Goal: Task Accomplishment & Management: Manage account settings

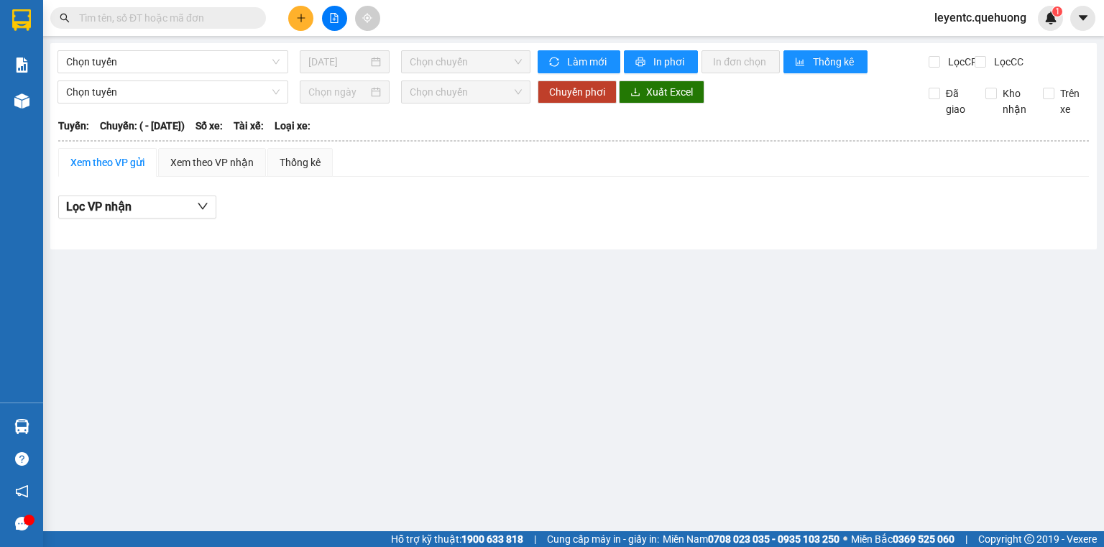
type input "[DATE]"
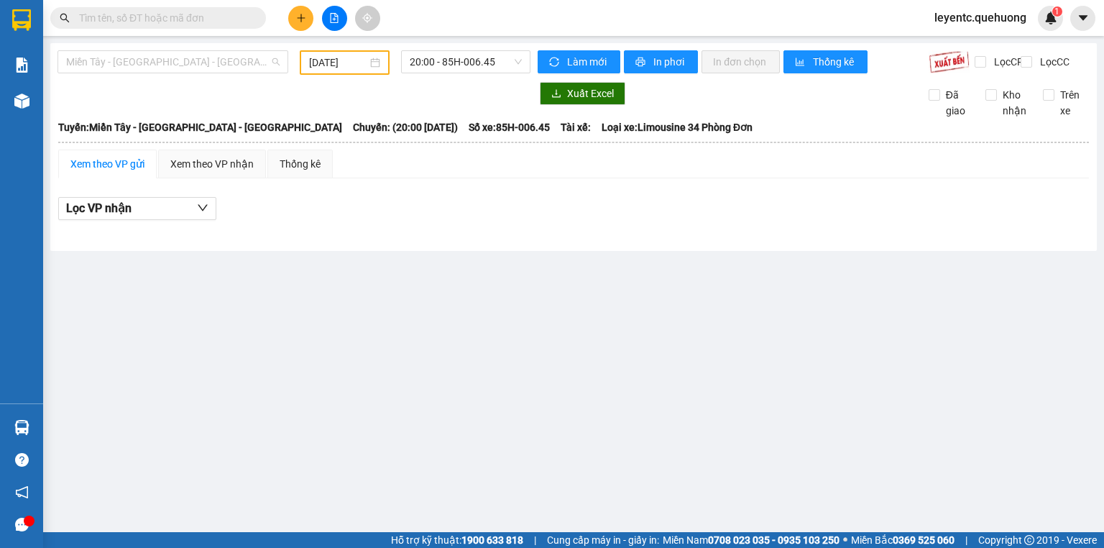
drag, startPoint x: 141, startPoint y: 56, endPoint x: 128, endPoint y: 89, distance: 35.5
click at [140, 58] on span "Miền Tây - [GEOGRAPHIC_DATA] - [GEOGRAPHIC_DATA]" at bounding box center [172, 62] width 213 height 22
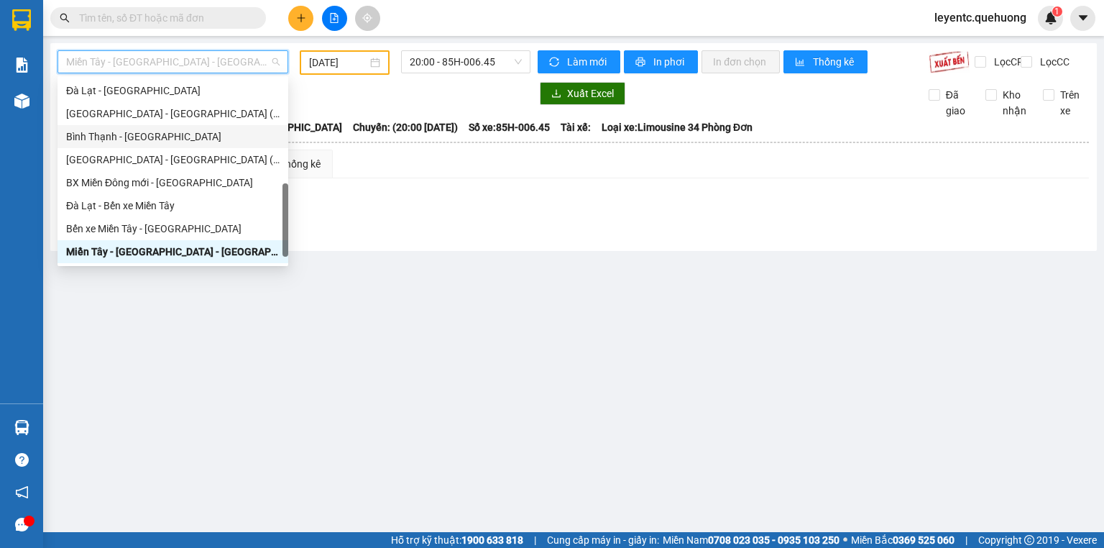
scroll to position [385, 0]
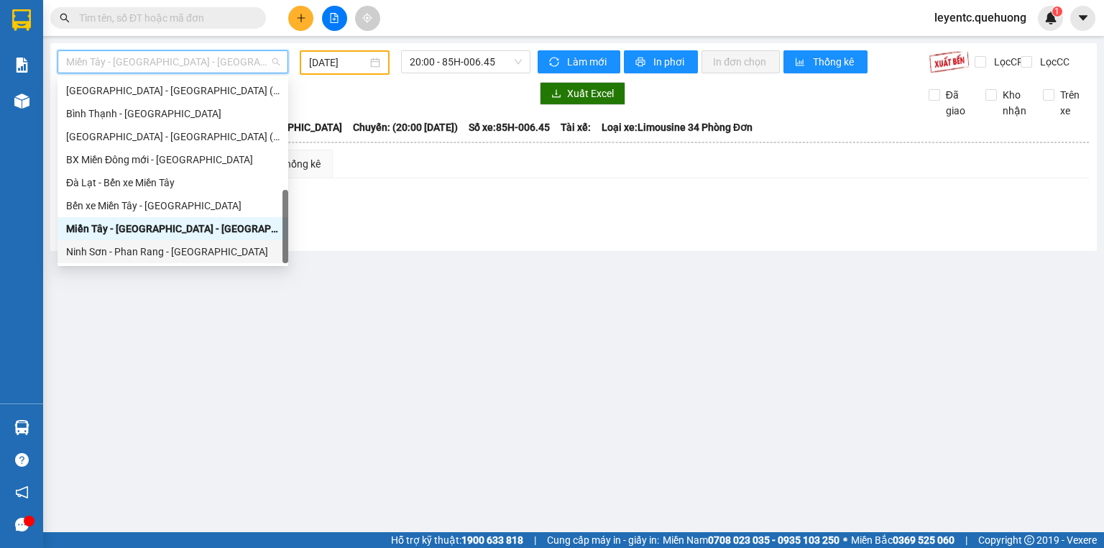
click at [137, 249] on div "Ninh Sơn - Phan Rang - [GEOGRAPHIC_DATA]" at bounding box center [172, 252] width 213 height 16
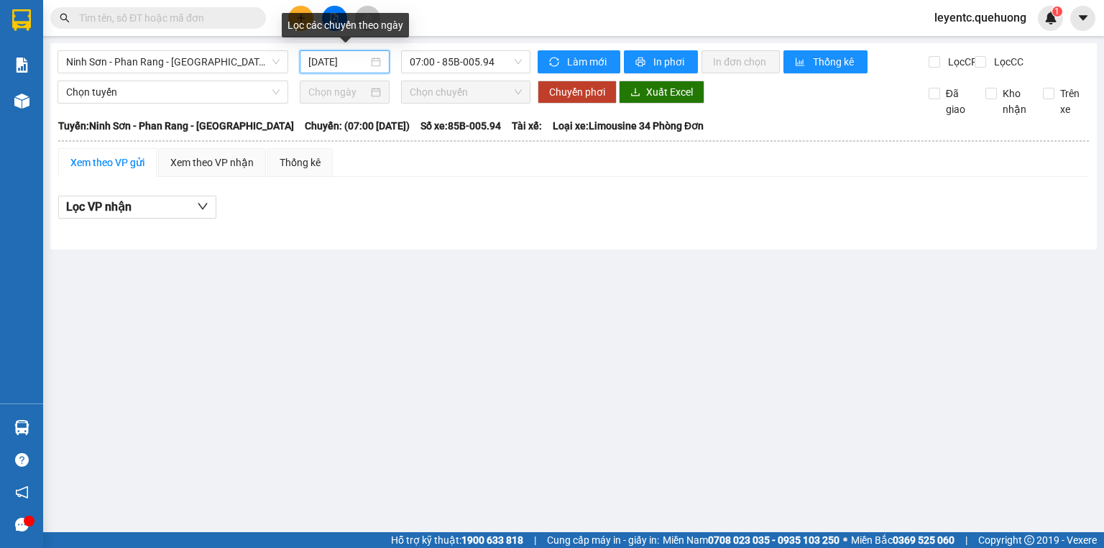
click at [327, 61] on input "[DATE]" at bounding box center [337, 62] width 59 height 16
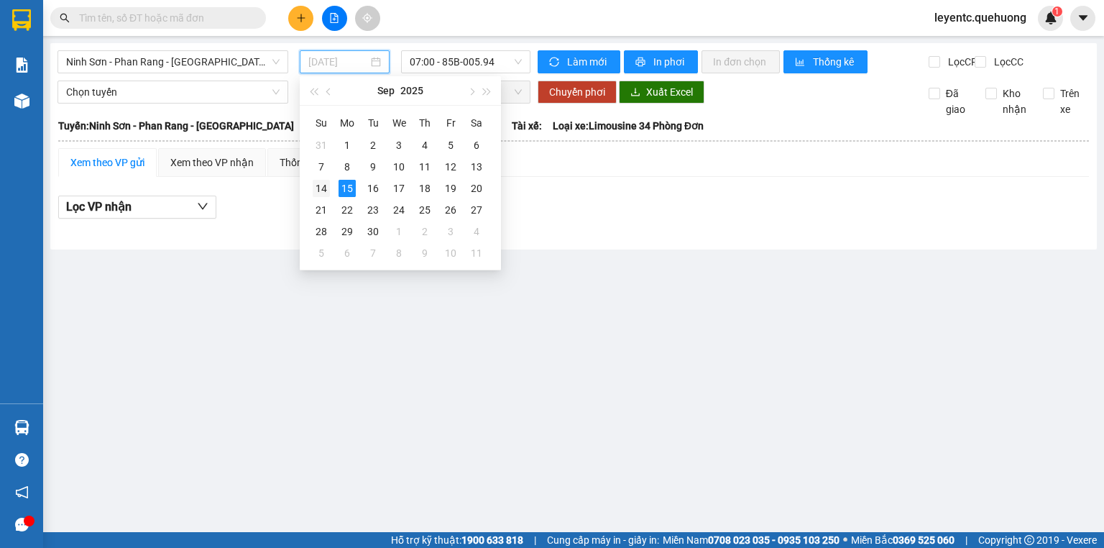
click at [319, 190] on div "14" at bounding box center [321, 188] width 17 height 17
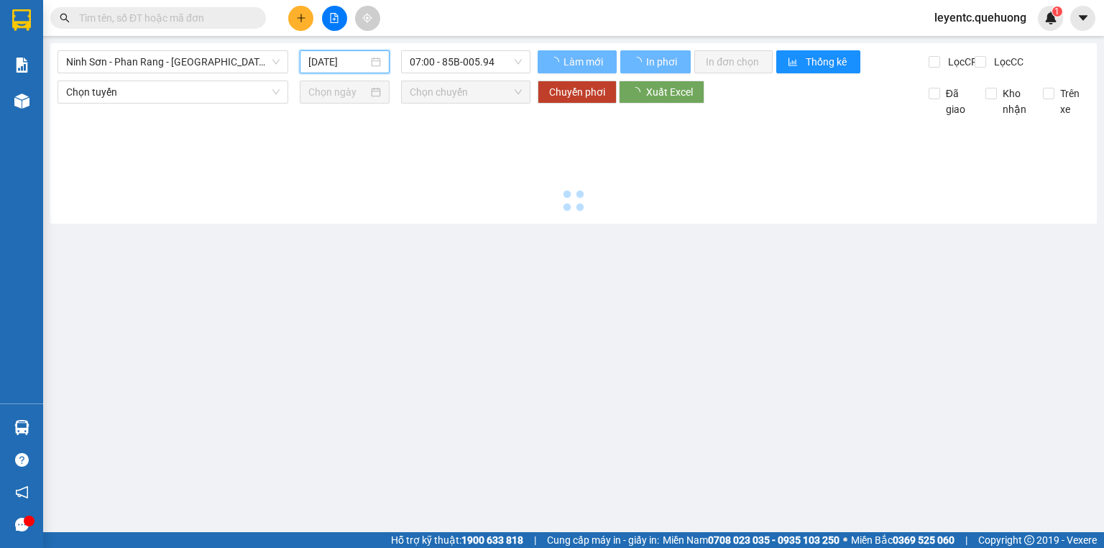
type input "[DATE]"
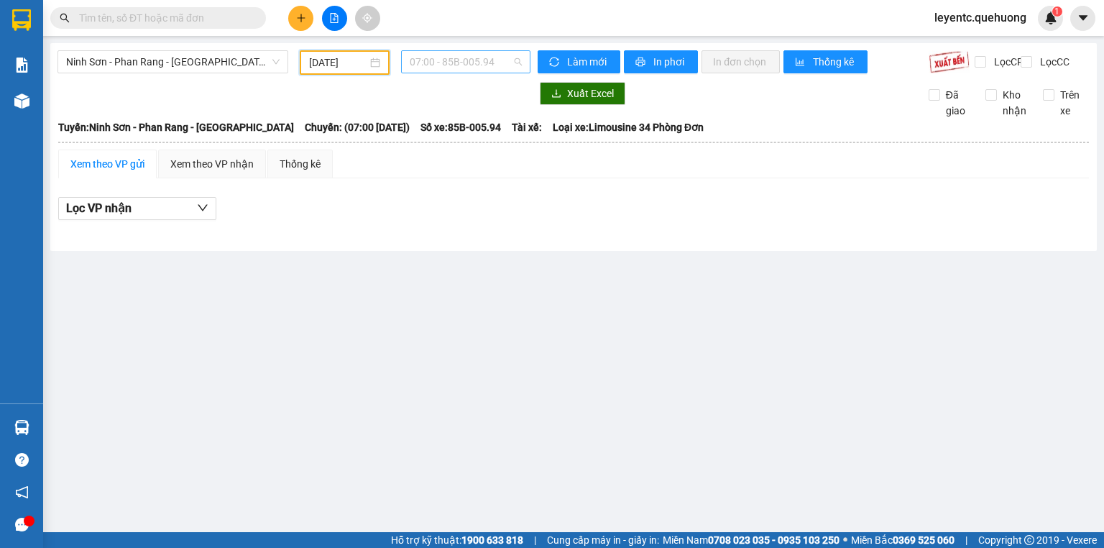
click at [441, 64] on span "07:00 - 85B-005.94" at bounding box center [466, 62] width 113 height 22
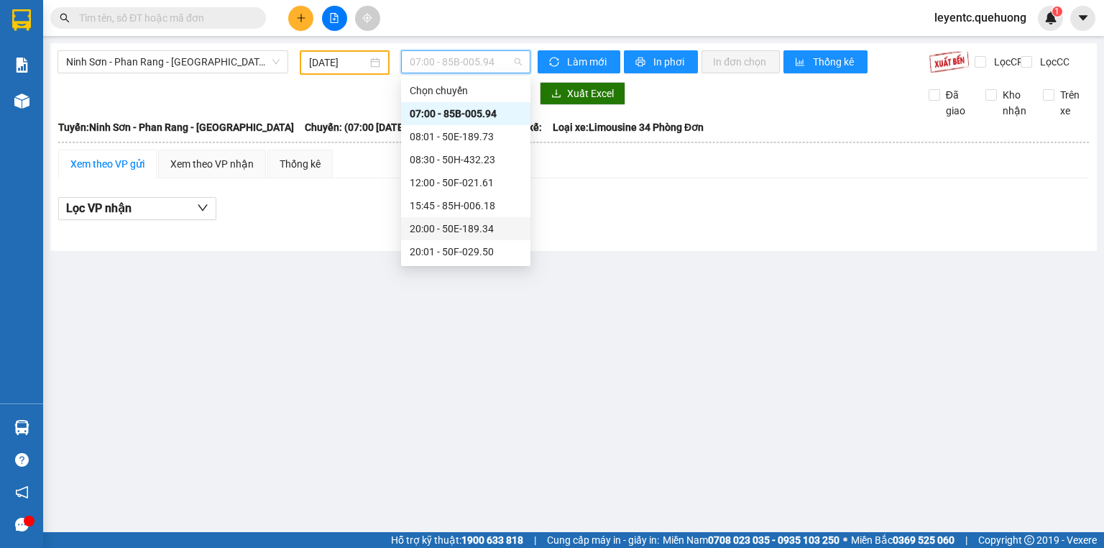
click at [443, 226] on div "20:00 - 50E-189.34" at bounding box center [466, 229] width 112 height 16
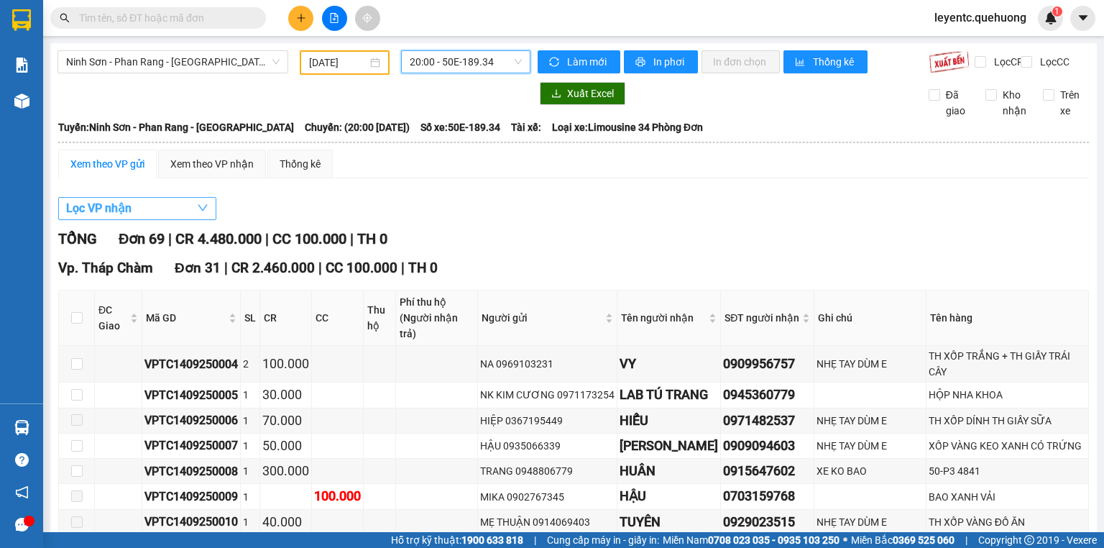
click at [144, 215] on button "Lọc VP nhận" at bounding box center [137, 208] width 158 height 23
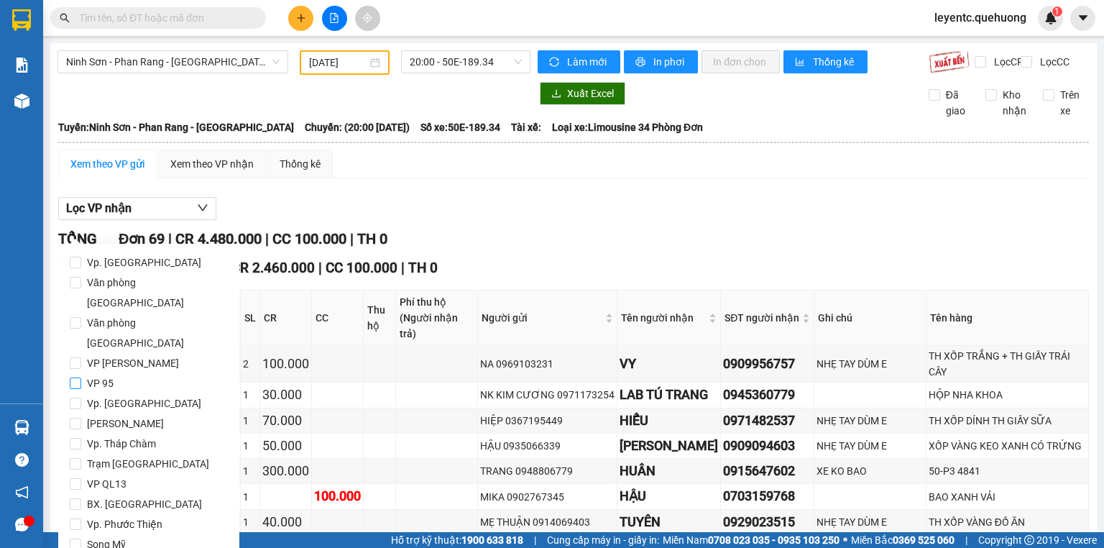
click at [101, 373] on span "VP 95" at bounding box center [100, 383] width 38 height 20
click at [81, 377] on input "VP 95" at bounding box center [75, 382] width 11 height 11
checkbox input "true"
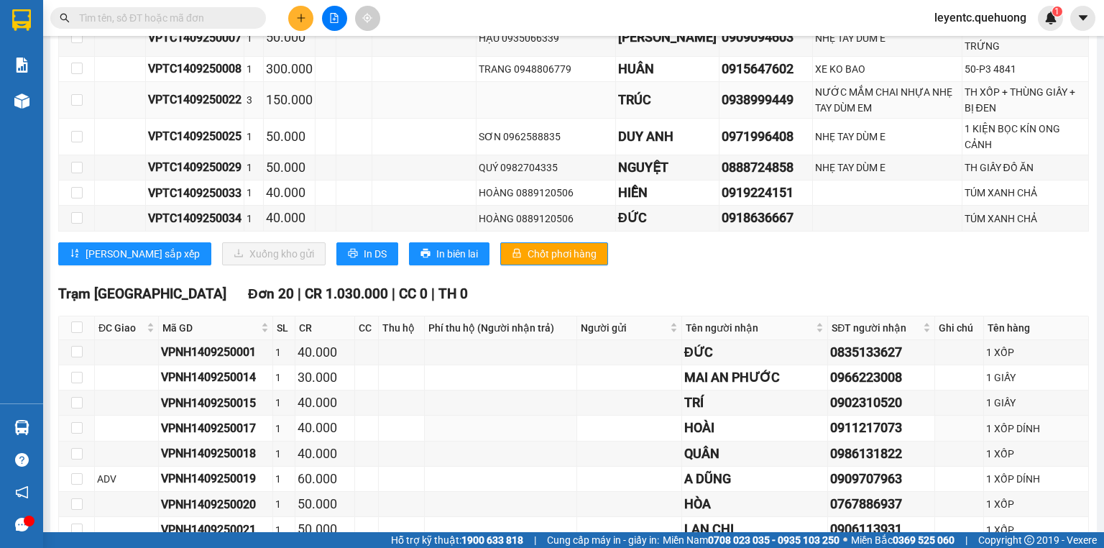
scroll to position [287, 0]
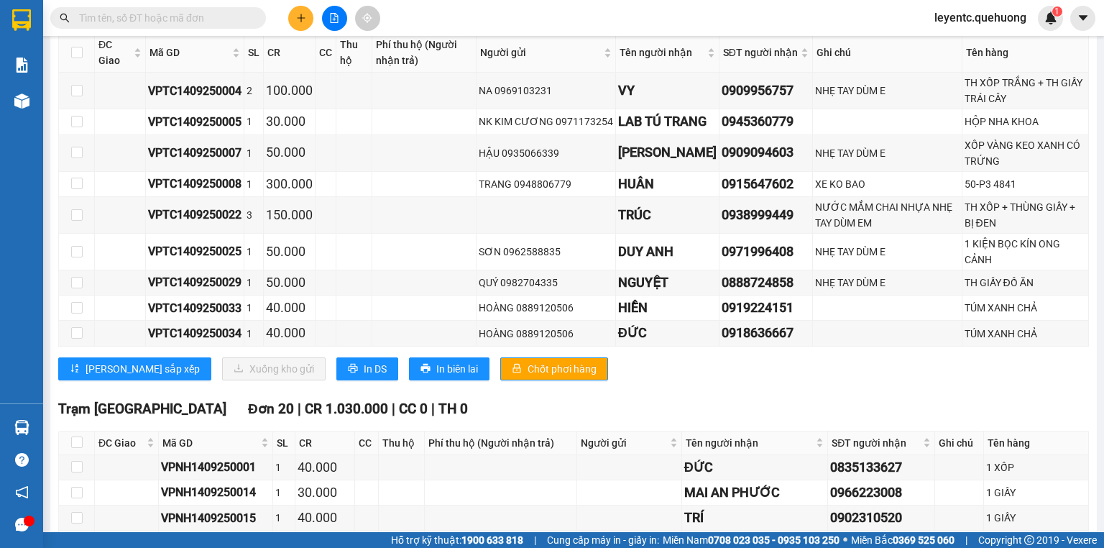
click at [662, 376] on div "Lưu sắp xếp Xuống kho gửi In DS In biên lai Chốt phơi hàng" at bounding box center [573, 368] width 1030 height 23
click at [606, 400] on div "TỔNG Đơn 29 | CR 1.840.000 | CC 0 | TH 0 Vp. Tháp Chàm Đơn 9 | CR 810.000 | CC …" at bounding box center [573, 492] width 1030 height 1043
click at [366, 290] on td at bounding box center [354, 282] width 36 height 25
click at [387, 287] on td at bounding box center [424, 282] width 104 height 25
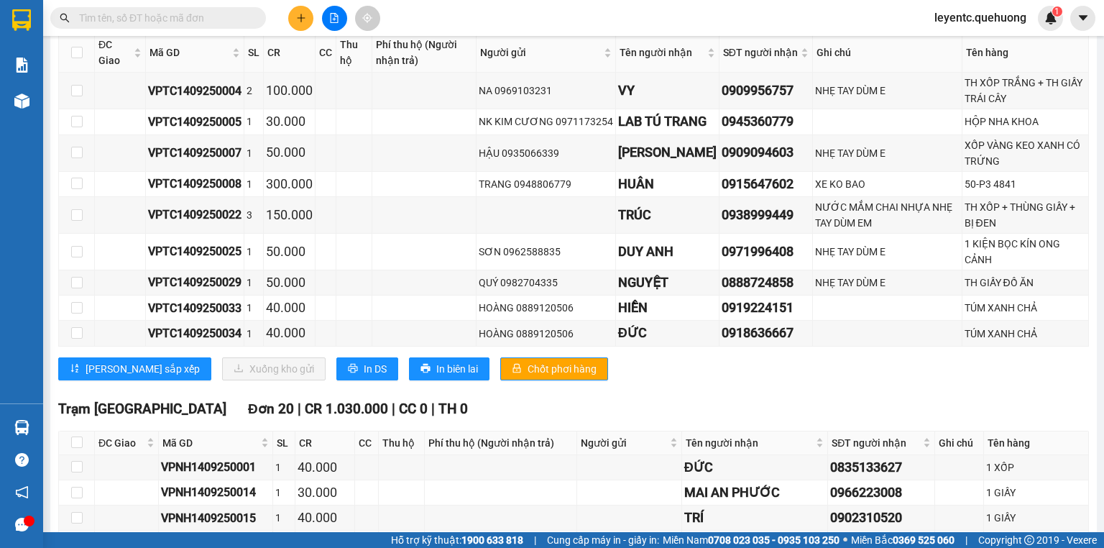
click at [647, 417] on div "Trạm Ninh Hải Đơn 20 | CR 1.030.000 | CC 0 | TH 0" at bounding box center [573, 409] width 1030 height 22
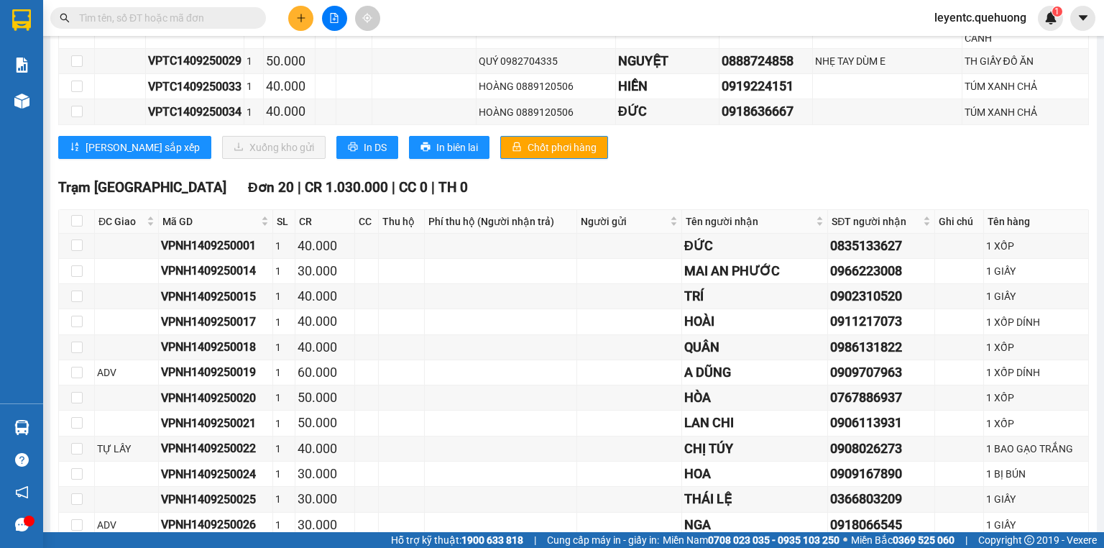
scroll to position [336, 0]
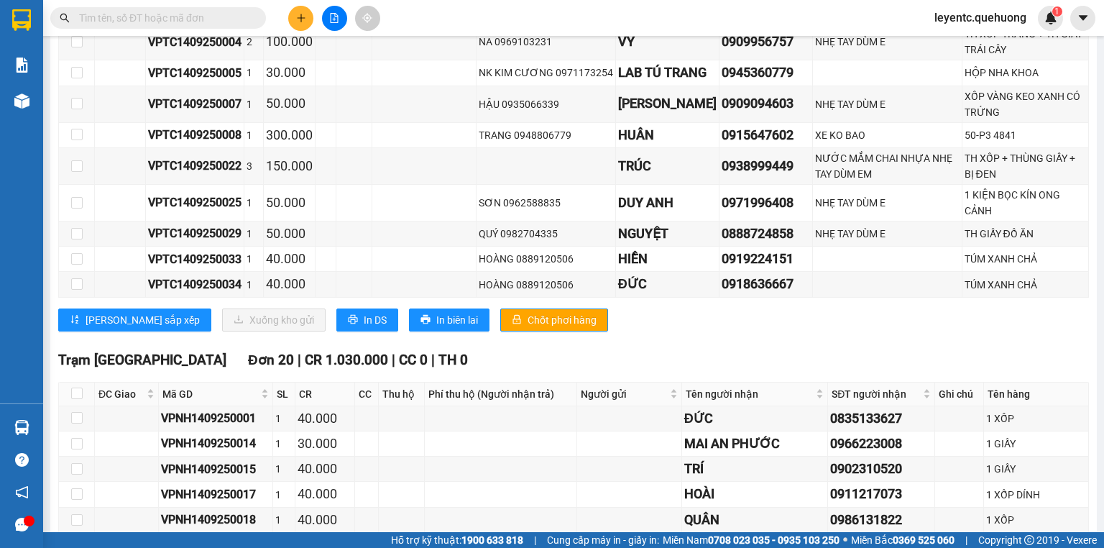
click at [684, 341] on div "Vp. Tháp Chàm Đơn 9 | CR 810.000 | CC 0 | TH 0 ĐC Giao Mã GD SL CR CC Thu hộ Ph…" at bounding box center [573, 146] width 1030 height 390
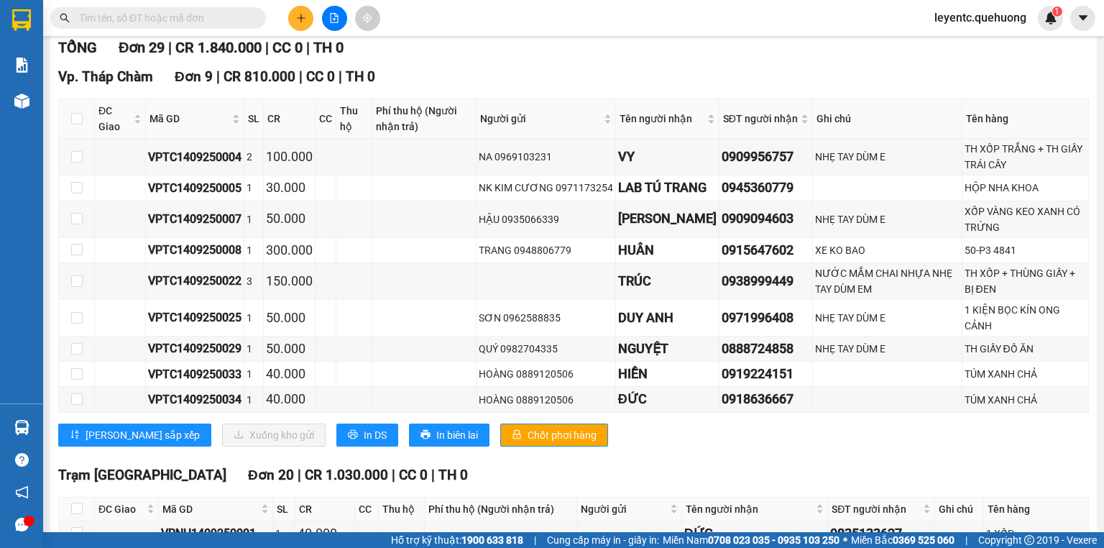
scroll to position [0, 0]
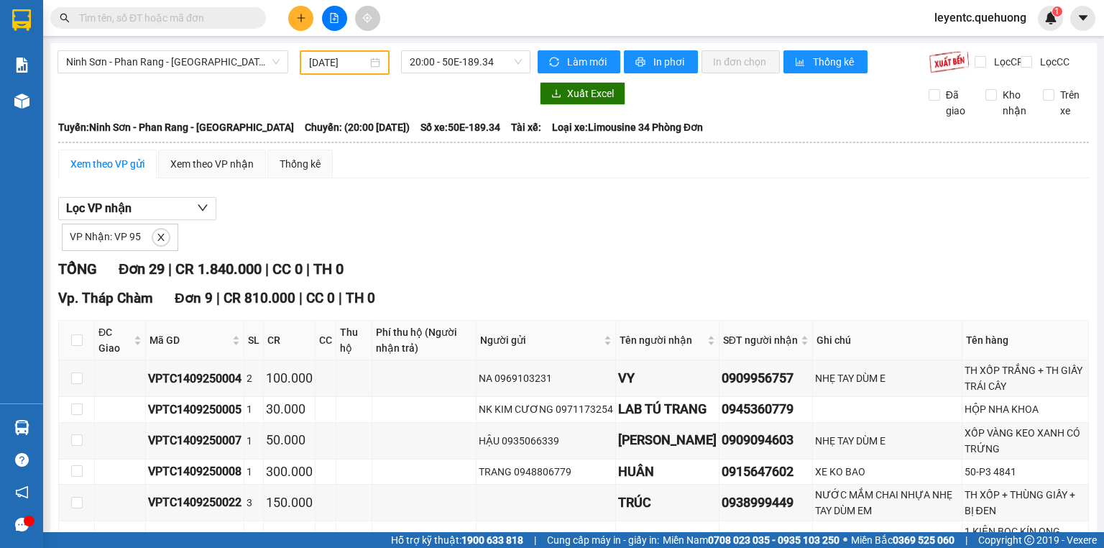
click at [430, 105] on div at bounding box center [293, 93] width 473 height 23
drag, startPoint x: 488, startPoint y: 241, endPoint x: 192, endPoint y: 100, distance: 328.1
click at [471, 238] on div "VP Nhận: VP 95" at bounding box center [573, 235] width 1030 height 31
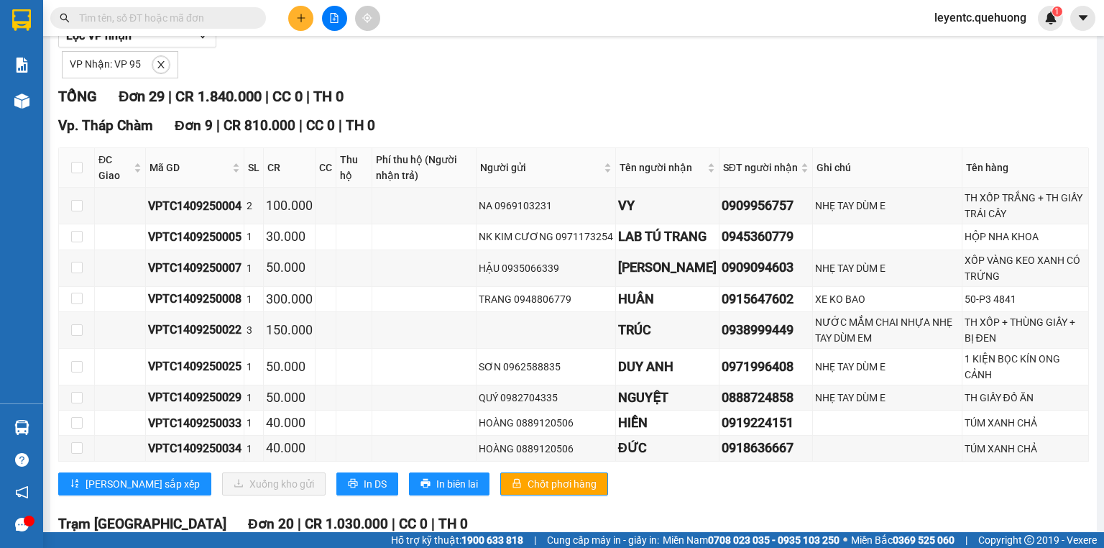
click at [554, 63] on div "VP Nhận: VP 95" at bounding box center [573, 62] width 1030 height 31
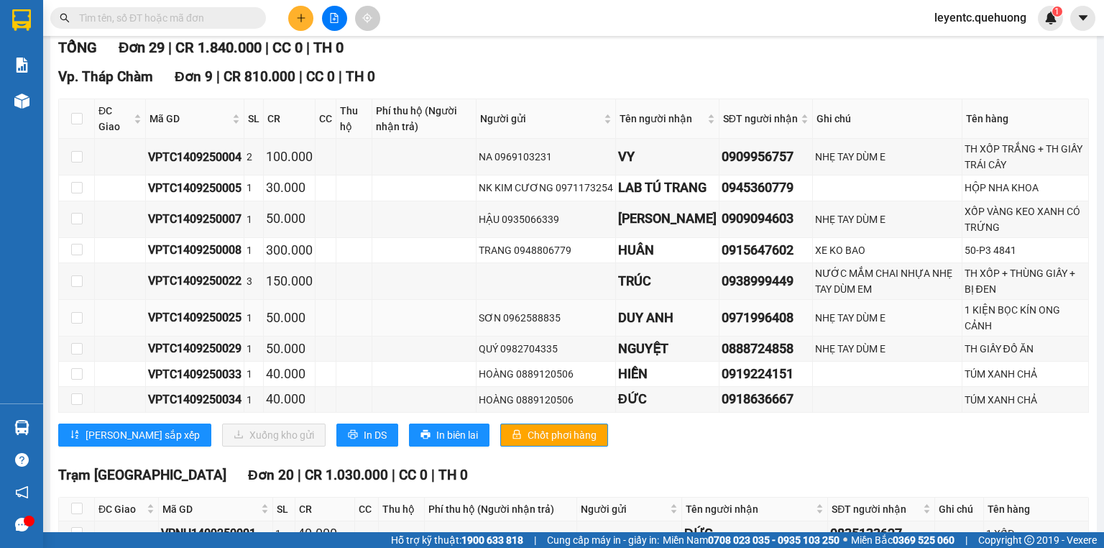
scroll to position [164, 0]
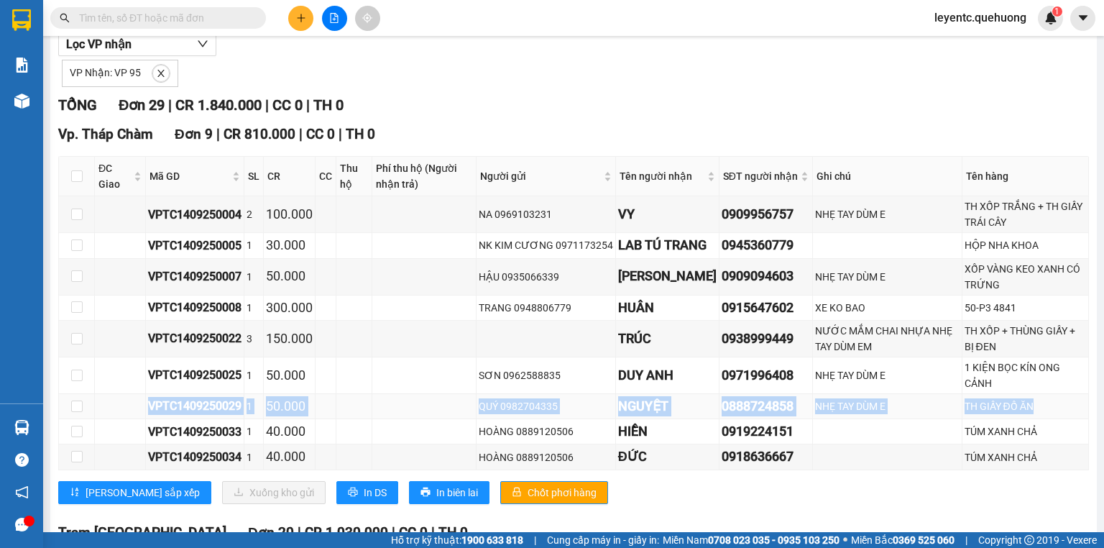
drag, startPoint x: 137, startPoint y: 412, endPoint x: 1024, endPoint y: 412, distance: 887.4
click at [1024, 412] on tr "VPTC1409250029 1 50.000 QUÝ 0982704335 NGUYỆT 0888724858 NHẸ TAY DÙM E TH GIẤY …" at bounding box center [574, 406] width 1030 height 25
copy tr "VPTC1409250029 1 50.000 QUÝ 0982704335 NGUYỆT 0888724858 NHẸ TAY DÙM E TH GIẤY …"
click at [160, 78] on icon "close" at bounding box center [161, 73] width 10 height 10
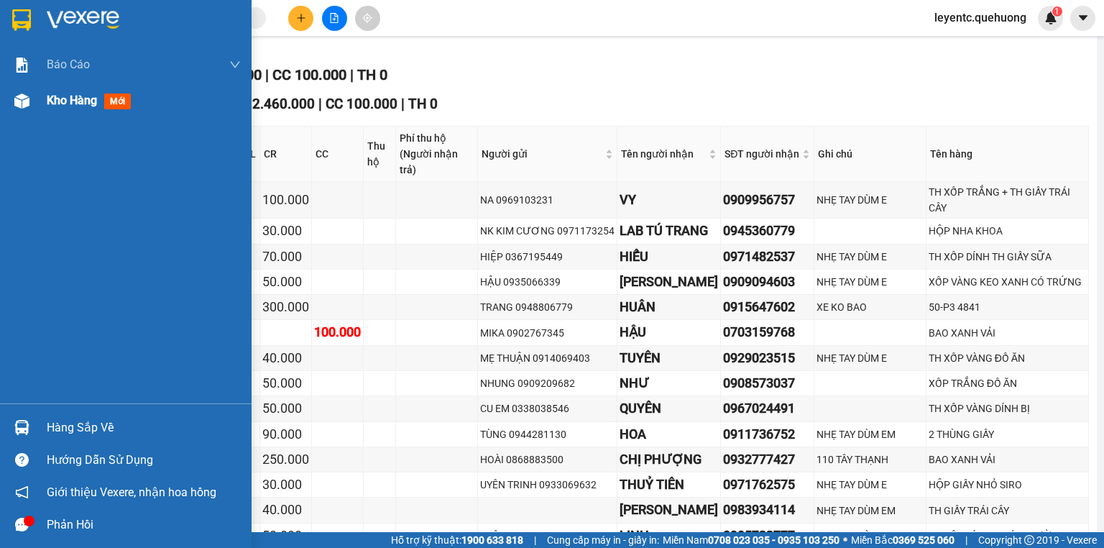
click at [24, 103] on img at bounding box center [21, 100] width 15 height 15
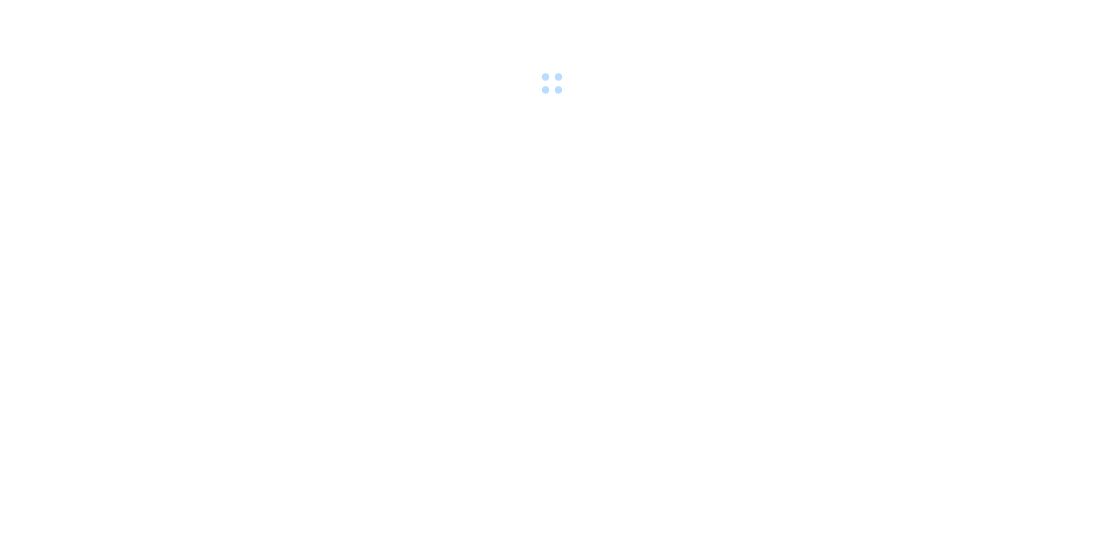
click at [331, 16] on div at bounding box center [552, 49] width 1104 height 99
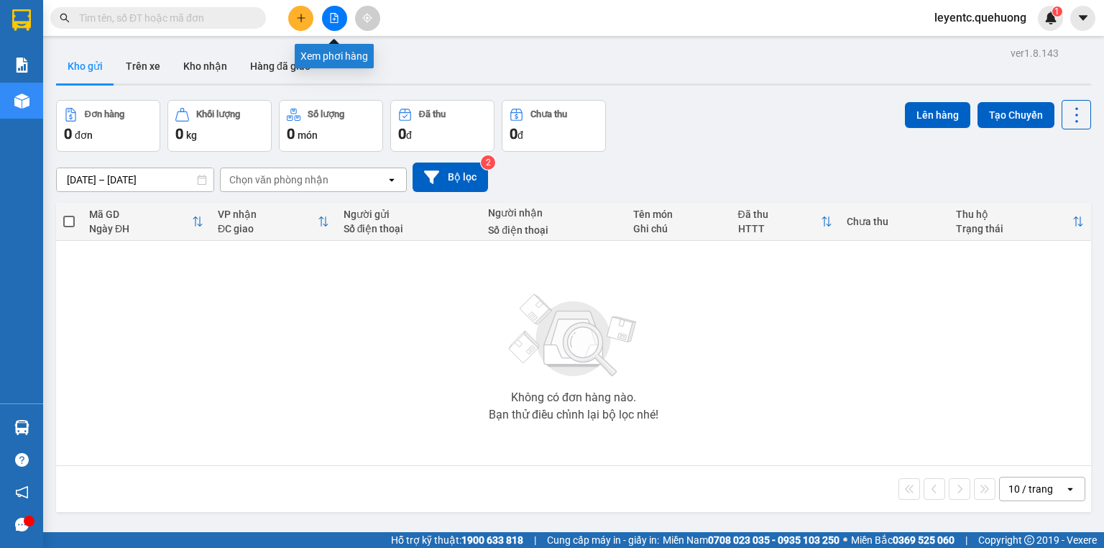
click at [330, 11] on button at bounding box center [334, 18] width 25 height 25
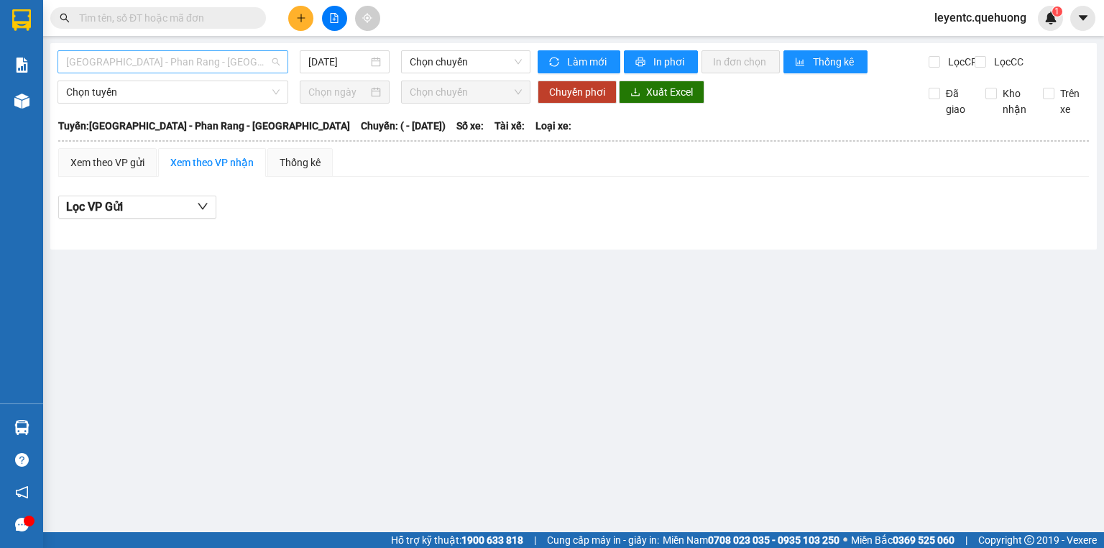
click at [187, 59] on span "[GEOGRAPHIC_DATA] - Phan Rang - [GEOGRAPHIC_DATA]" at bounding box center [172, 62] width 213 height 22
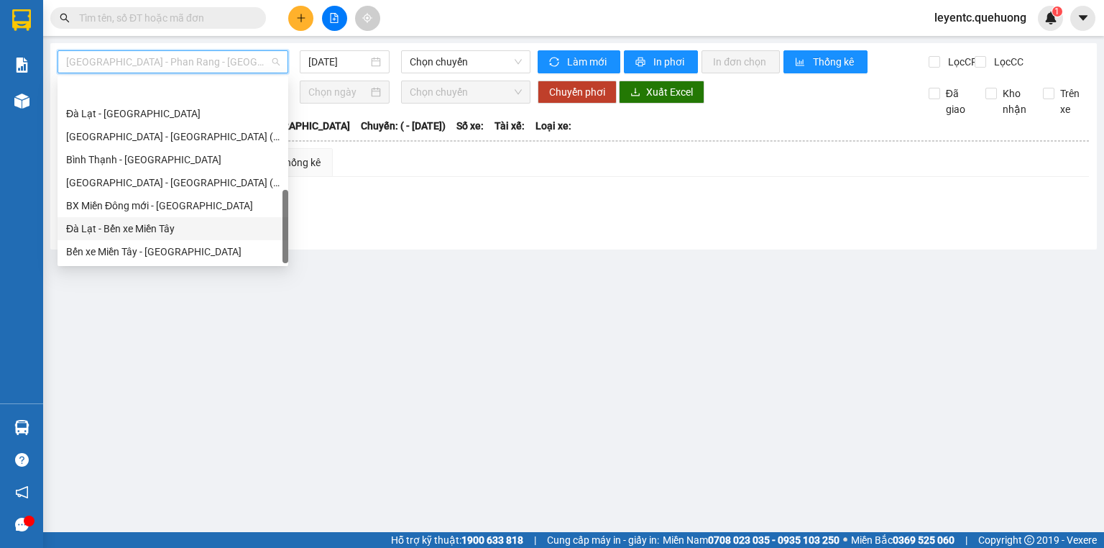
scroll to position [391, 0]
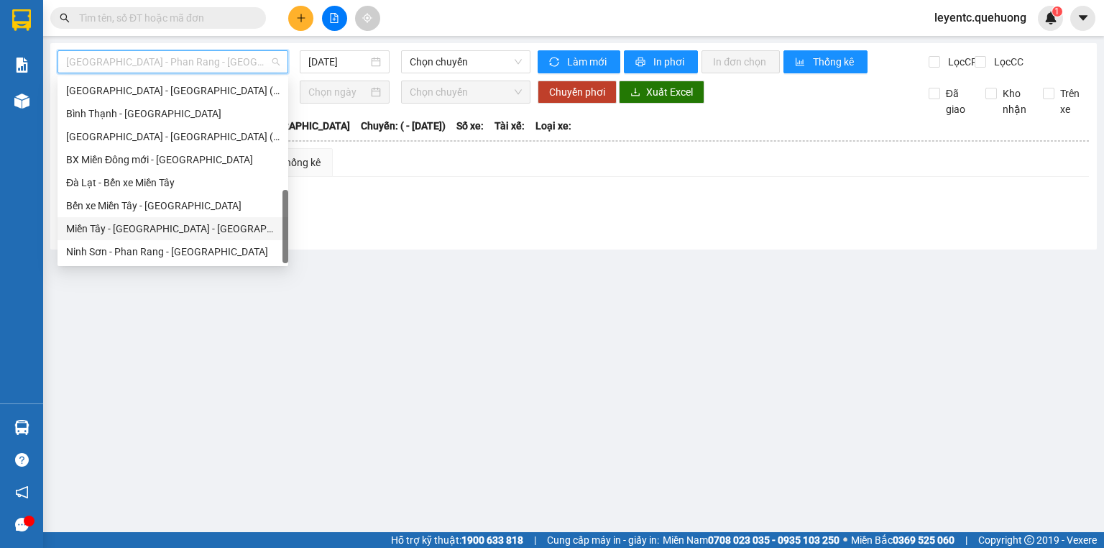
click at [181, 227] on div "Miền Tây - [GEOGRAPHIC_DATA] - [GEOGRAPHIC_DATA]" at bounding box center [172, 229] width 213 height 16
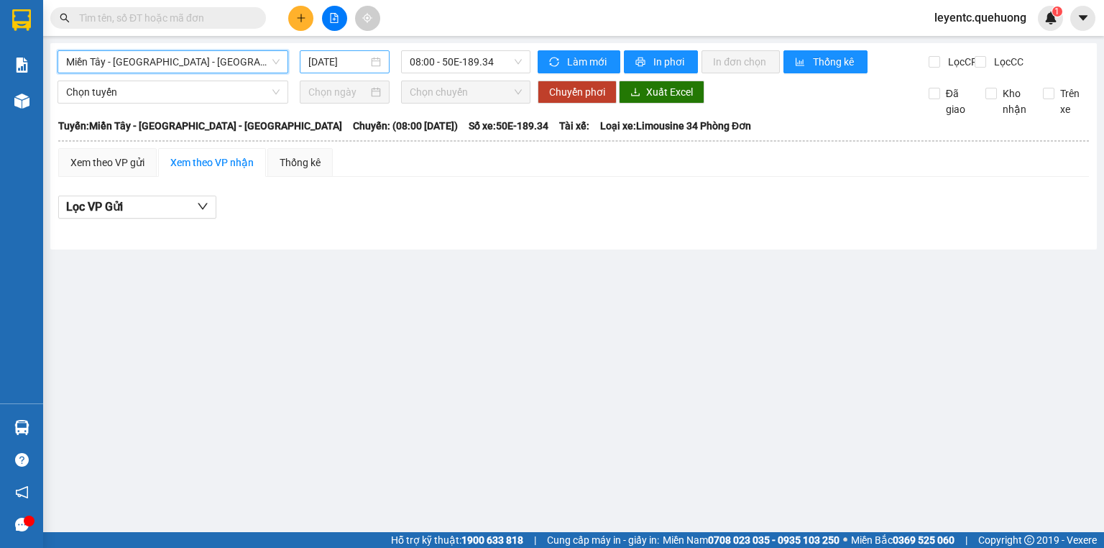
click at [333, 55] on input "[DATE]" at bounding box center [337, 62] width 59 height 16
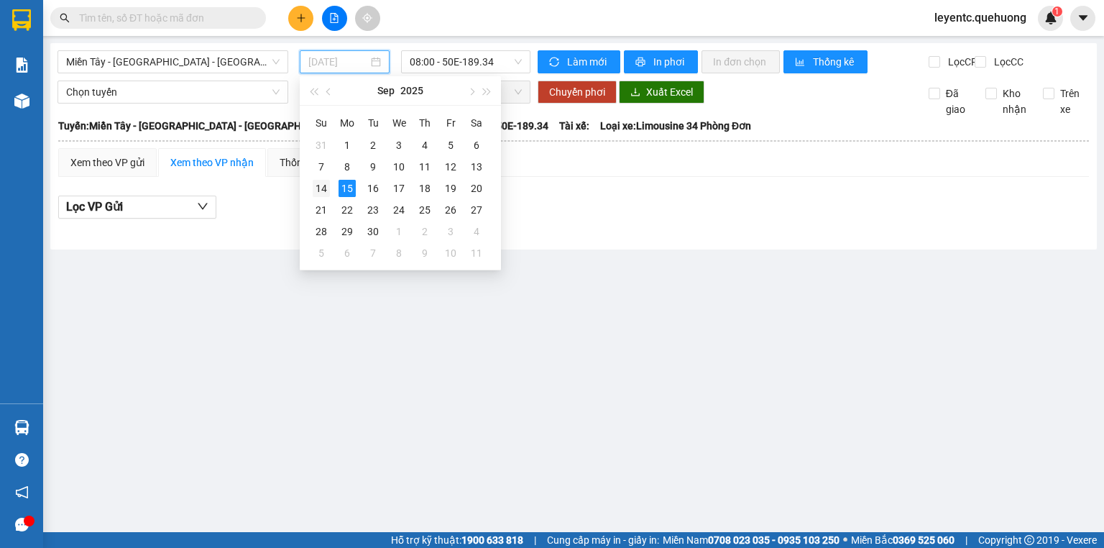
click at [318, 184] on div "14" at bounding box center [321, 188] width 17 height 17
type input "[DATE]"
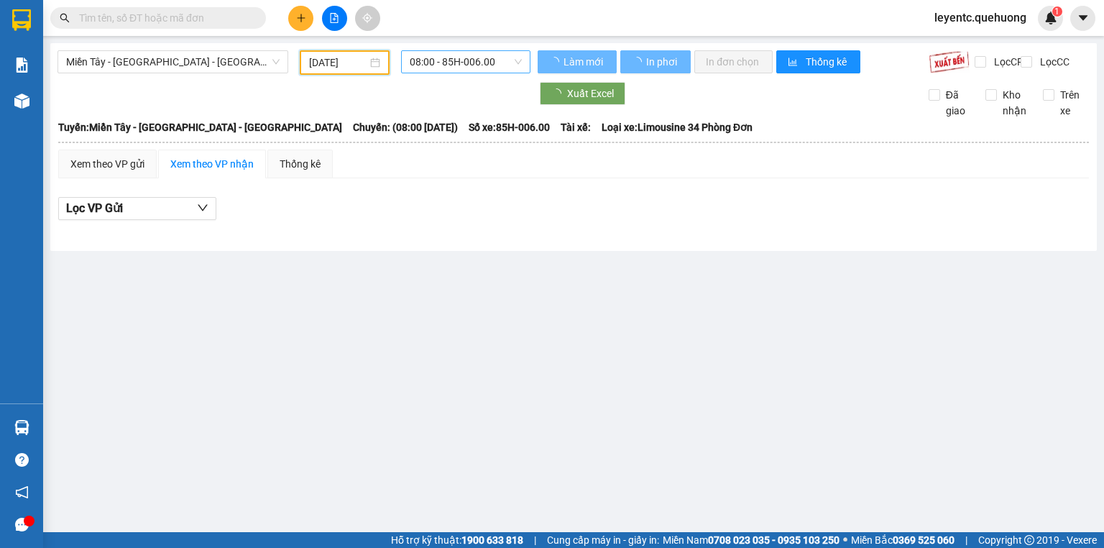
click at [443, 73] on div "08:00 - 85H-006.00" at bounding box center [466, 61] width 130 height 23
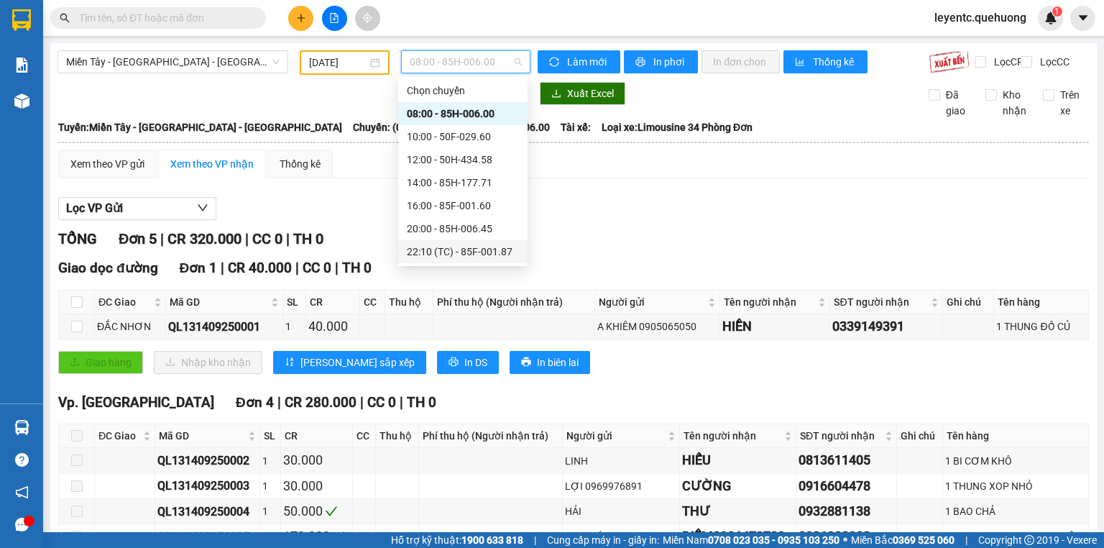
scroll to position [138, 0]
click at [457, 195] on div "23:07 - 50F-021.61" at bounding box center [462, 205] width 129 height 23
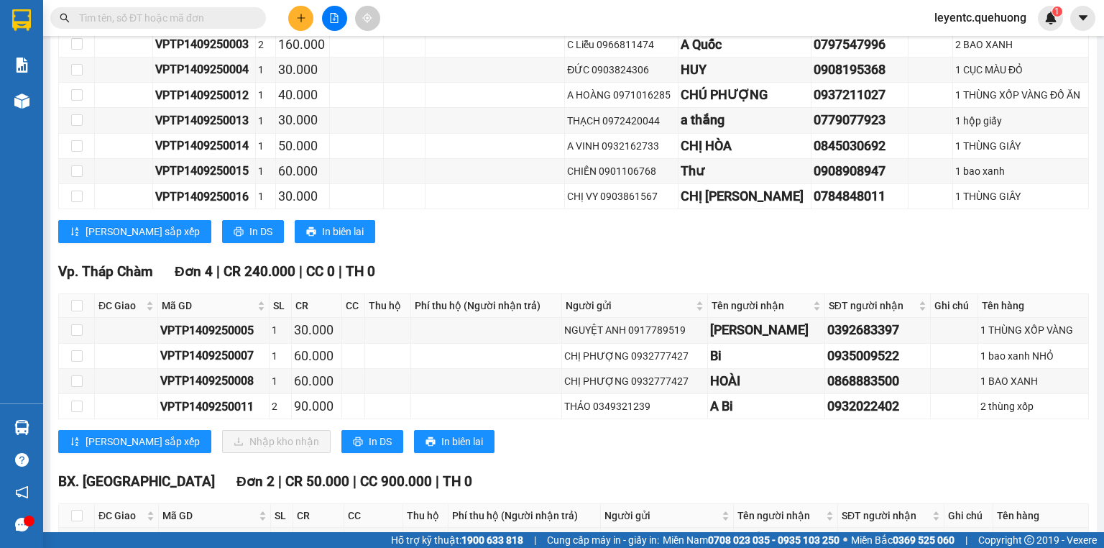
scroll to position [644, 0]
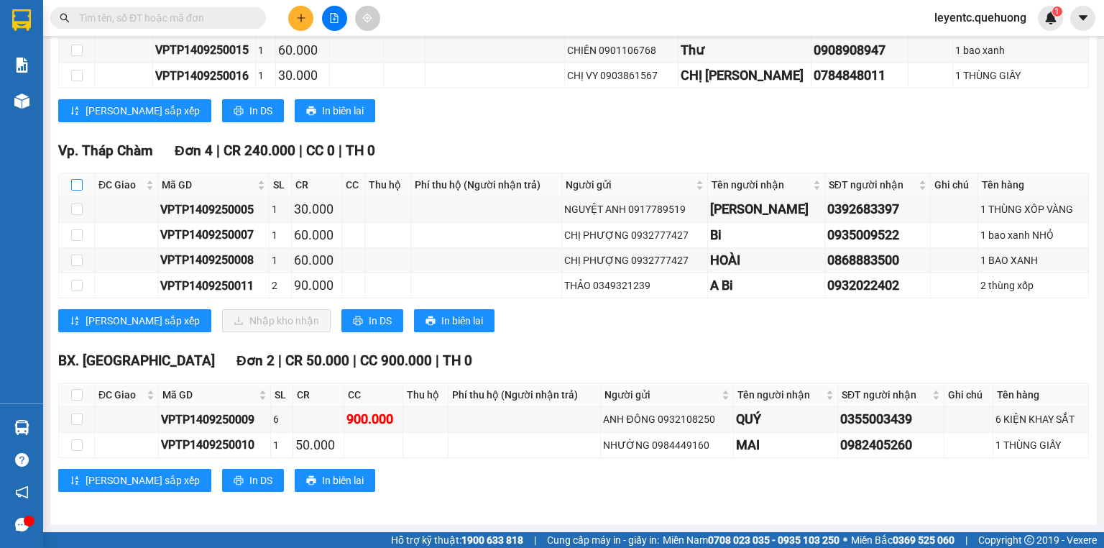
click at [80, 187] on input "checkbox" at bounding box center [76, 184] width 11 height 11
checkbox input "true"
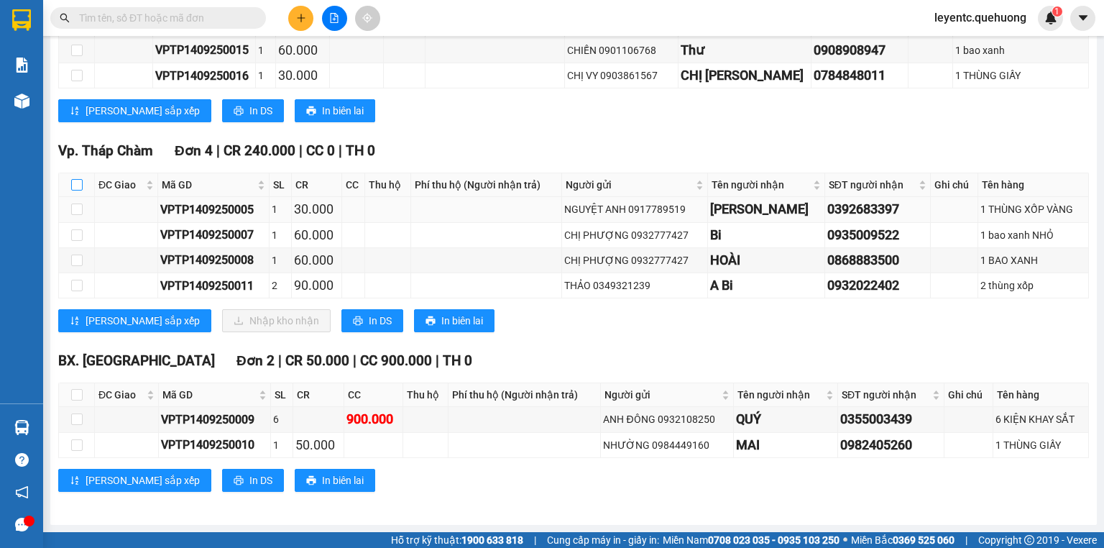
checkbox input "true"
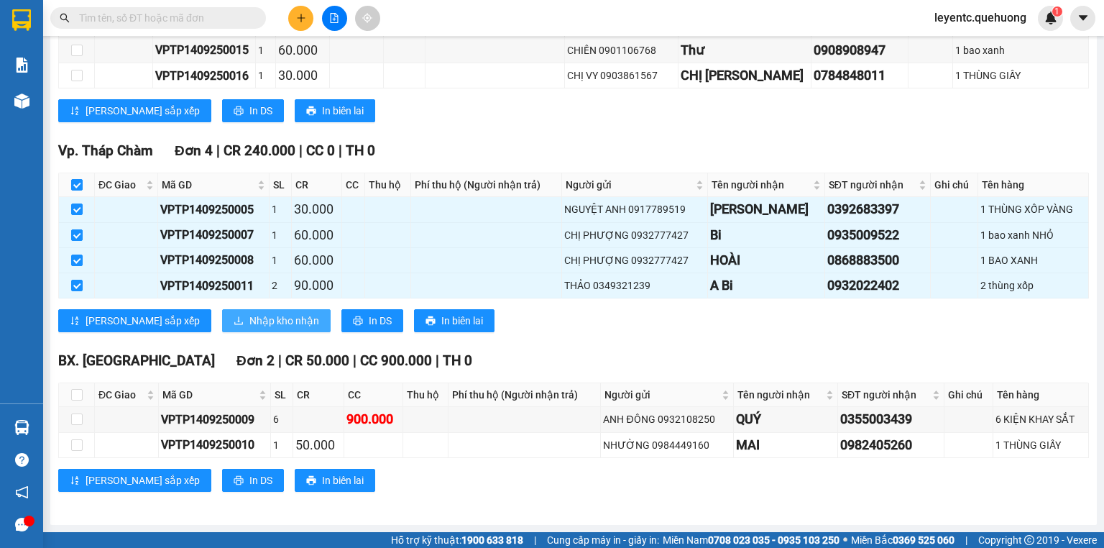
click at [249, 322] on span "Nhập kho nhận" at bounding box center [284, 321] width 70 height 16
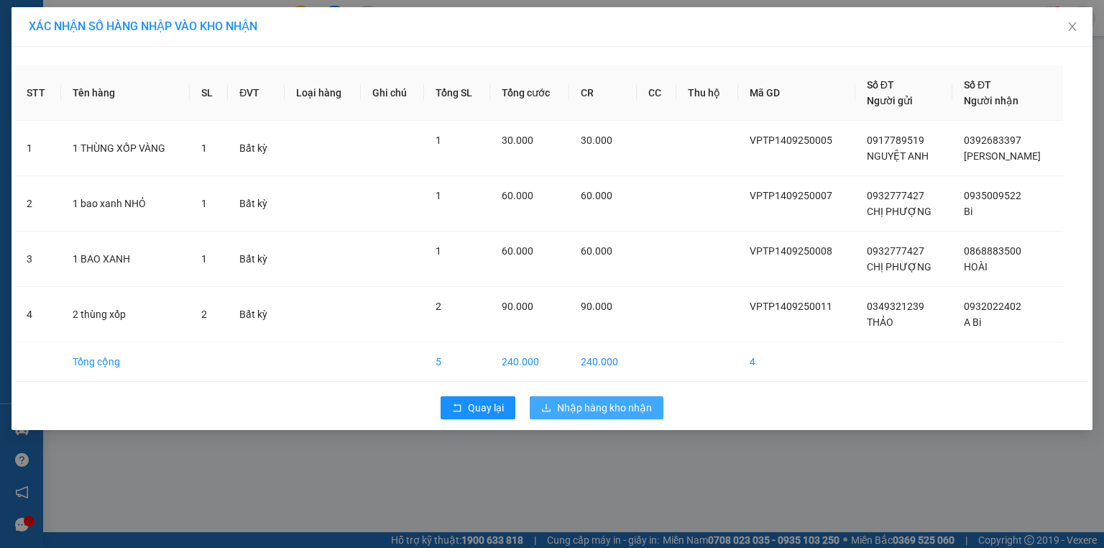
click at [601, 400] on span "Nhập hàng kho nhận" at bounding box center [604, 408] width 95 height 16
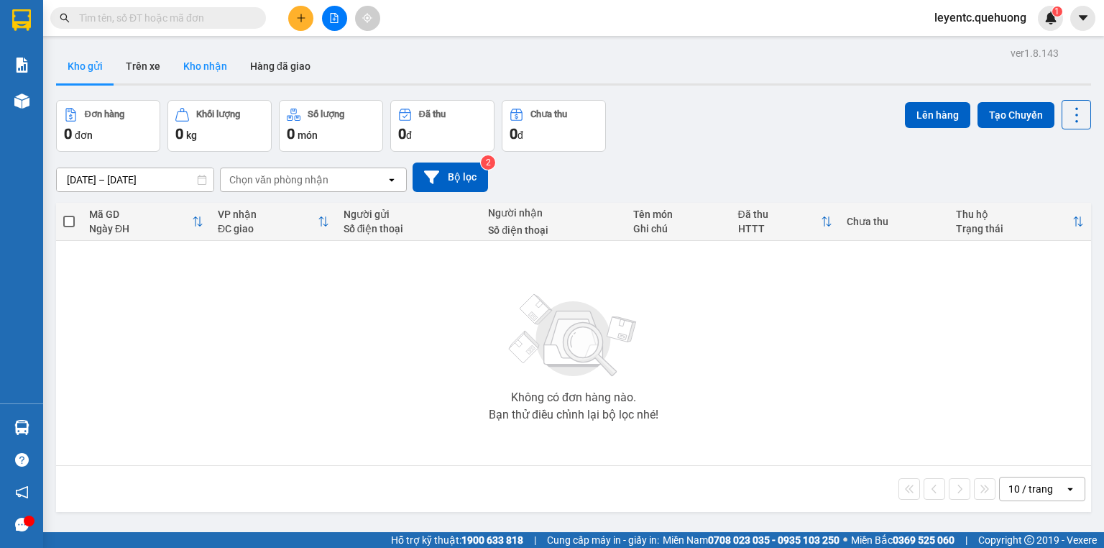
click at [213, 61] on button "Kho nhận" at bounding box center [205, 66] width 67 height 34
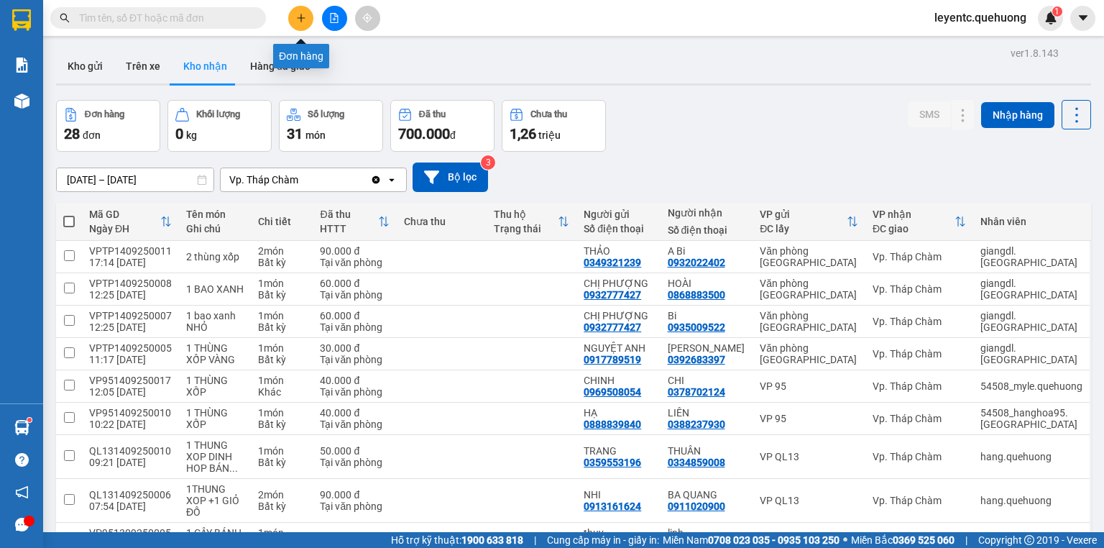
click at [302, 22] on icon "plus" at bounding box center [301, 18] width 10 height 10
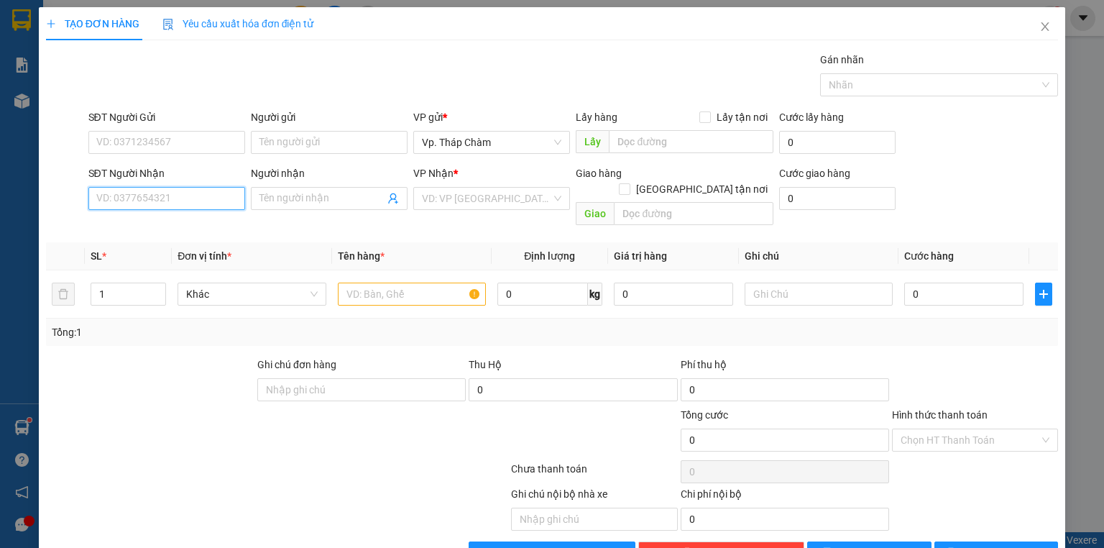
click at [155, 198] on input "SĐT Người Nhận" at bounding box center [166, 198] width 157 height 23
click at [218, 200] on input "SĐT Người Nhận" at bounding box center [166, 198] width 157 height 23
click at [188, 203] on input "SĐT Người Nhận" at bounding box center [166, 198] width 157 height 23
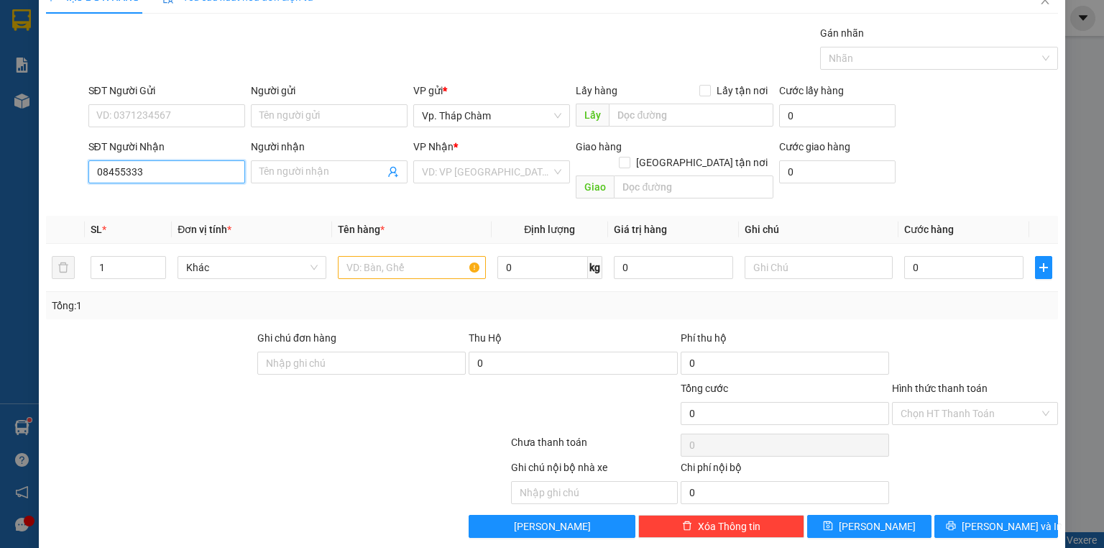
click at [118, 174] on input "08455333" at bounding box center [166, 171] width 157 height 23
click at [152, 174] on input "0845333" at bounding box center [166, 171] width 157 height 23
type input "0845333429"
click at [307, 172] on input "Người nhận" at bounding box center [321, 172] width 125 height 16
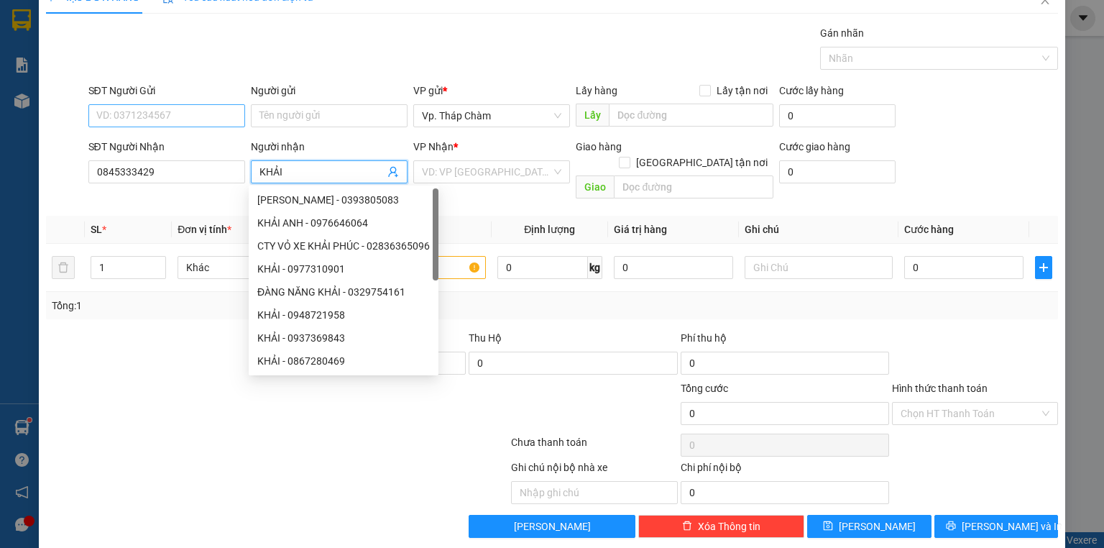
type input "KHẢI"
click at [188, 116] on input "SĐT Người Gửi" at bounding box center [166, 115] width 157 height 23
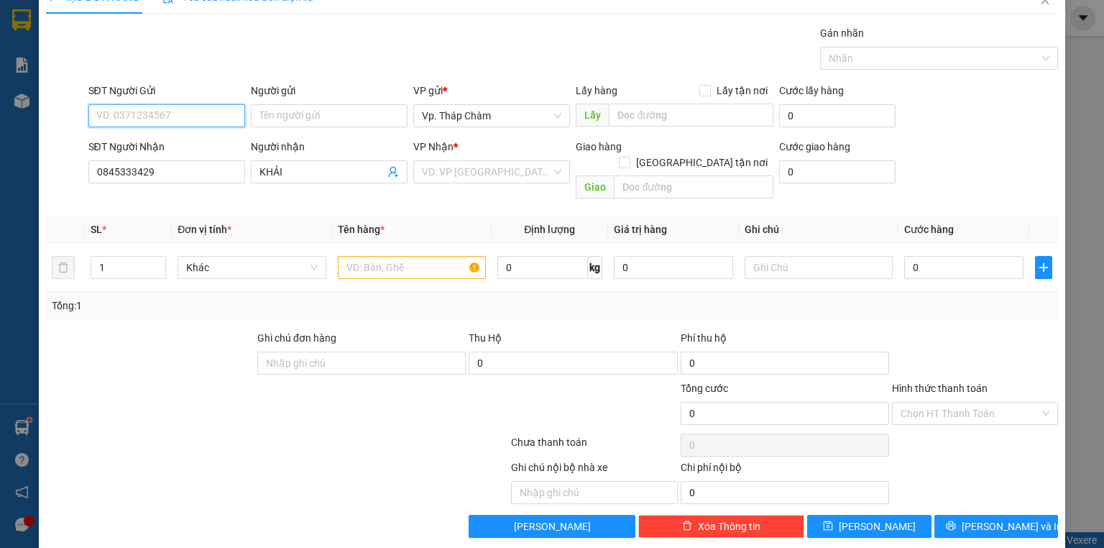
click at [183, 117] on input "SĐT Người Gửi" at bounding box center [166, 115] width 157 height 23
type input "0933087436"
click at [316, 124] on input "Người gửi" at bounding box center [329, 115] width 157 height 23
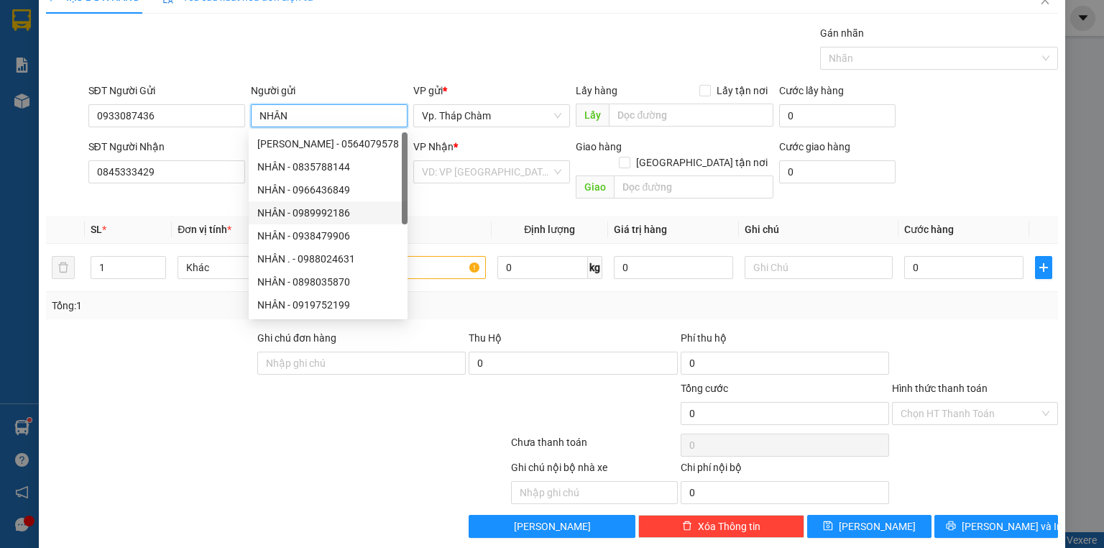
type input "NHÂN"
click at [181, 389] on div at bounding box center [193, 405] width 296 height 50
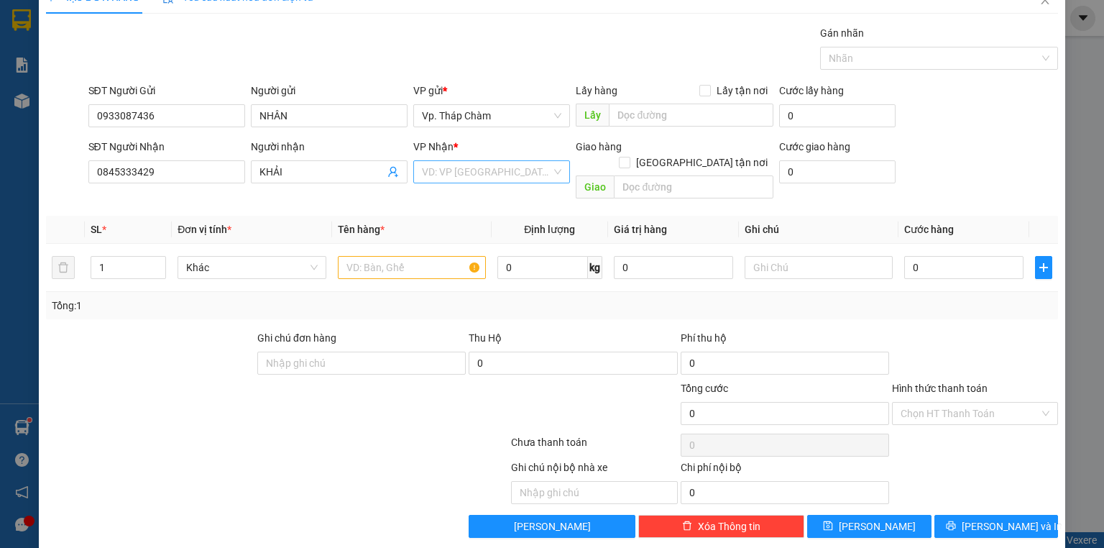
click at [440, 172] on input "search" at bounding box center [486, 172] width 129 height 22
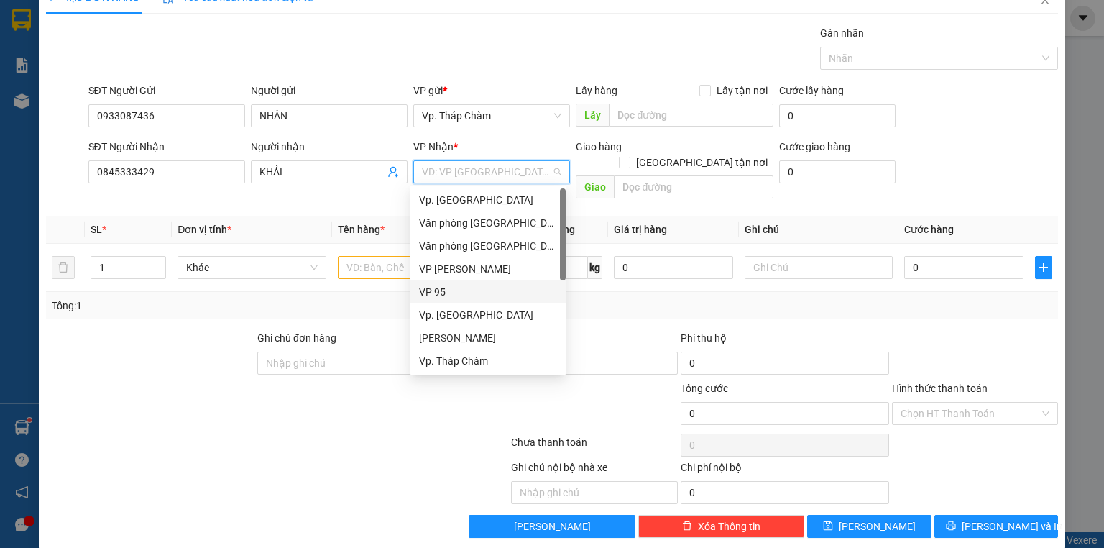
click at [459, 293] on div "VP 95" at bounding box center [488, 292] width 138 height 16
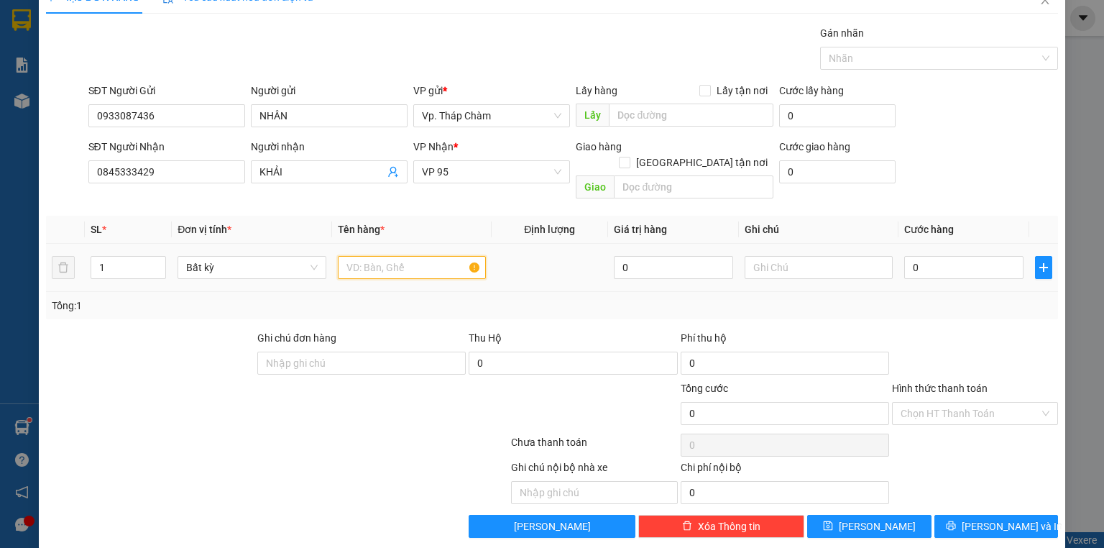
click at [364, 256] on input "text" at bounding box center [412, 267] width 148 height 23
type input "85-AA 412.02"
click at [863, 256] on input "text" at bounding box center [818, 267] width 148 height 23
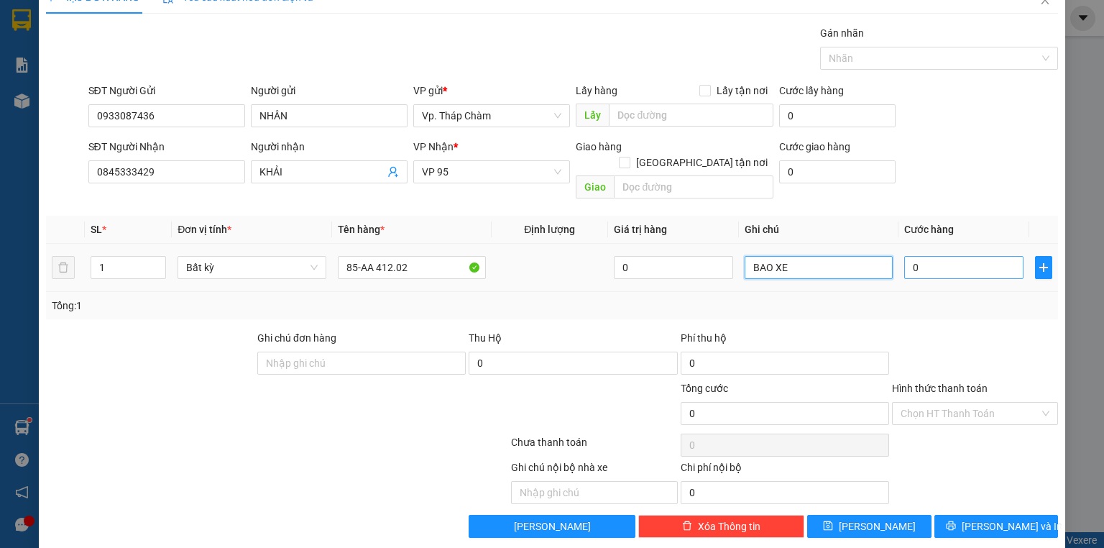
type input "BAO XE"
click at [942, 256] on input "0" at bounding box center [963, 267] width 119 height 23
type input "4"
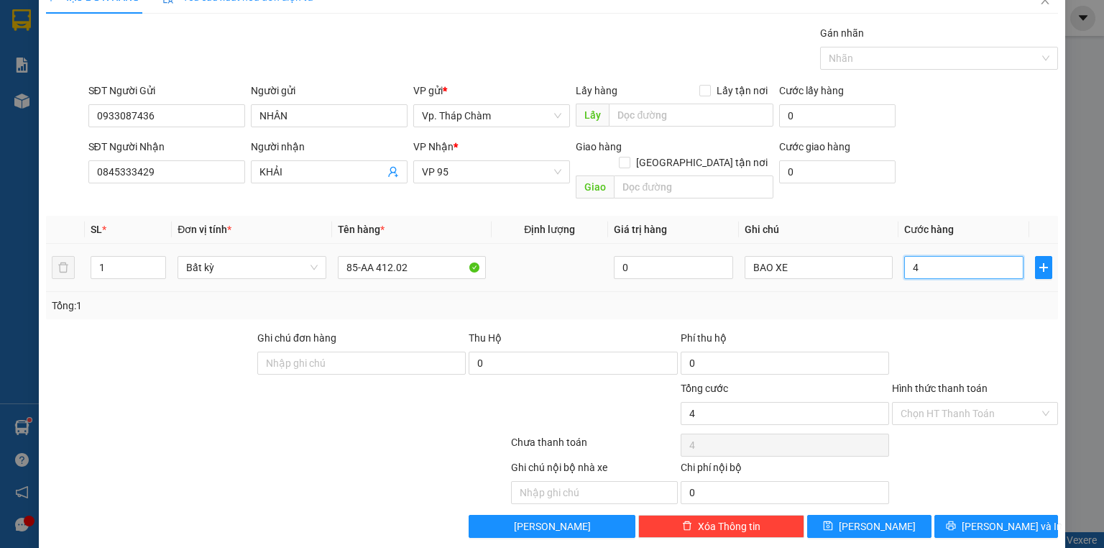
type input "45"
type input "450"
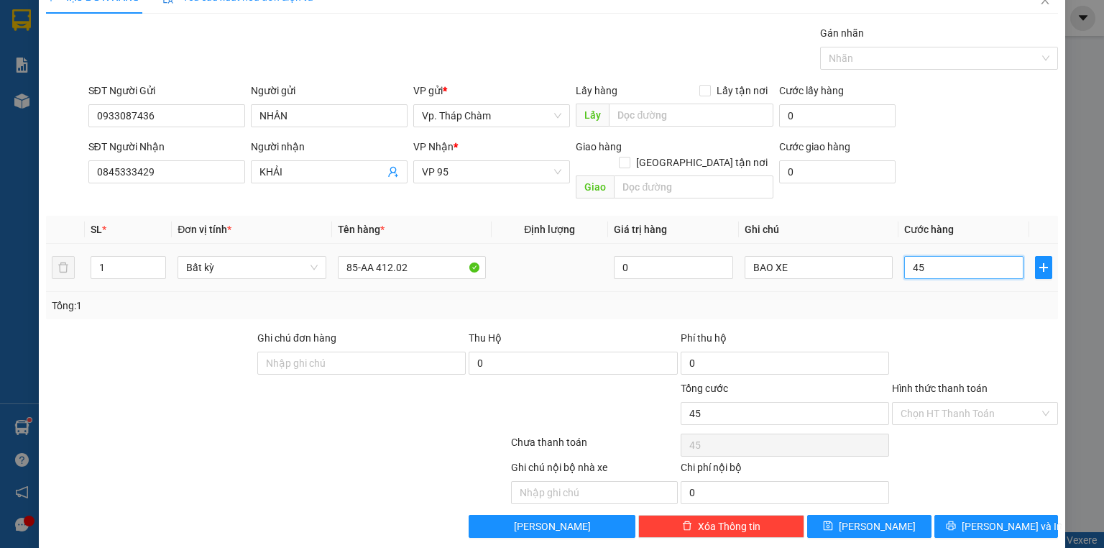
type input "450"
type input "450.000"
click at [926, 296] on div "Tổng: 1" at bounding box center [552, 305] width 1012 height 27
click at [965, 402] on input "Hình thức thanh toán" at bounding box center [969, 413] width 139 height 22
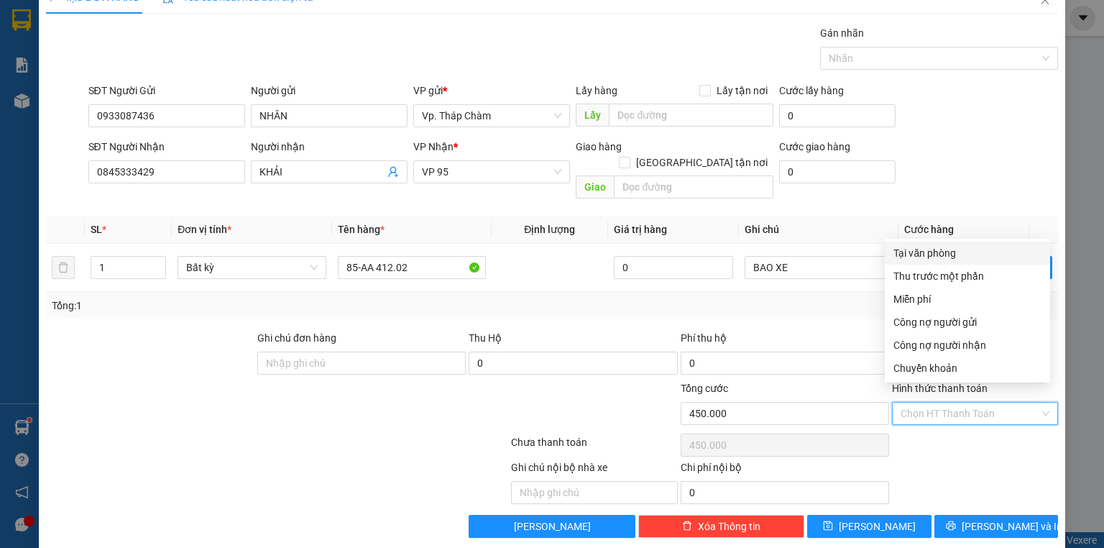
click at [941, 245] on div "Tại văn phòng" at bounding box center [967, 253] width 148 height 16
type input "0"
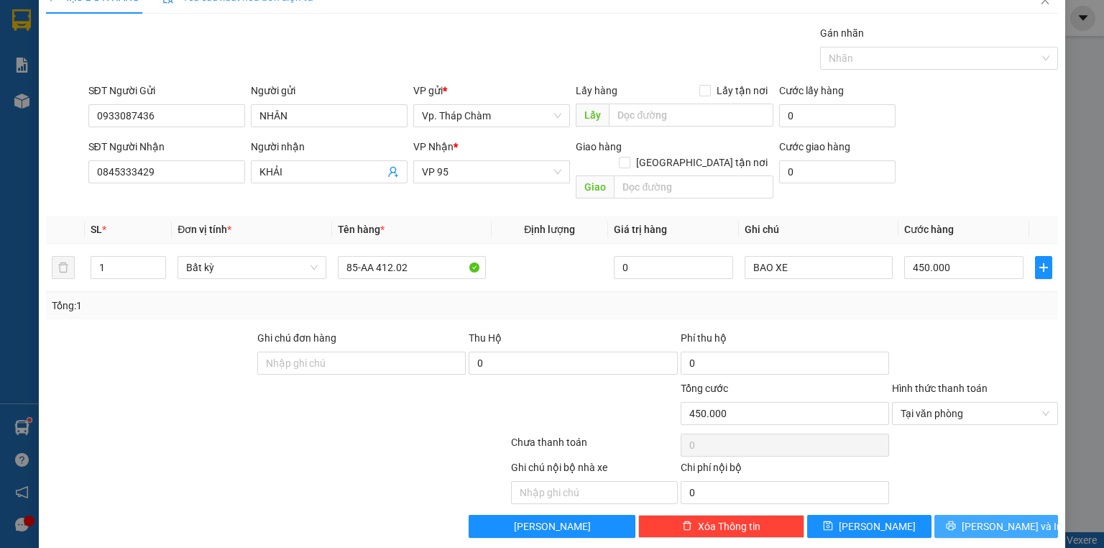
click at [956, 520] on icon "printer" at bounding box center [951, 525] width 10 height 10
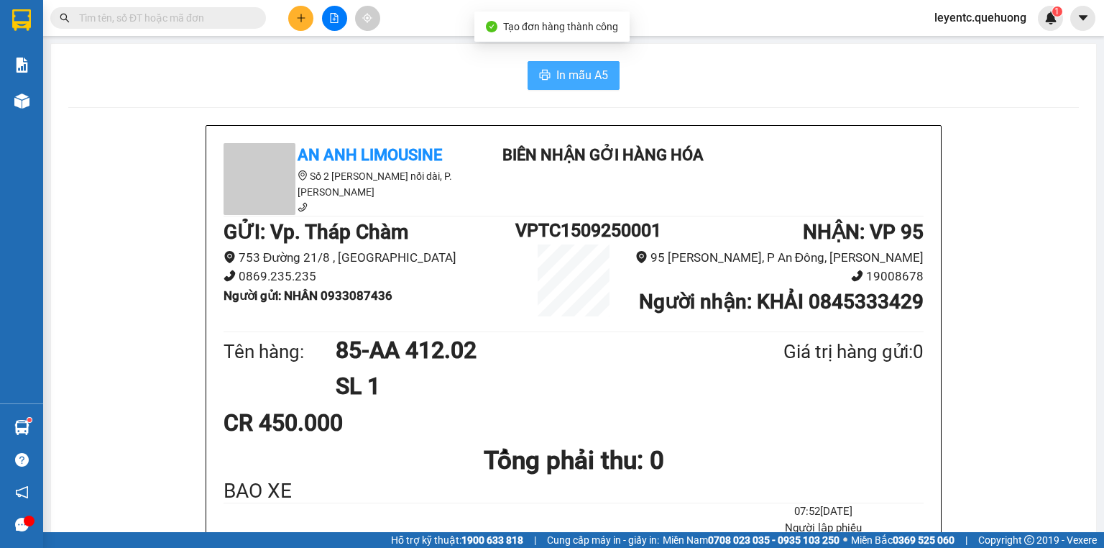
click at [539, 77] on icon "printer" at bounding box center [544, 74] width 11 height 11
click at [166, 20] on input "text" at bounding box center [164, 18] width 170 height 16
click at [204, 26] on span at bounding box center [158, 18] width 216 height 22
click at [162, 19] on input "text" at bounding box center [164, 18] width 170 height 16
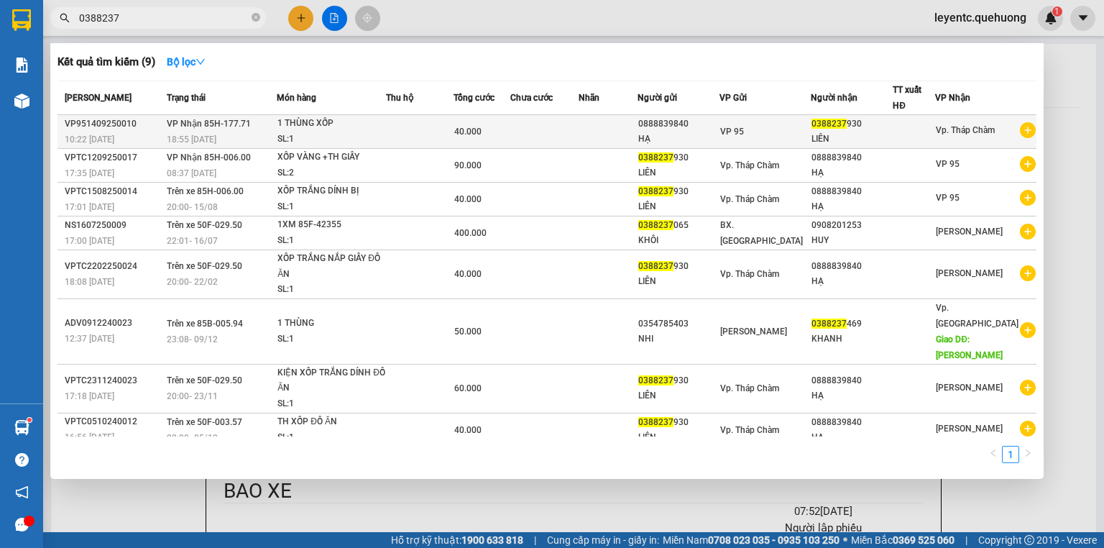
type input "0388237"
click at [407, 141] on td at bounding box center [420, 132] width 68 height 34
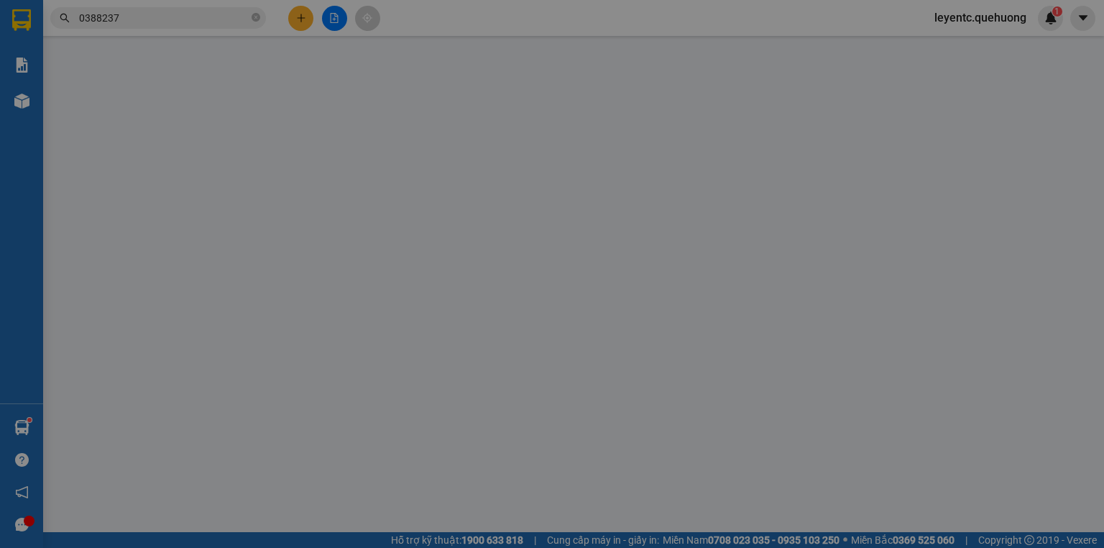
type input "0888839840"
type input "HẠ"
type input "0388237930"
type input "LIÊN"
type input "40.000"
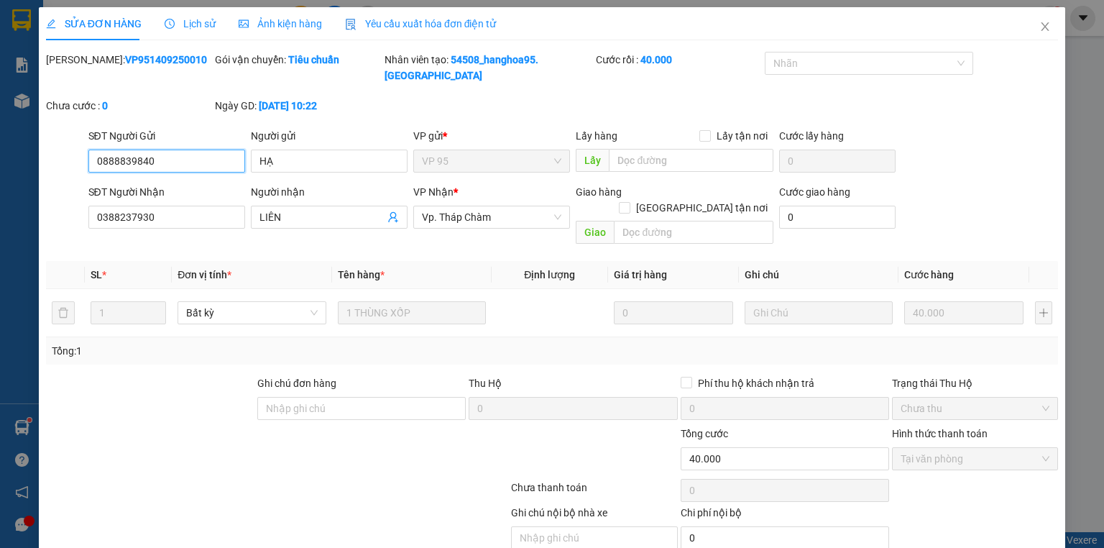
scroll to position [30, 0]
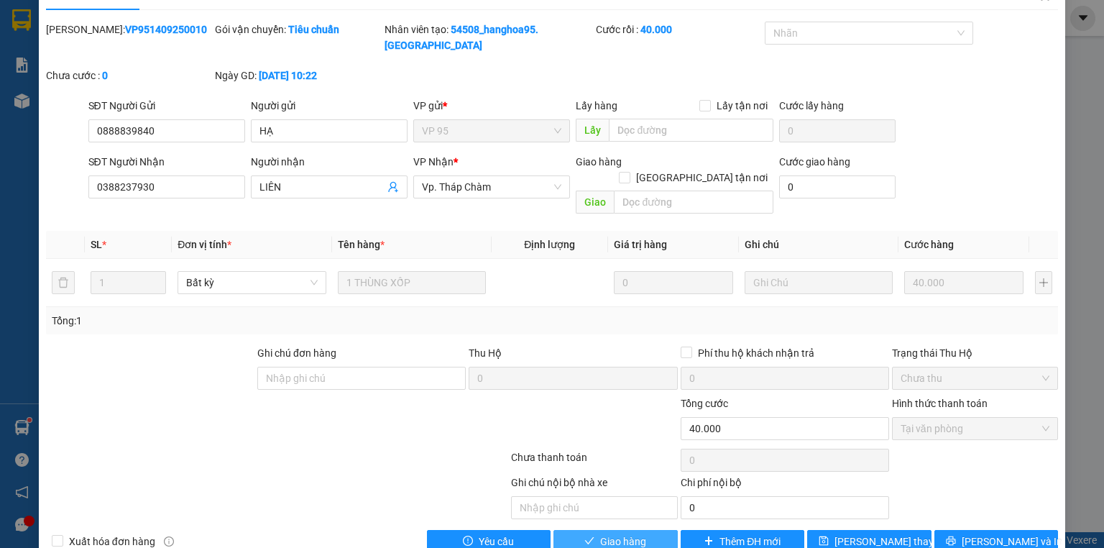
click at [639, 533] on span "Giao hàng" at bounding box center [623, 541] width 46 height 16
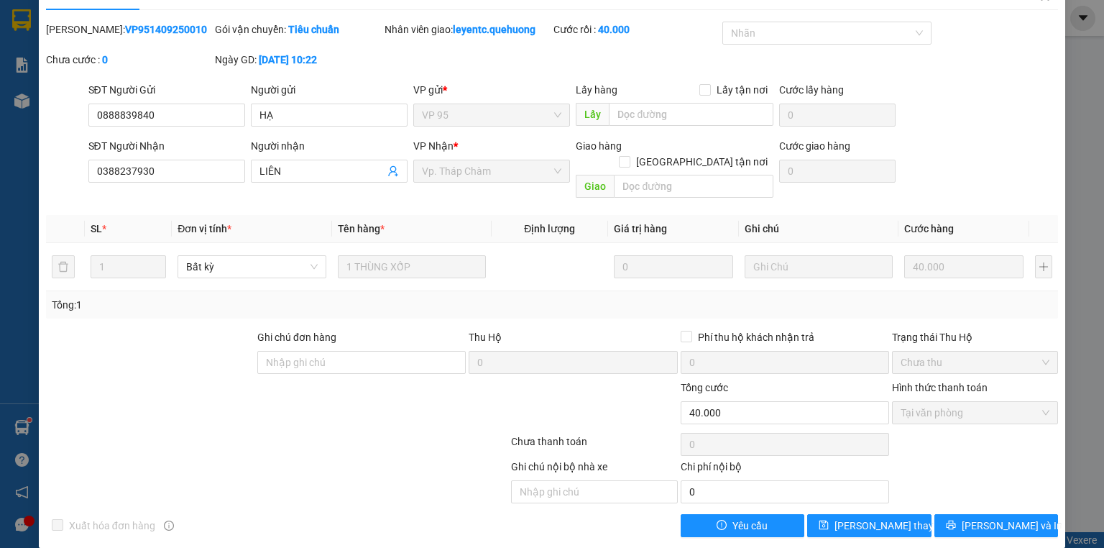
scroll to position [0, 0]
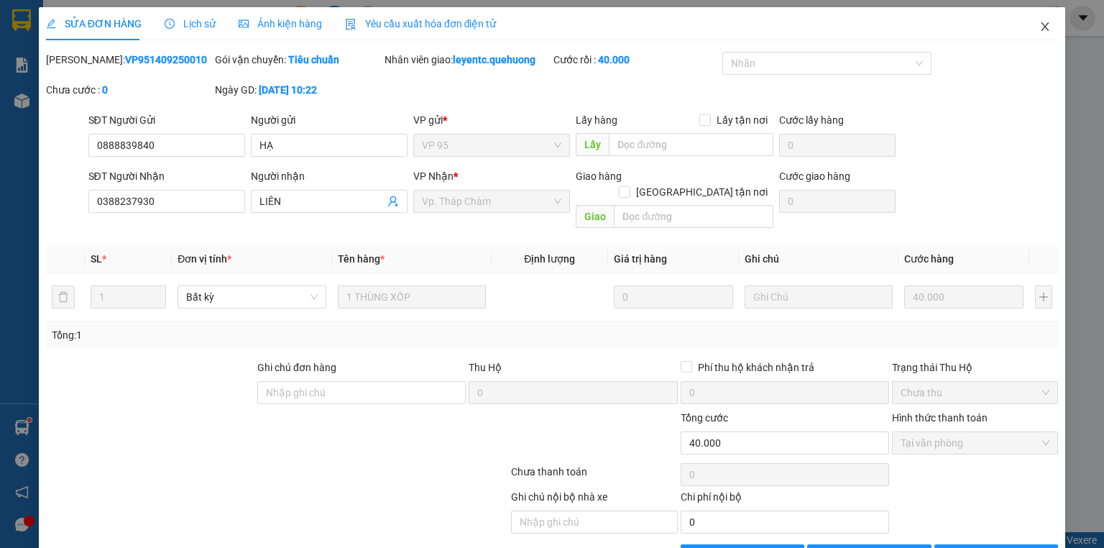
click at [1039, 26] on icon "close" at bounding box center [1044, 26] width 11 height 11
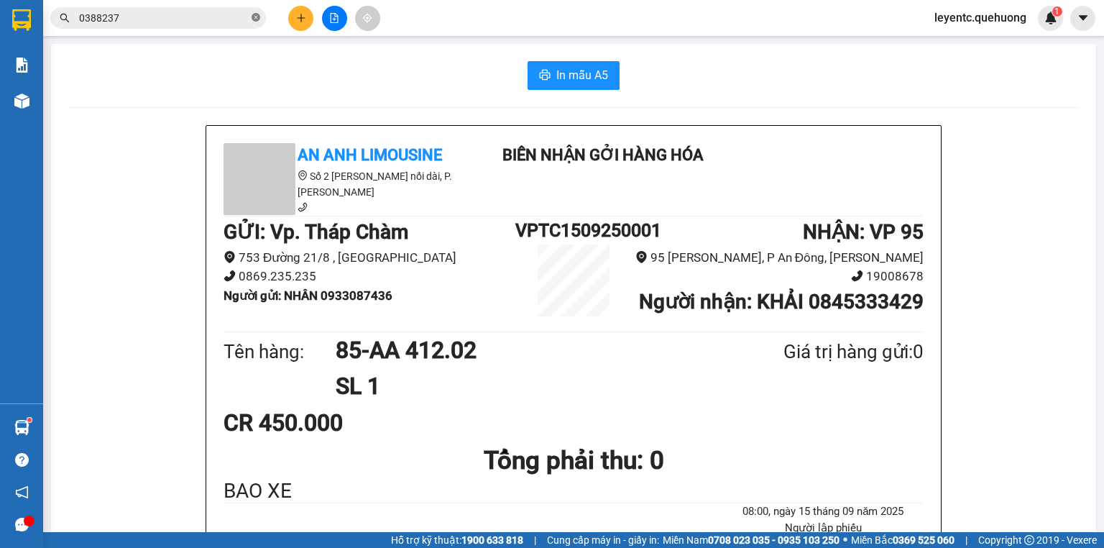
click at [252, 17] on icon "close-circle" at bounding box center [255, 17] width 9 height 9
paste input "0888724858"
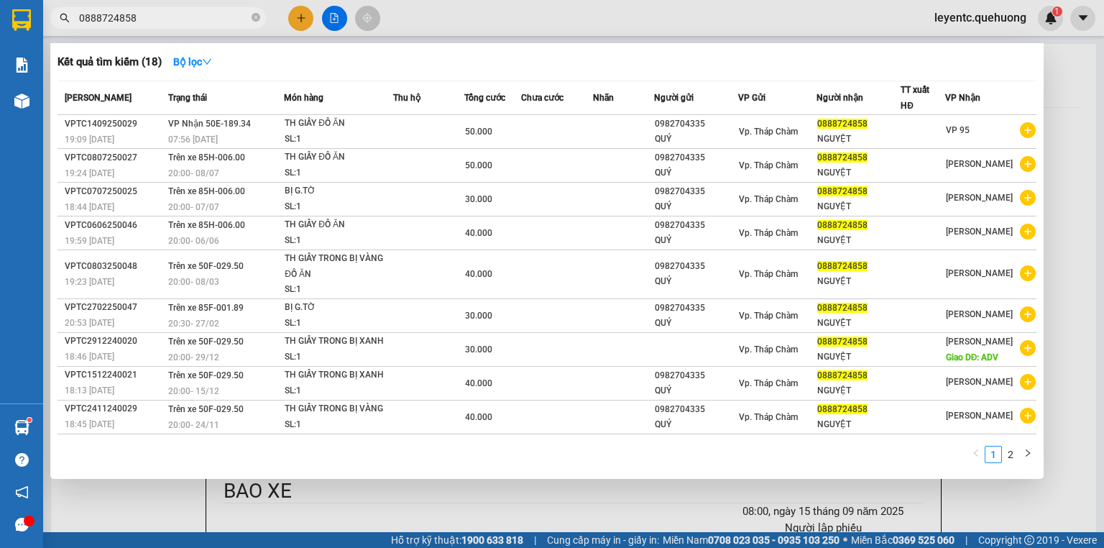
type input "0888724858"
click at [438, 503] on div at bounding box center [552, 274] width 1104 height 548
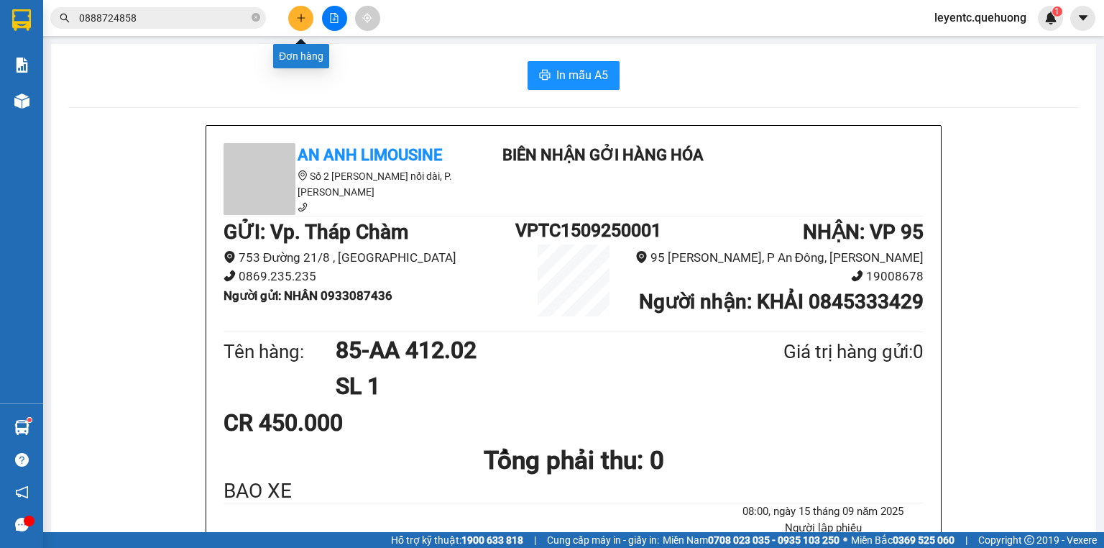
click at [307, 19] on button at bounding box center [300, 18] width 25 height 25
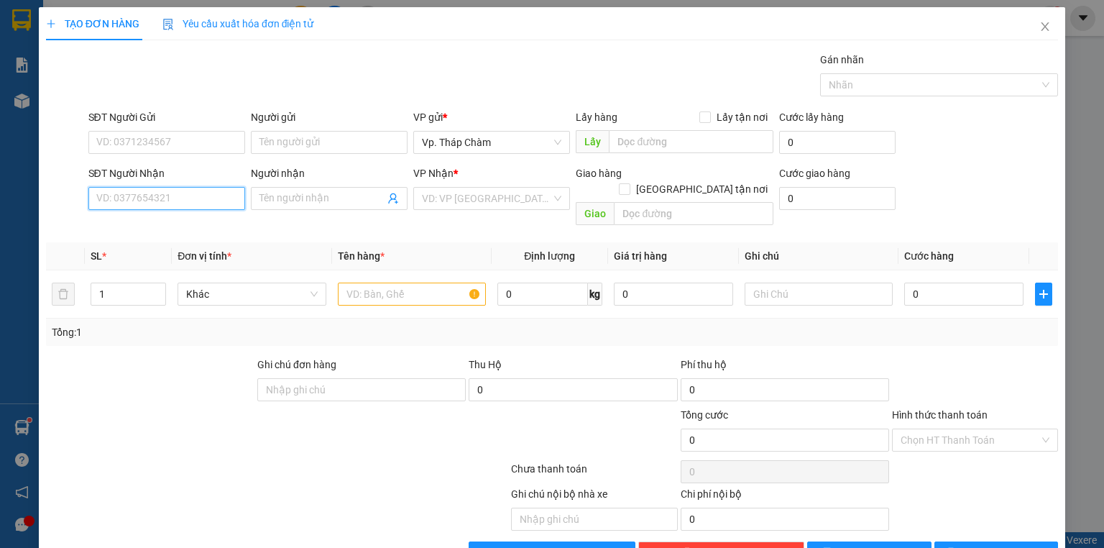
click at [208, 208] on input "SĐT Người Nhận" at bounding box center [166, 198] width 157 height 23
type input "0974707181"
click at [296, 196] on input "Người nhận" at bounding box center [321, 198] width 125 height 16
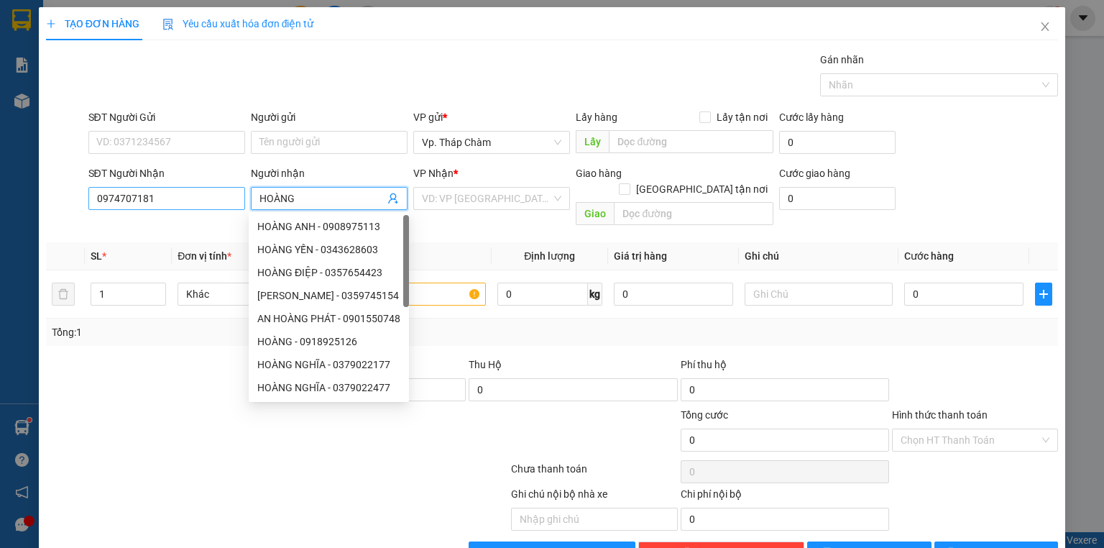
type input "HOÀNG"
click at [124, 197] on input "0974707181" at bounding box center [166, 198] width 157 height 23
click at [124, 196] on input "0974707181" at bounding box center [166, 198] width 157 height 23
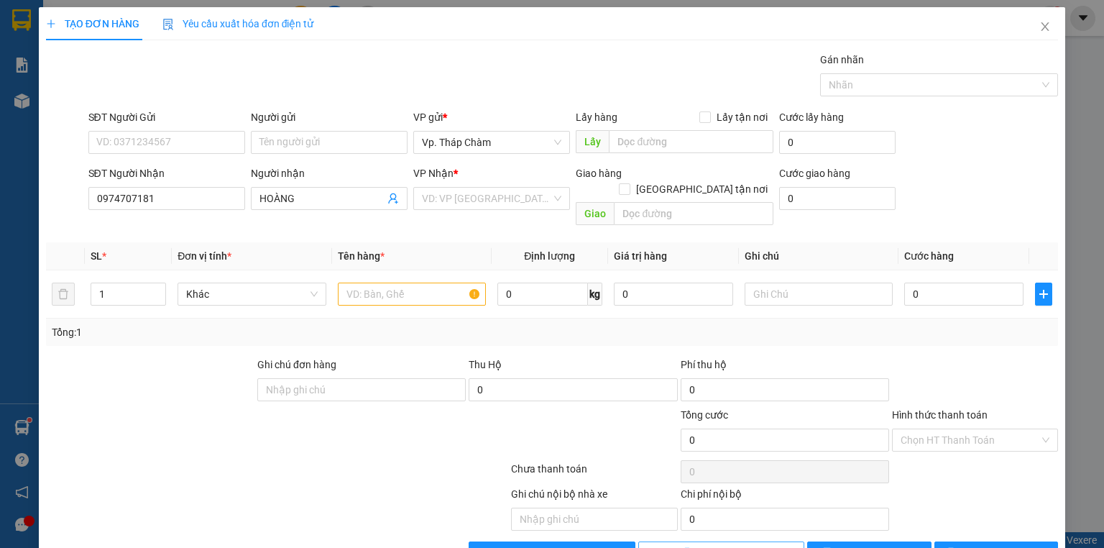
click at [765, 541] on button "Xóa Thông tin" at bounding box center [721, 552] width 166 height 23
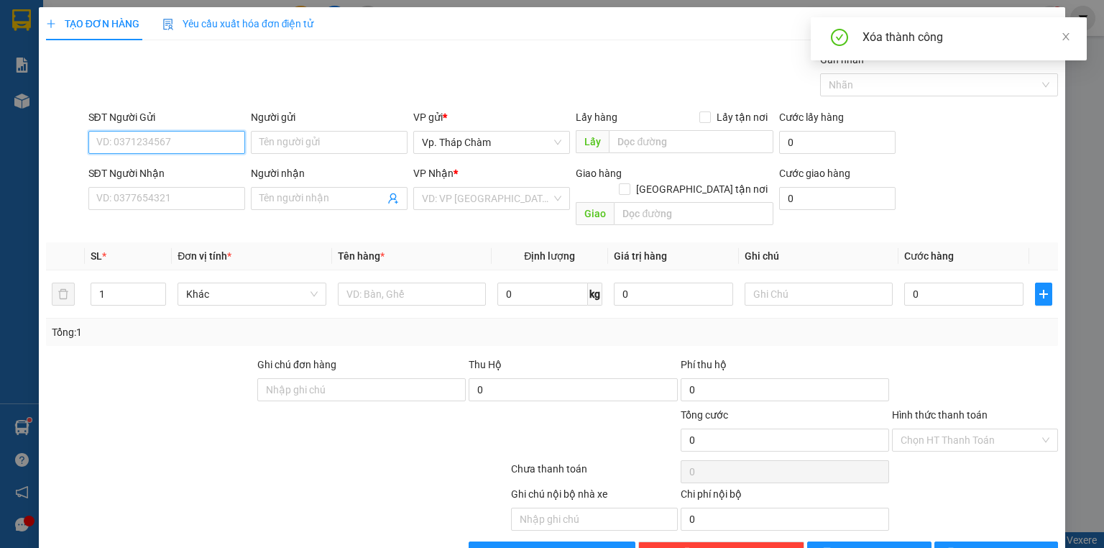
paste input "0974707181"
type input "0974707181"
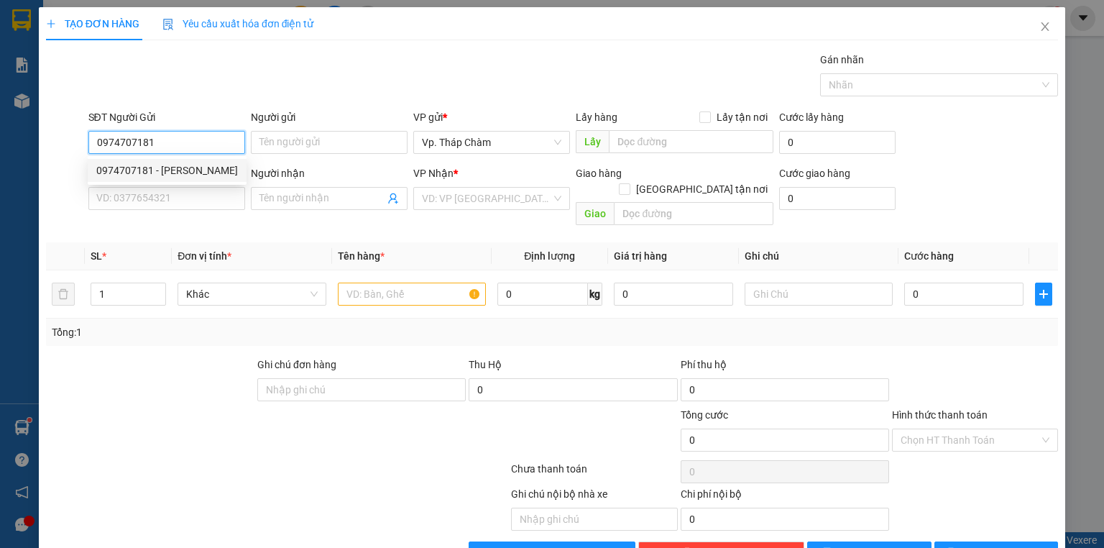
click at [190, 165] on div "0974707181 - [PERSON_NAME]" at bounding box center [167, 170] width 142 height 16
type input "[PERSON_NAME]"
type input "0908694125"
type input "CHỊ LOAN"
type input "50.000"
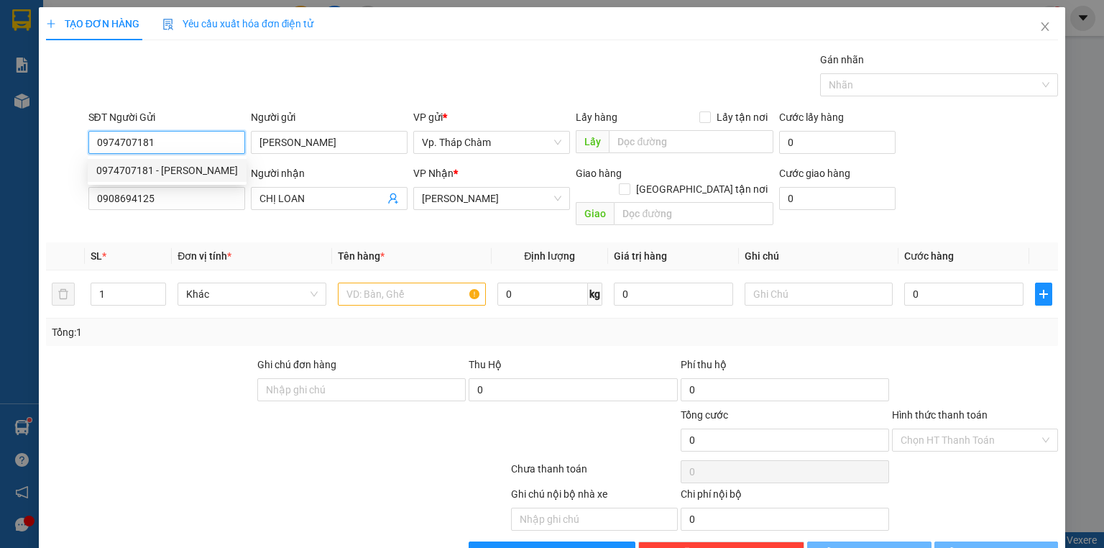
type input "50.000"
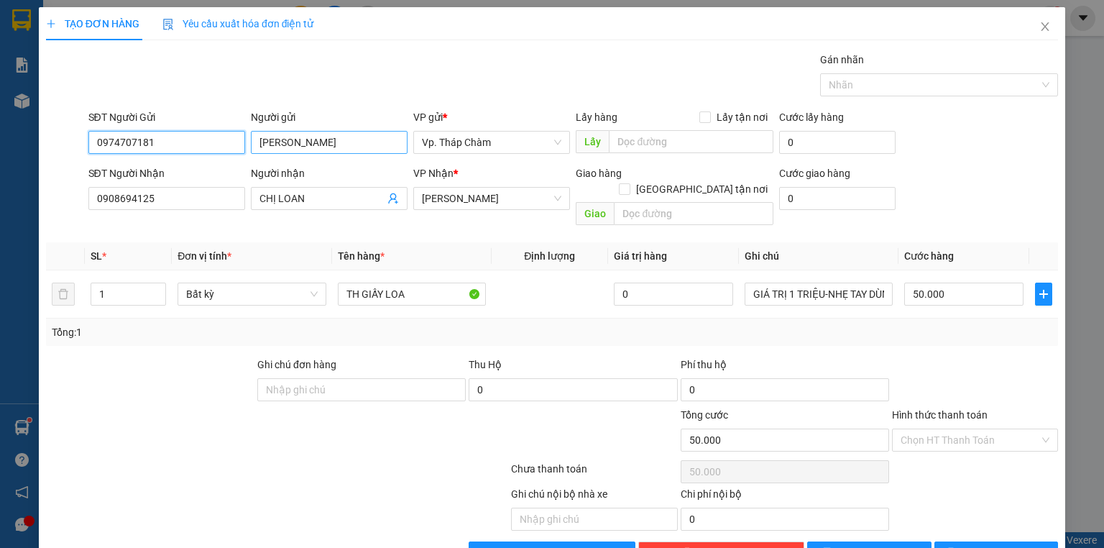
type input "0974707181"
drag, startPoint x: 279, startPoint y: 141, endPoint x: 210, endPoint y: 134, distance: 69.3
click at [210, 134] on div "SĐT Người Gửi 0974707181 Người gửi HUY HOÀNG VP gửi * Vp. Tháp Chàm Lấy hàng Lấ…" at bounding box center [574, 134] width 976 height 50
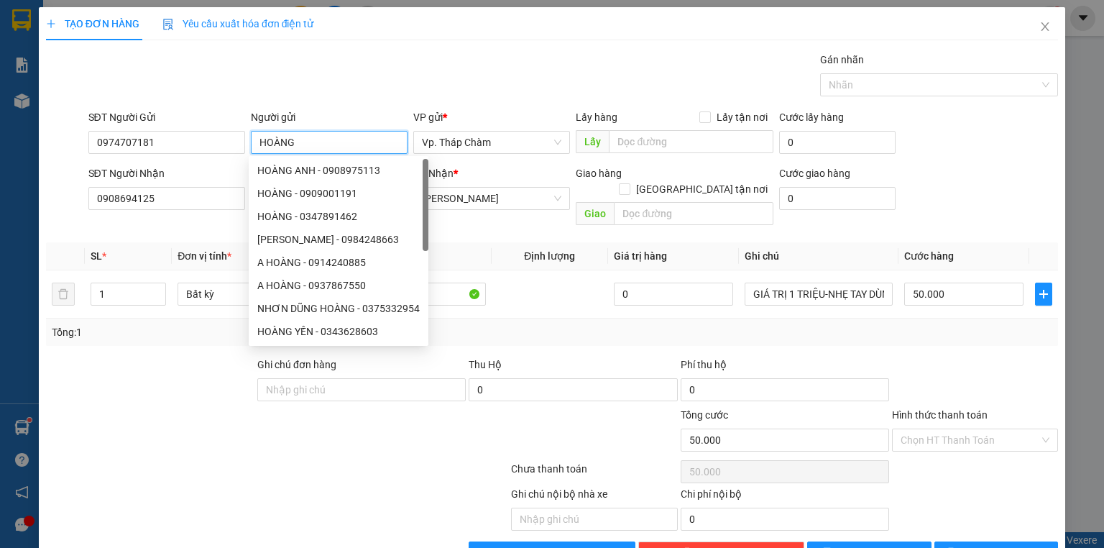
type input "HOÀNG"
click at [135, 242] on th "SL *" at bounding box center [128, 256] width 87 height 28
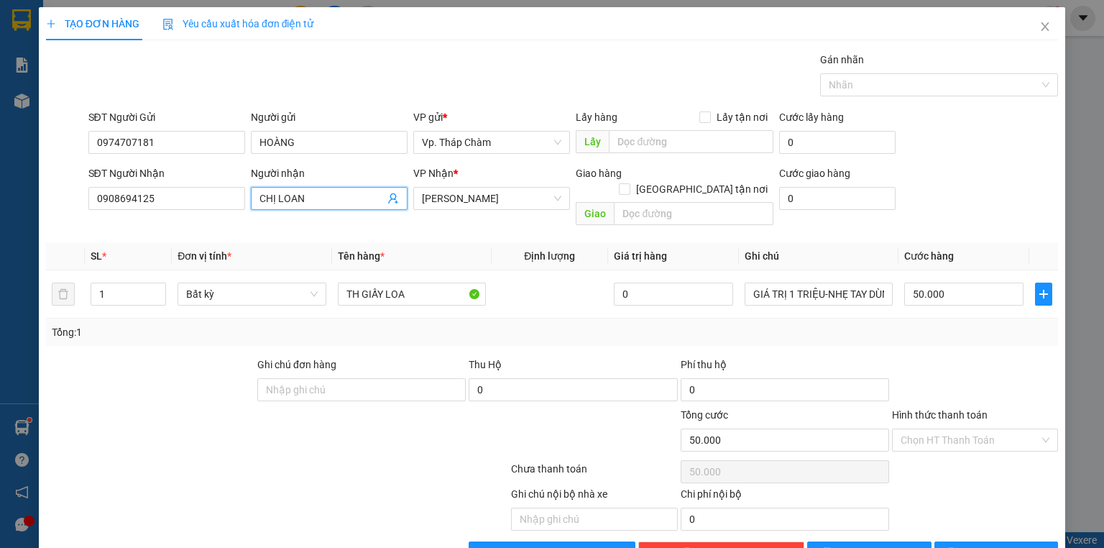
click at [329, 200] on input "CHỊ LOAN" at bounding box center [321, 198] width 125 height 16
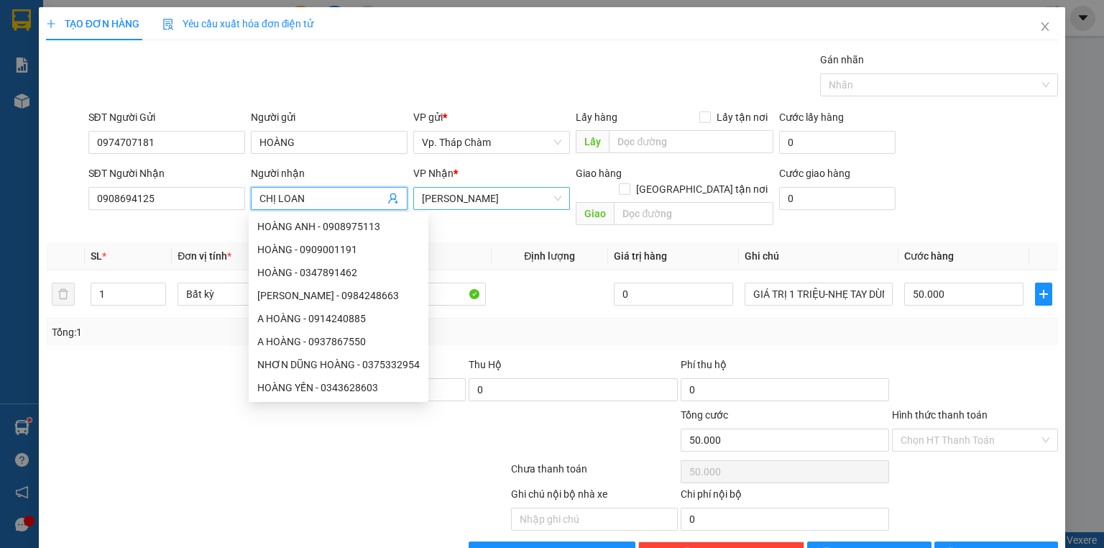
click at [429, 195] on span "[PERSON_NAME]" at bounding box center [491, 199] width 139 height 22
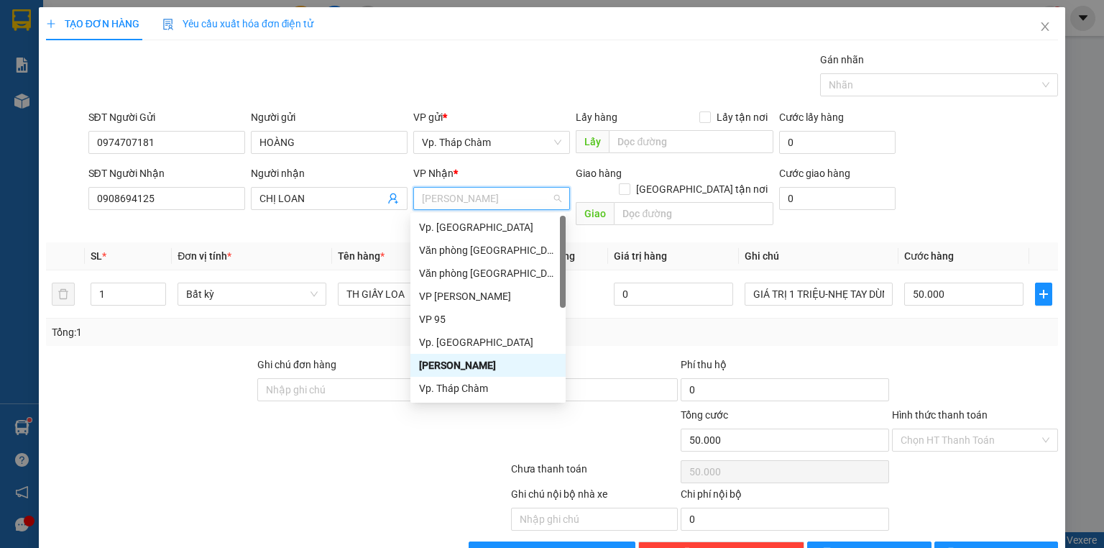
scroll to position [57, 0]
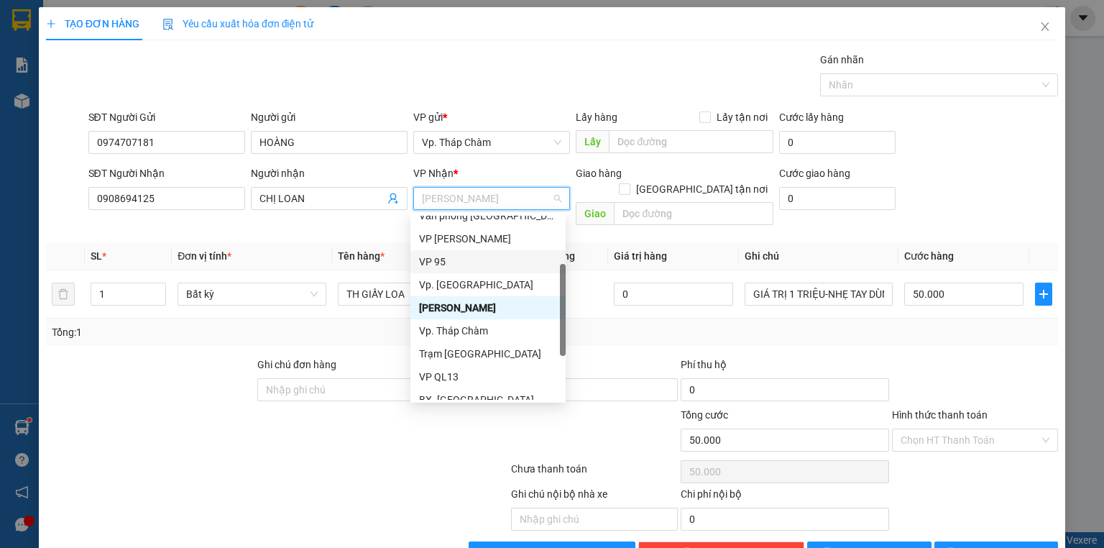
click at [450, 259] on div "VP 95" at bounding box center [488, 262] width 138 height 16
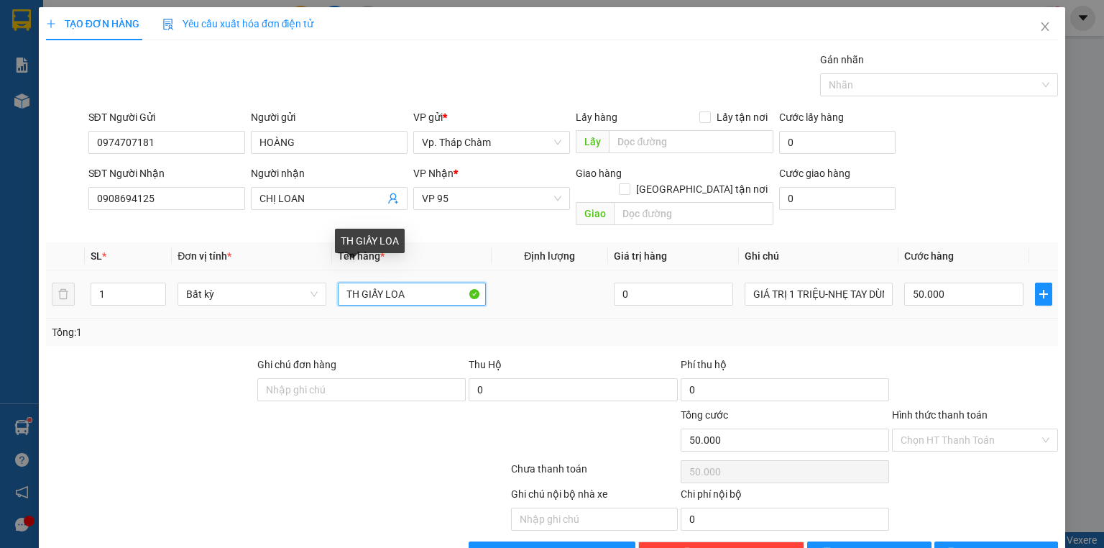
drag, startPoint x: 382, startPoint y: 274, endPoint x: 422, endPoint y: 274, distance: 40.2
click at [422, 282] on input "TH GIẤY LOA" at bounding box center [412, 293] width 148 height 23
click at [387, 282] on input "TH GIẤY AM LY" at bounding box center [412, 293] width 148 height 23
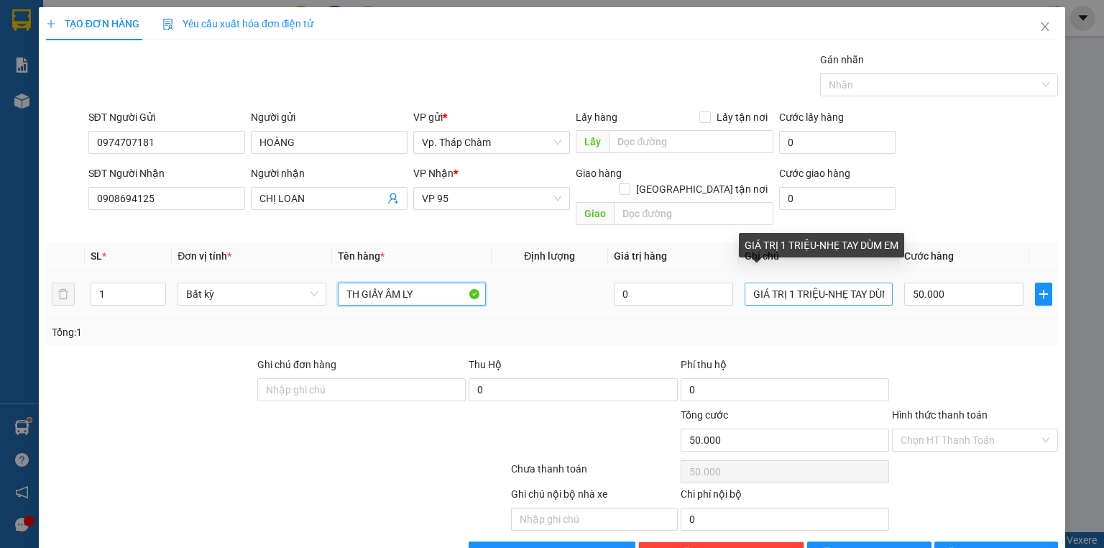
type input "TH GIẤY ÂM LY"
click at [786, 282] on input "GIÁ TRỊ 1 TRIỆU-NHẸ TAY DÙM EM" at bounding box center [818, 293] width 148 height 23
type input "GIÁ TRỊ TRIỆU-NHẸ TAY DÙM EM"
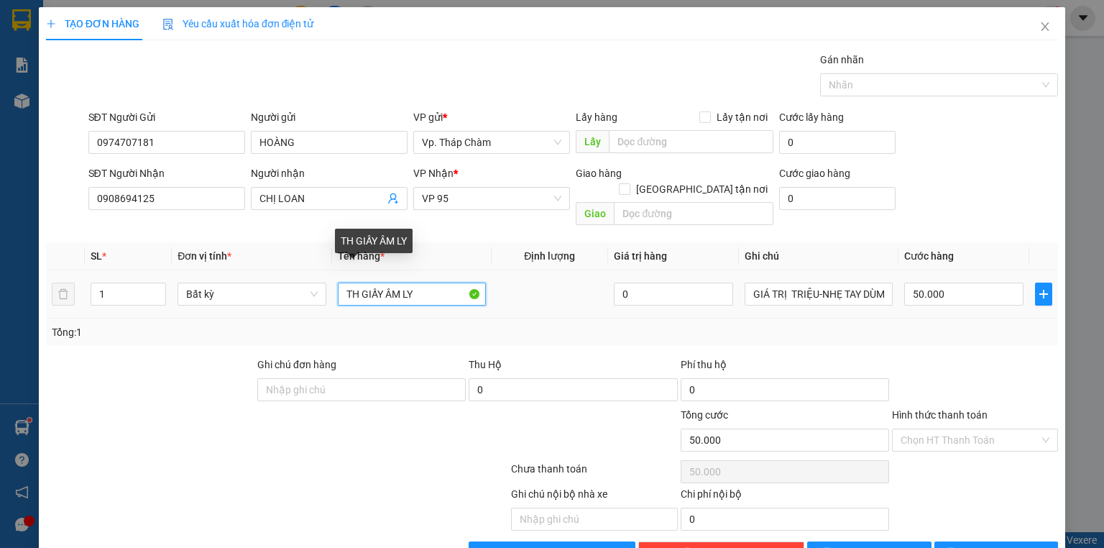
click at [454, 282] on input "TH GIẤY ÂM LY" at bounding box center [412, 293] width 148 height 23
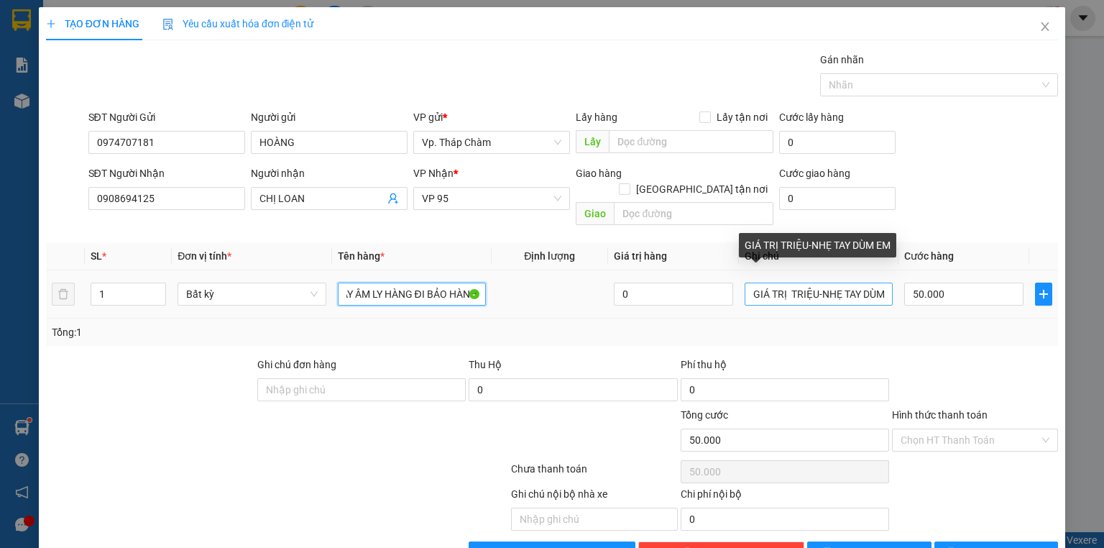
type input "TH GIẤY ÂM LY HÀNG ĐI BẢO HÀNH"
click at [785, 282] on input "GIÁ TRỊ TRIỆU-NHẸ TAY DÙM EM" at bounding box center [818, 293] width 148 height 23
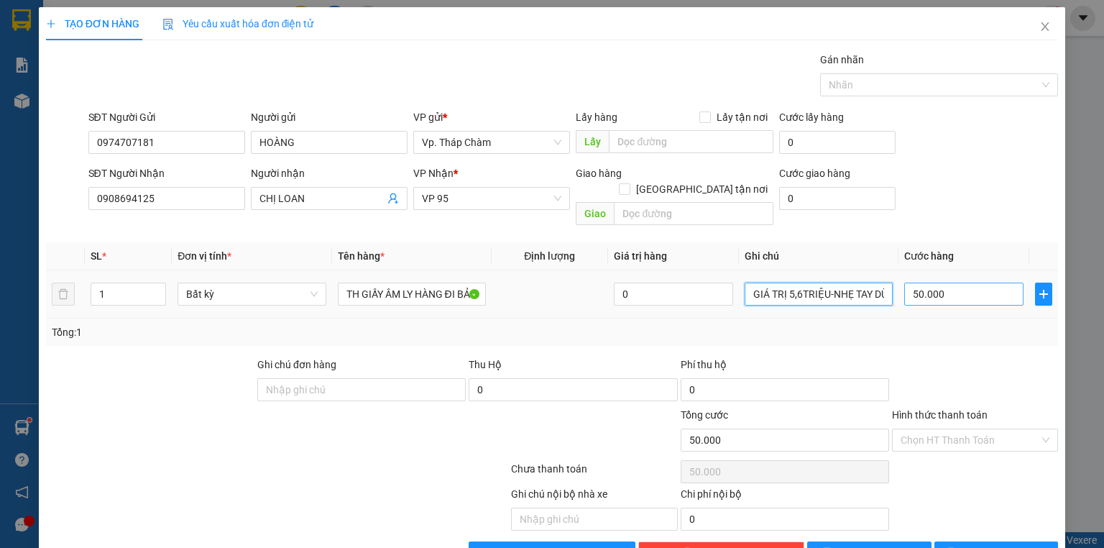
type input "GIÁ TRỊ 5,6TRIỆU-NHẸ TAY DÙM EM"
click at [945, 282] on input "50.000" at bounding box center [963, 293] width 119 height 23
type input "6"
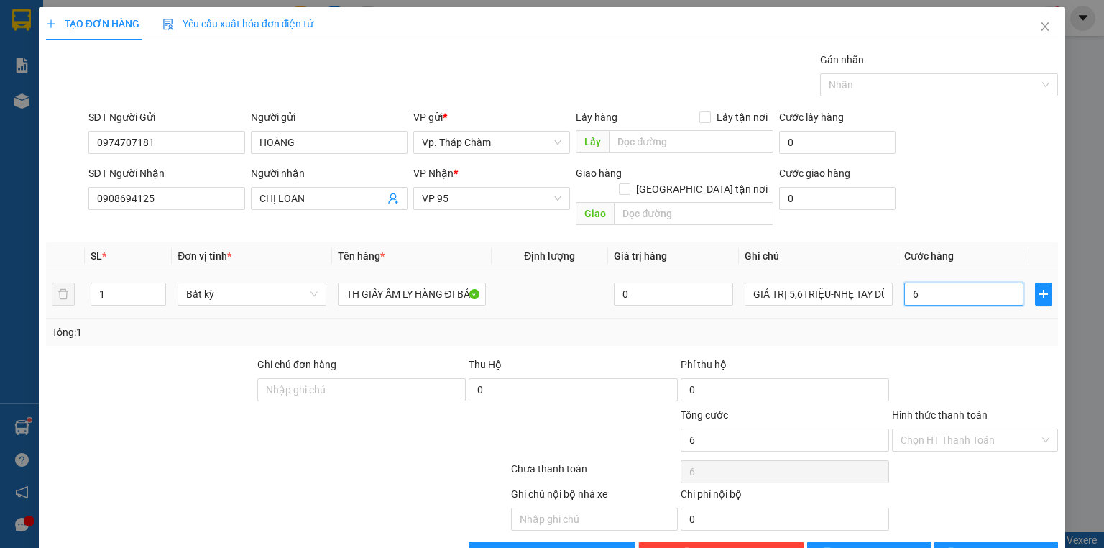
type input "60"
type input "60.000"
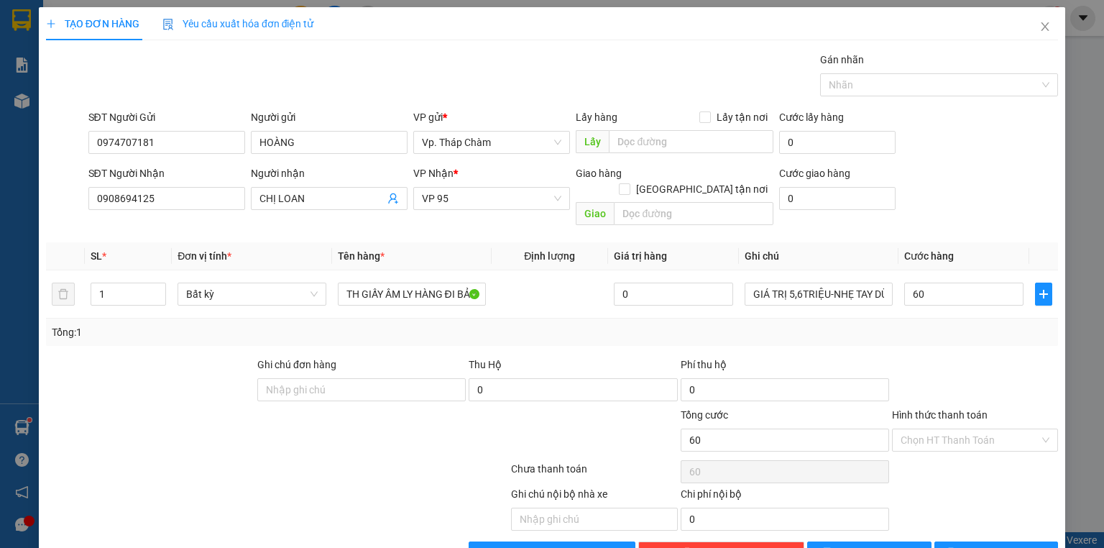
type input "60.000"
click at [943, 356] on div at bounding box center [974, 381] width 169 height 50
click at [949, 429] on input "Hình thức thanh toán" at bounding box center [969, 440] width 139 height 22
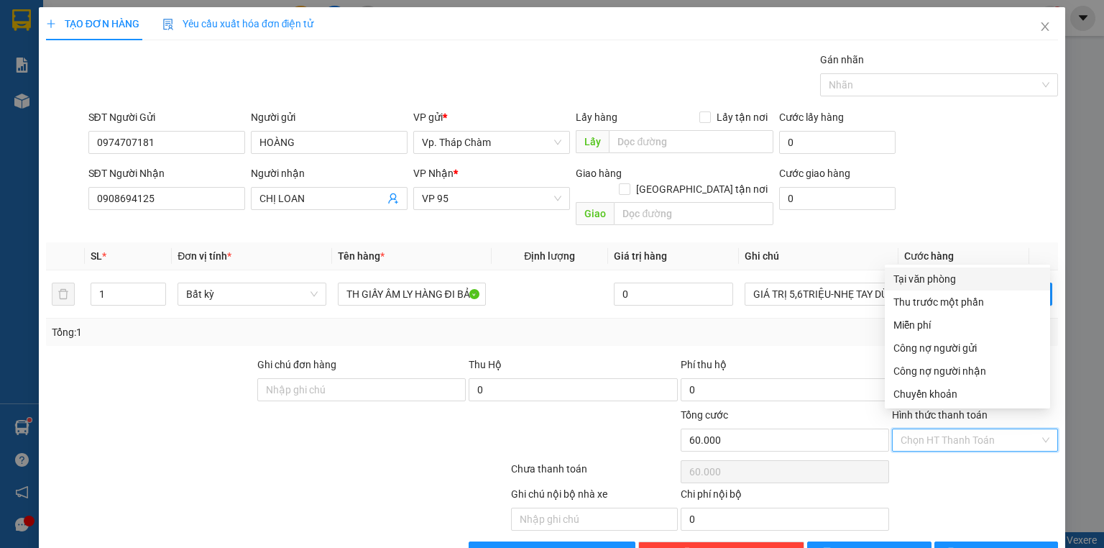
click at [929, 276] on div "Tại văn phòng" at bounding box center [967, 279] width 148 height 16
type input "0"
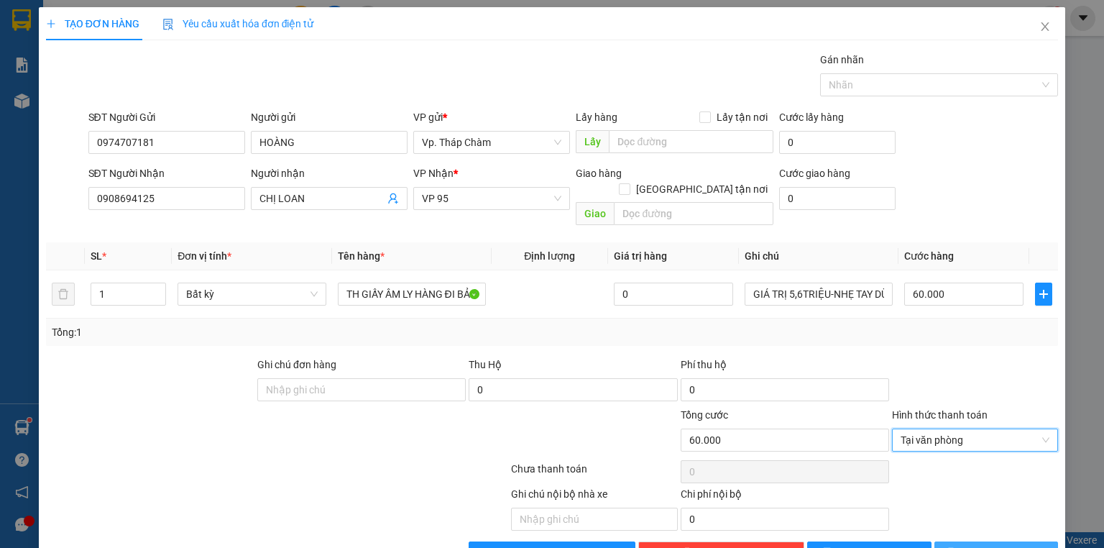
click at [976, 545] on span "[PERSON_NAME] và In" at bounding box center [1011, 553] width 101 height 16
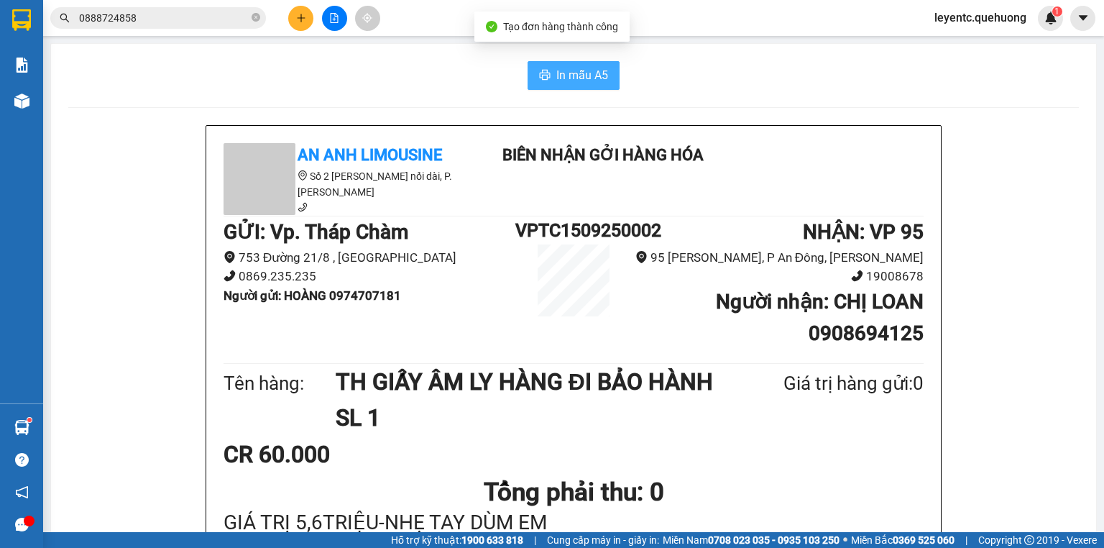
click at [565, 63] on button "In mẫu A5" at bounding box center [573, 75] width 92 height 29
click at [354, 86] on div "In mẫu A5" at bounding box center [573, 75] width 1010 height 29
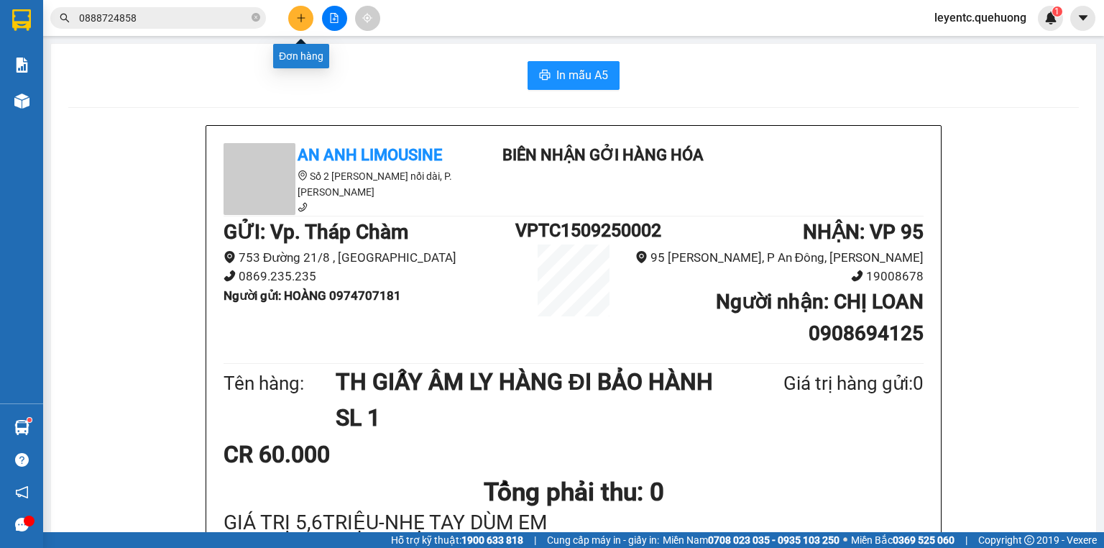
click at [300, 21] on icon "plus" at bounding box center [300, 18] width 1 height 8
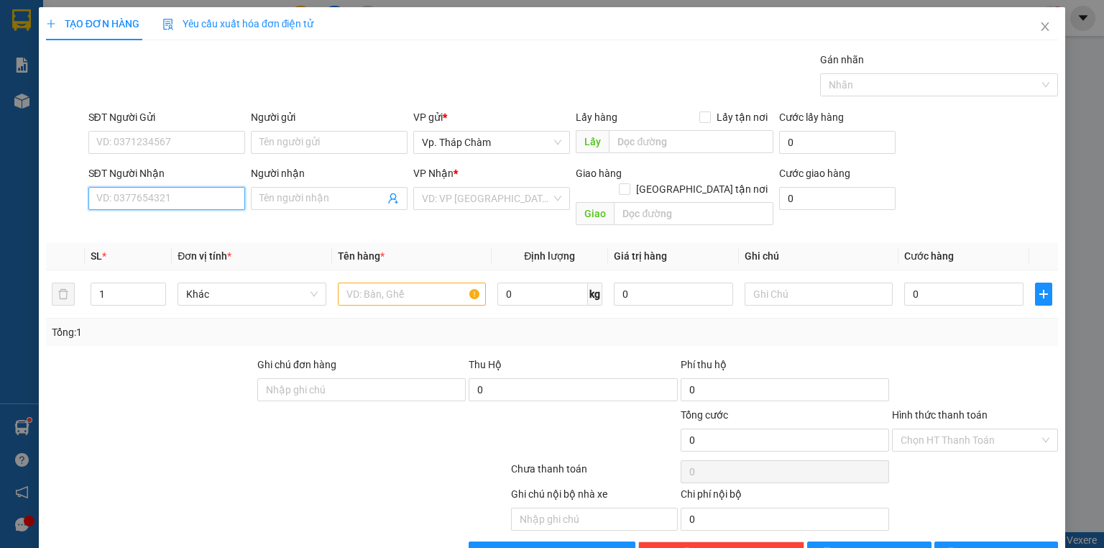
click at [168, 192] on input "SĐT Người Nhận" at bounding box center [166, 198] width 157 height 23
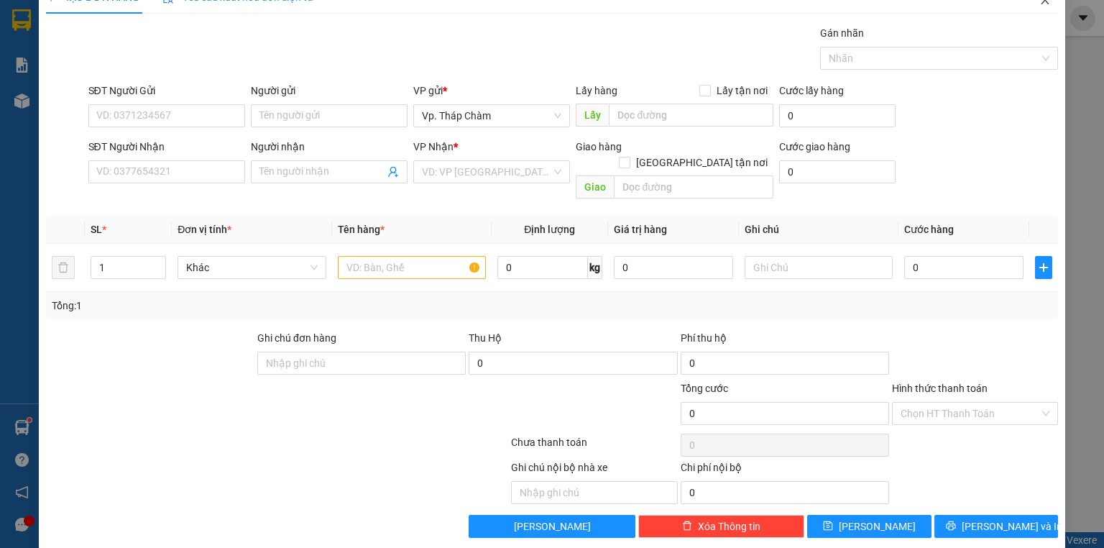
click at [1027, 2] on span "Close" at bounding box center [1045, 1] width 40 height 40
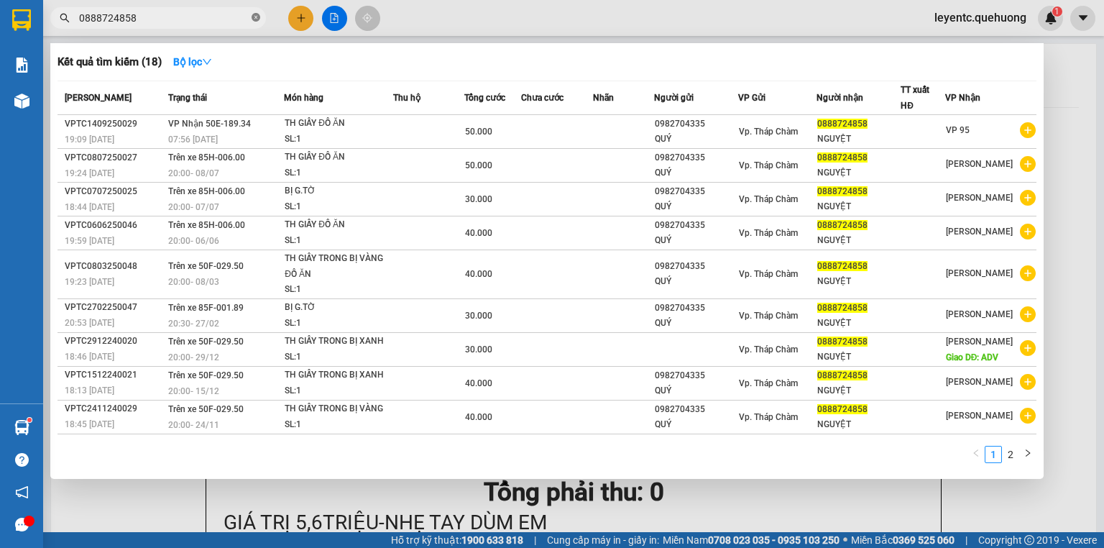
click at [257, 17] on icon "close-circle" at bounding box center [255, 17] width 9 height 9
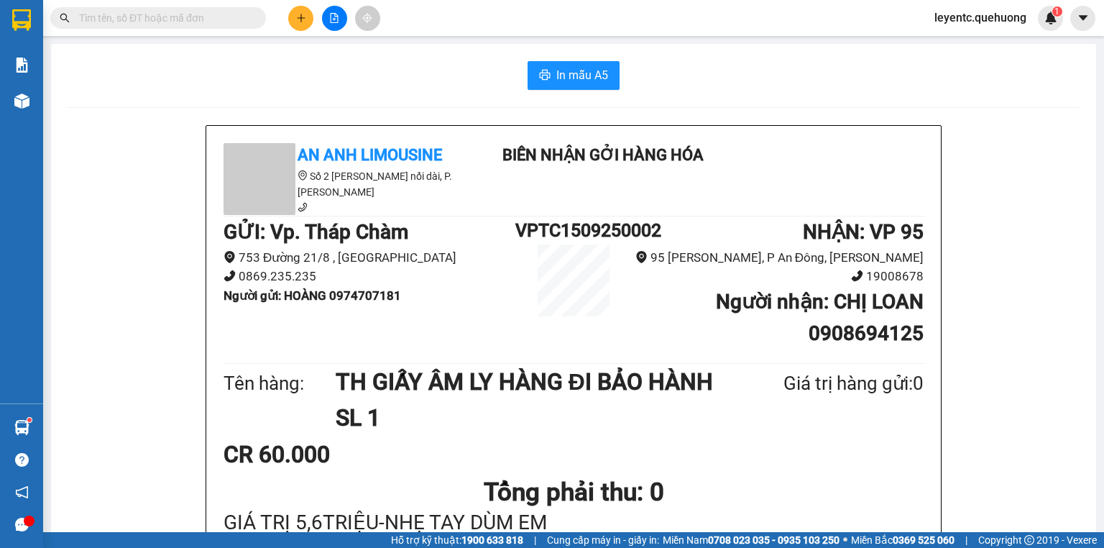
click at [213, 19] on input "text" at bounding box center [164, 18] width 170 height 16
click at [239, 17] on input "text" at bounding box center [164, 18] width 170 height 16
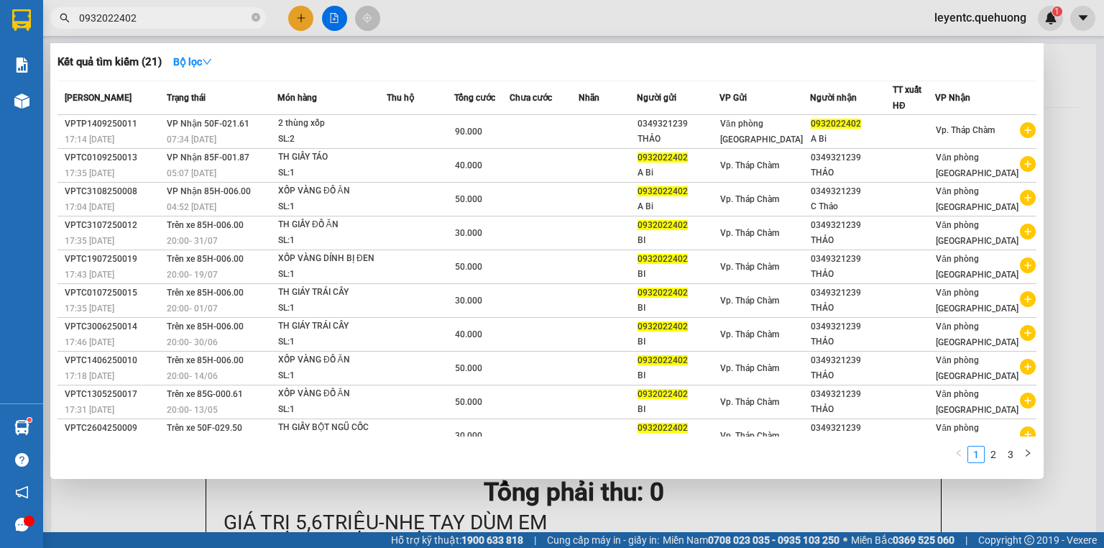
type input "0932022402"
click at [257, 17] on icon "close-circle" at bounding box center [255, 17] width 9 height 9
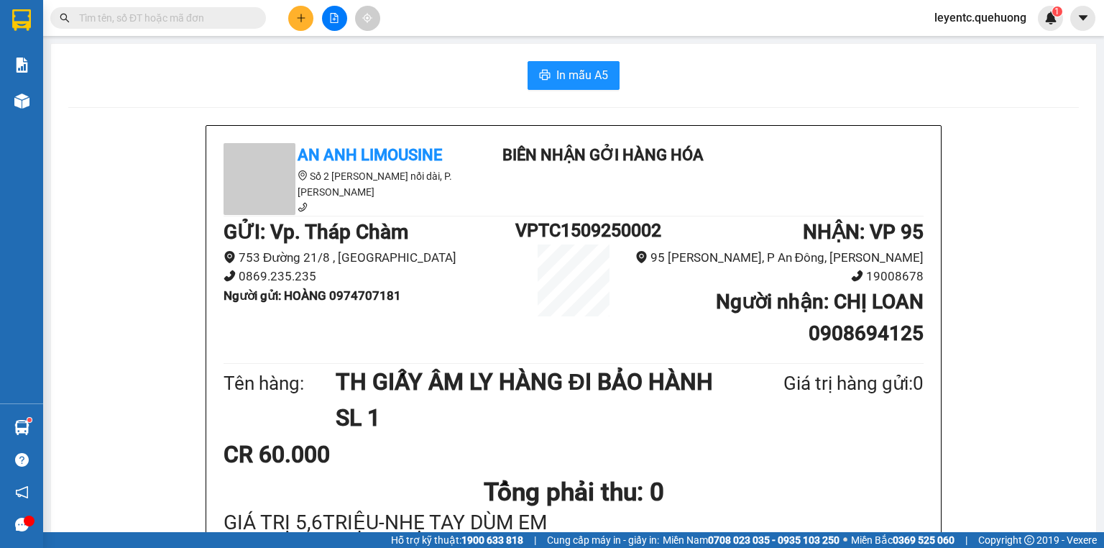
click at [240, 19] on input "text" at bounding box center [164, 18] width 170 height 16
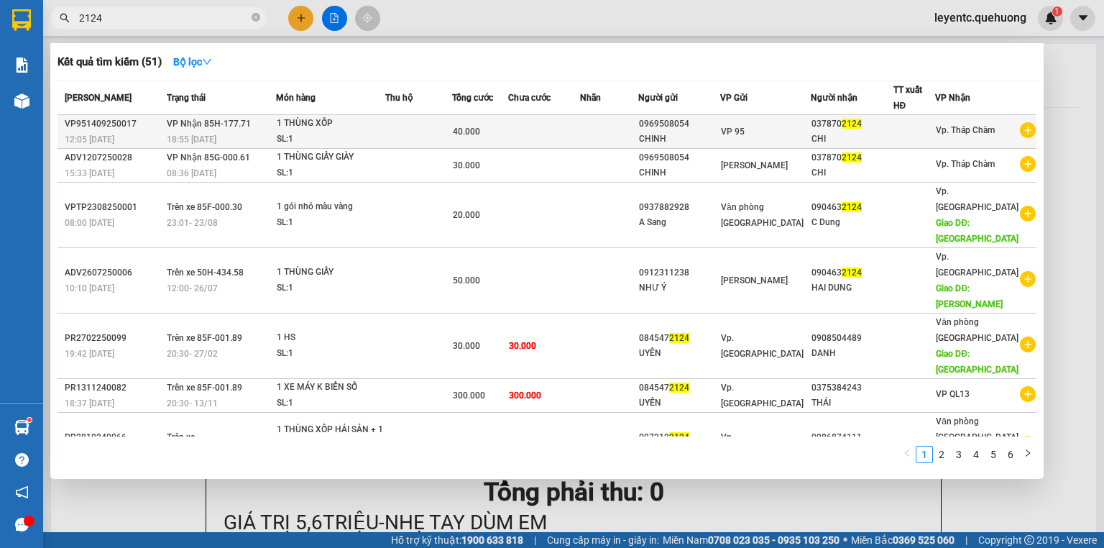
type input "2124"
click at [452, 136] on td at bounding box center [418, 132] width 67 height 34
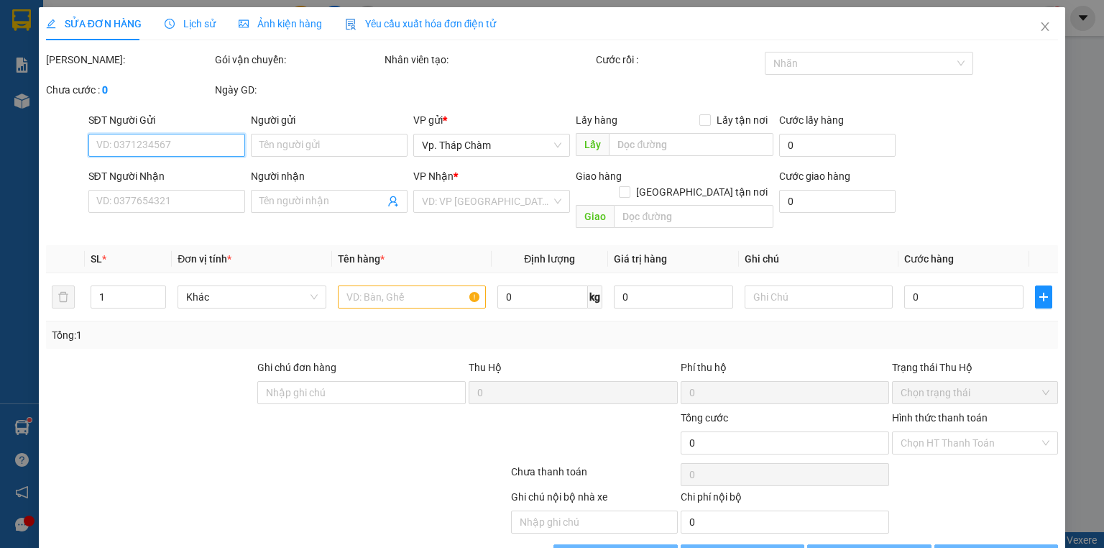
type input "0969508054"
type input "CHINH"
type input "0378702124"
type input "CHI"
type input "40.000"
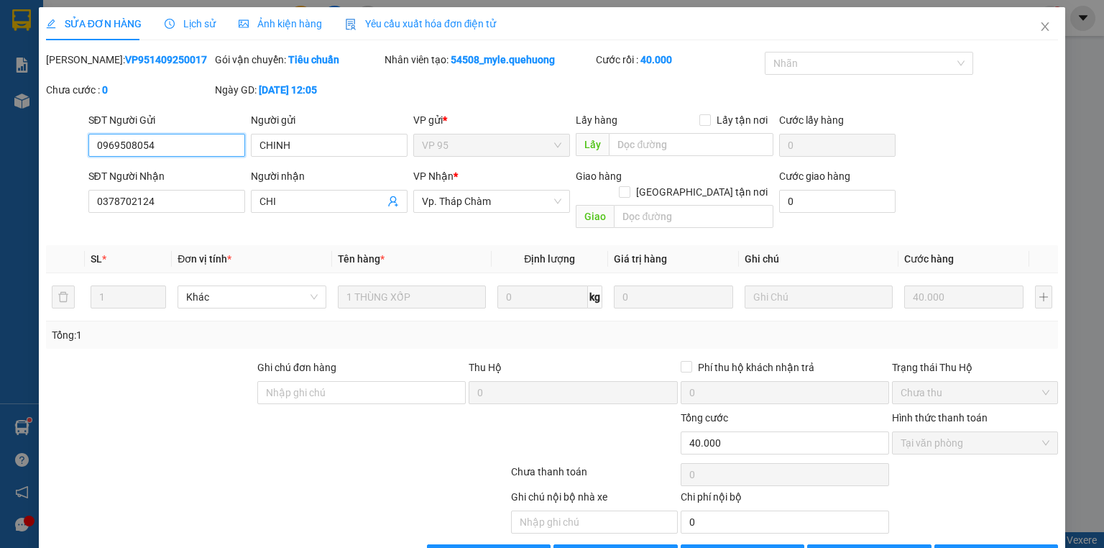
scroll to position [30, 0]
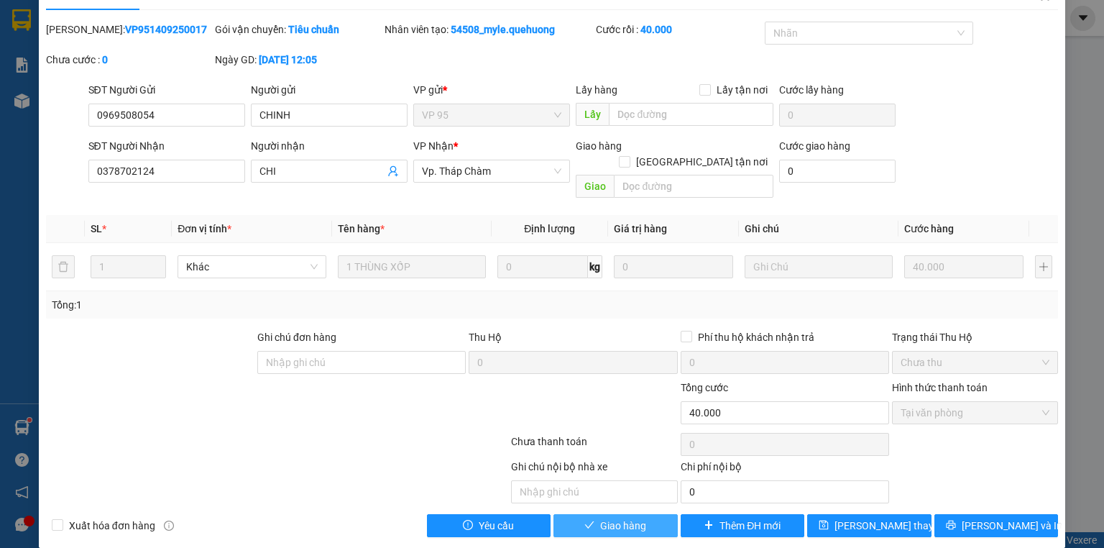
click at [650, 514] on button "Giao hàng" at bounding box center [615, 525] width 124 height 23
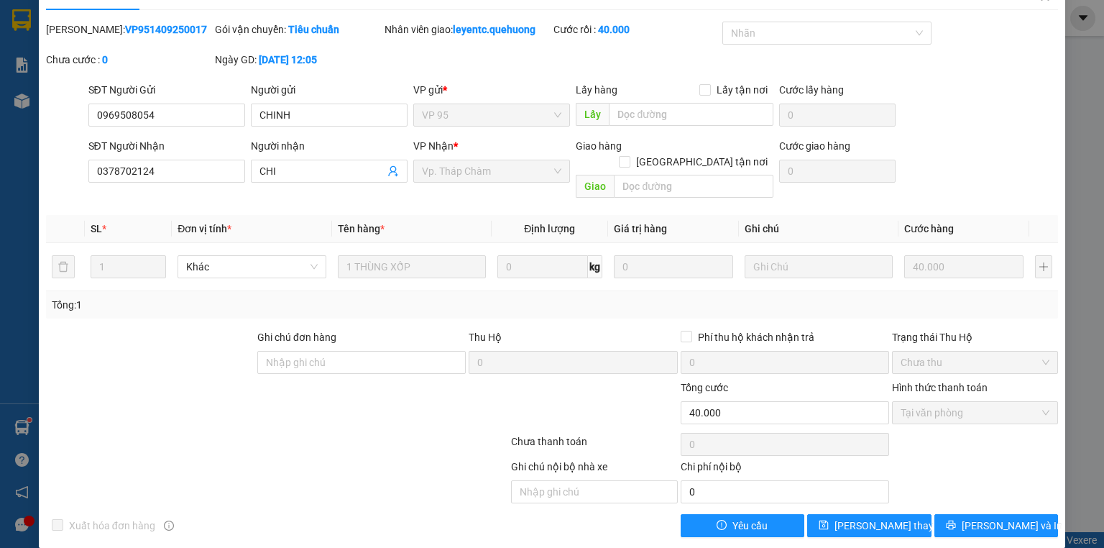
scroll to position [0, 0]
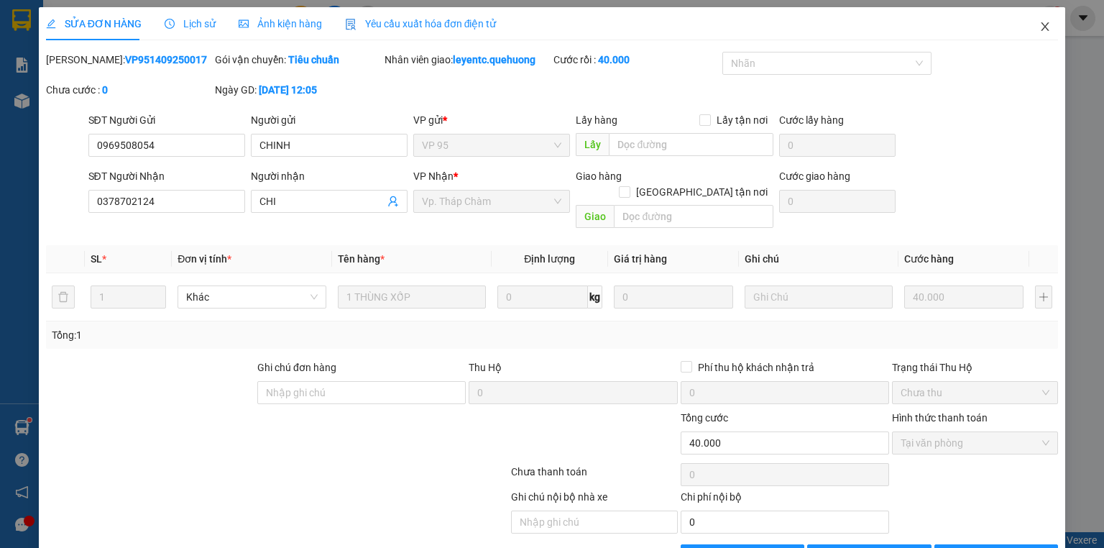
click at [1040, 29] on icon "close" at bounding box center [1044, 26] width 11 height 11
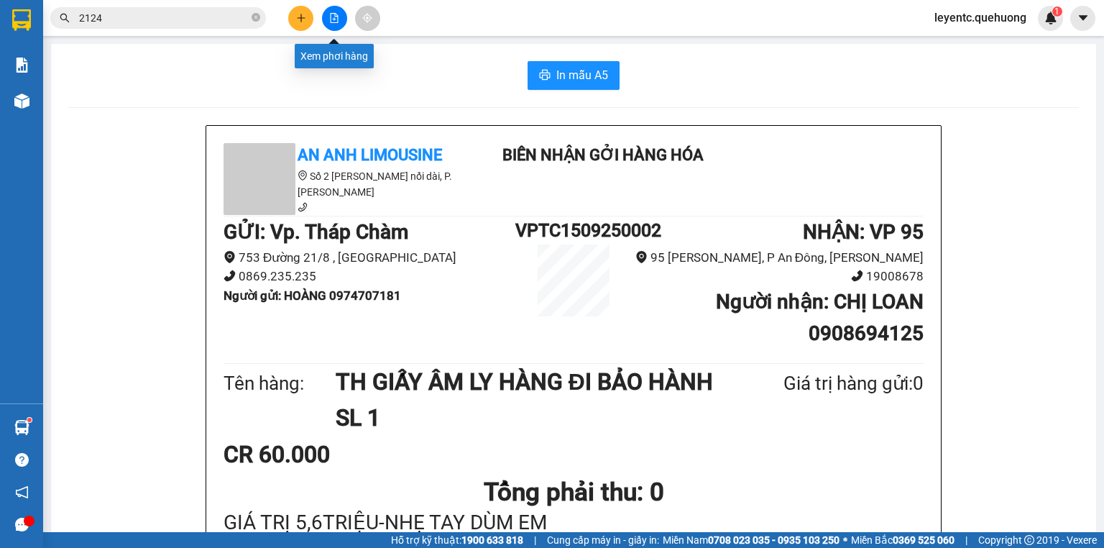
click at [336, 24] on button at bounding box center [334, 18] width 25 height 25
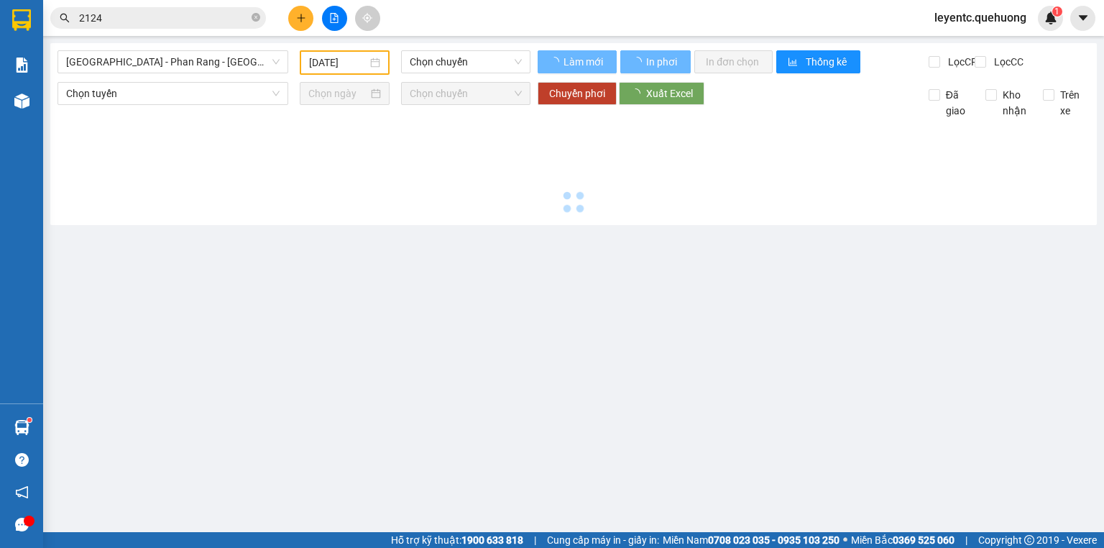
type input "[DATE]"
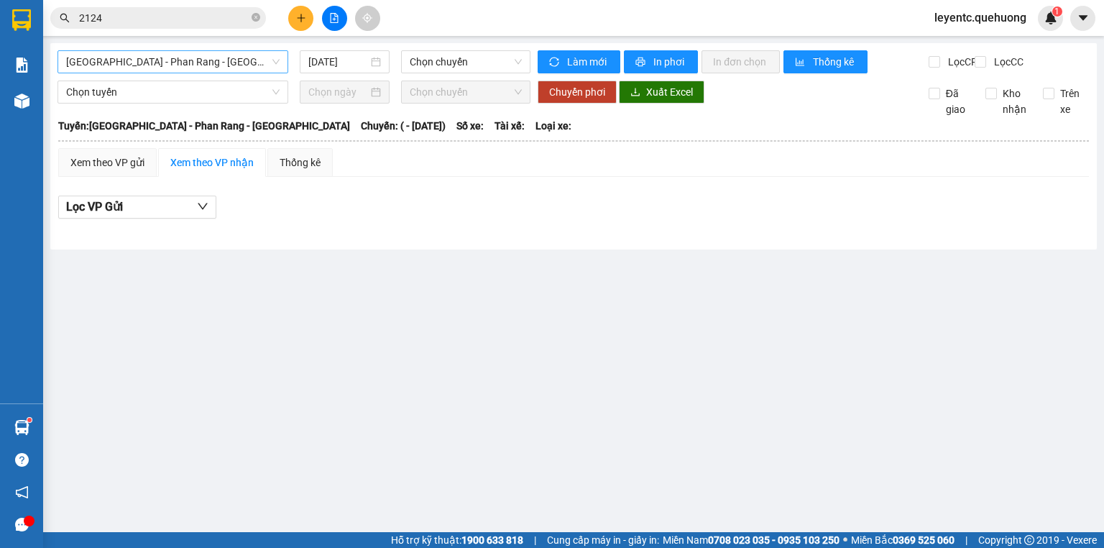
drag, startPoint x: 239, startPoint y: 63, endPoint x: 232, endPoint y: 74, distance: 12.6
click at [239, 63] on span "[GEOGRAPHIC_DATA] - Phan Rang - [GEOGRAPHIC_DATA]" at bounding box center [172, 62] width 213 height 22
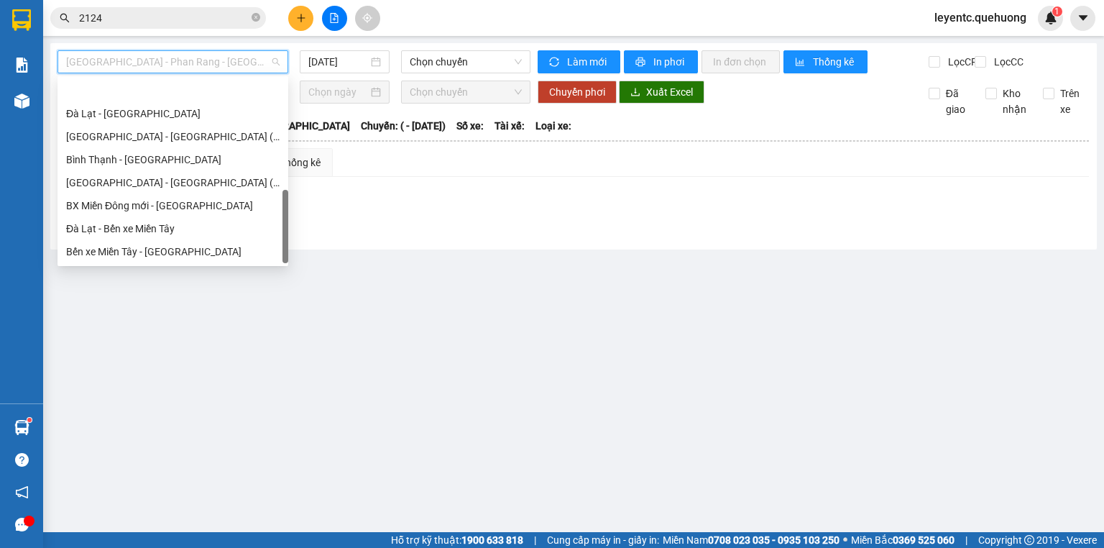
scroll to position [391, 0]
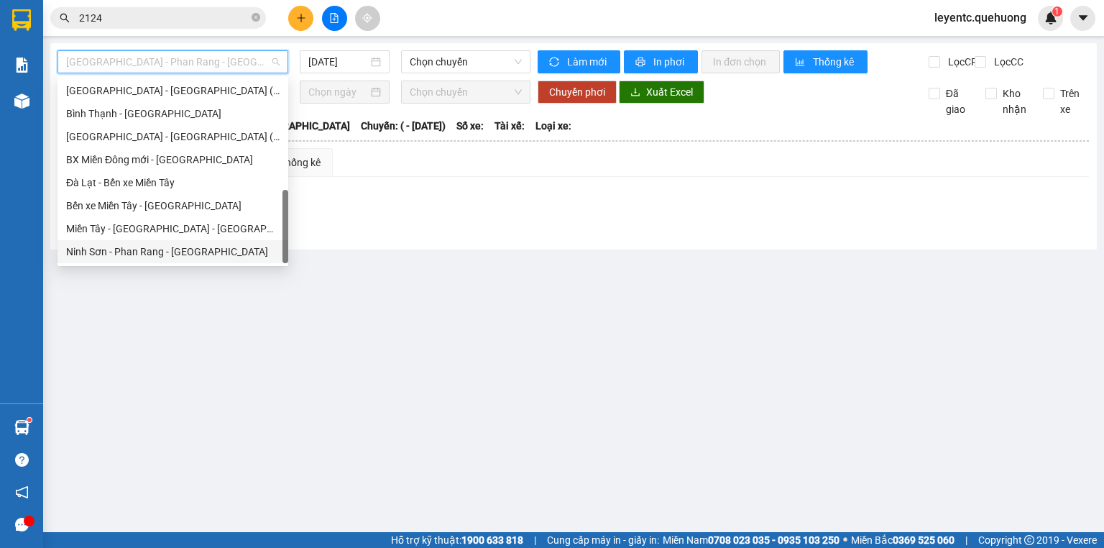
click at [184, 247] on div "Ninh Sơn - Phan Rang - [GEOGRAPHIC_DATA]" at bounding box center [172, 252] width 213 height 16
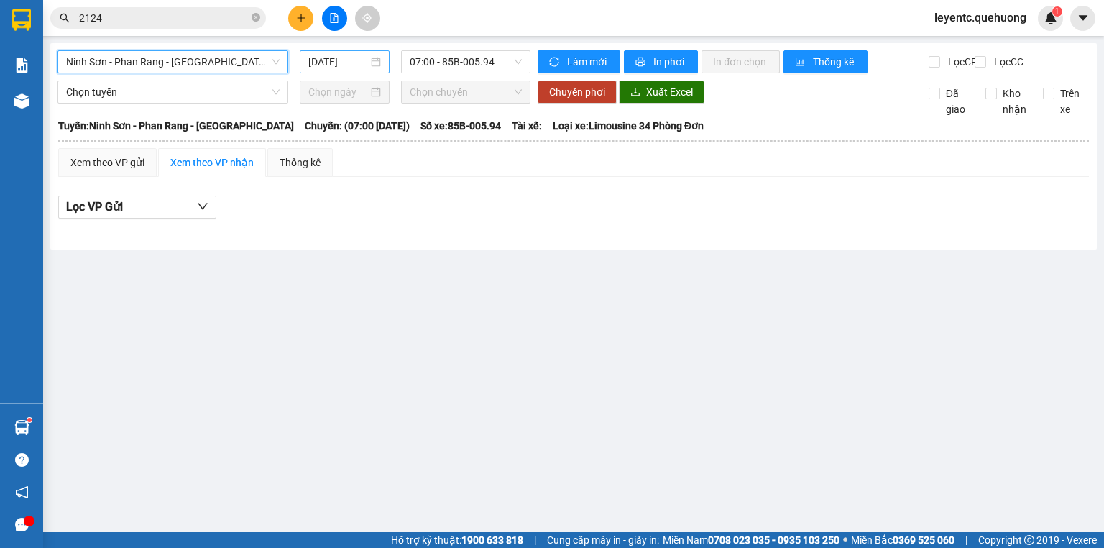
click at [347, 68] on input "[DATE]" at bounding box center [337, 62] width 59 height 16
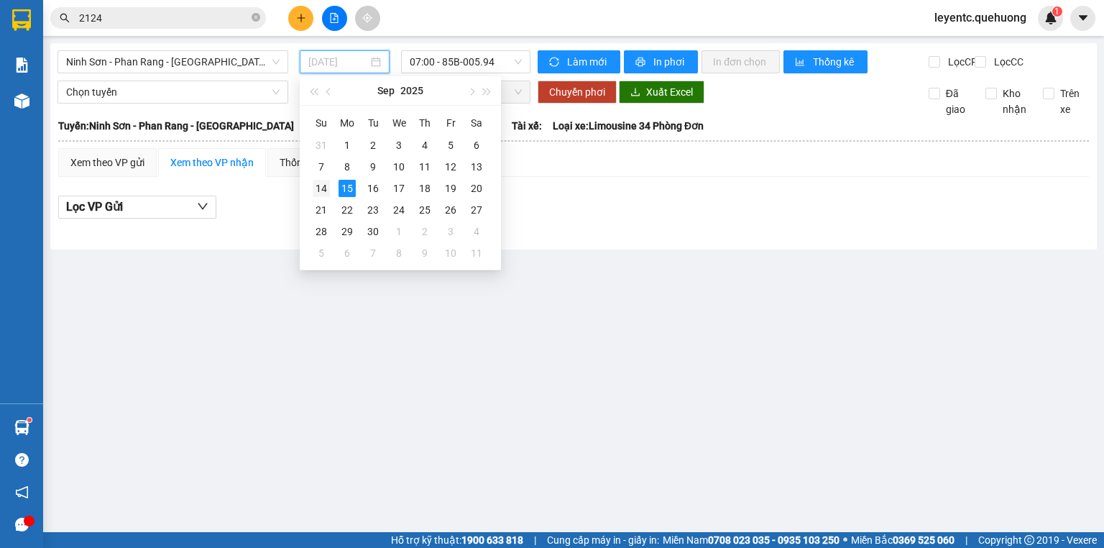
click at [318, 190] on div "14" at bounding box center [321, 188] width 17 height 17
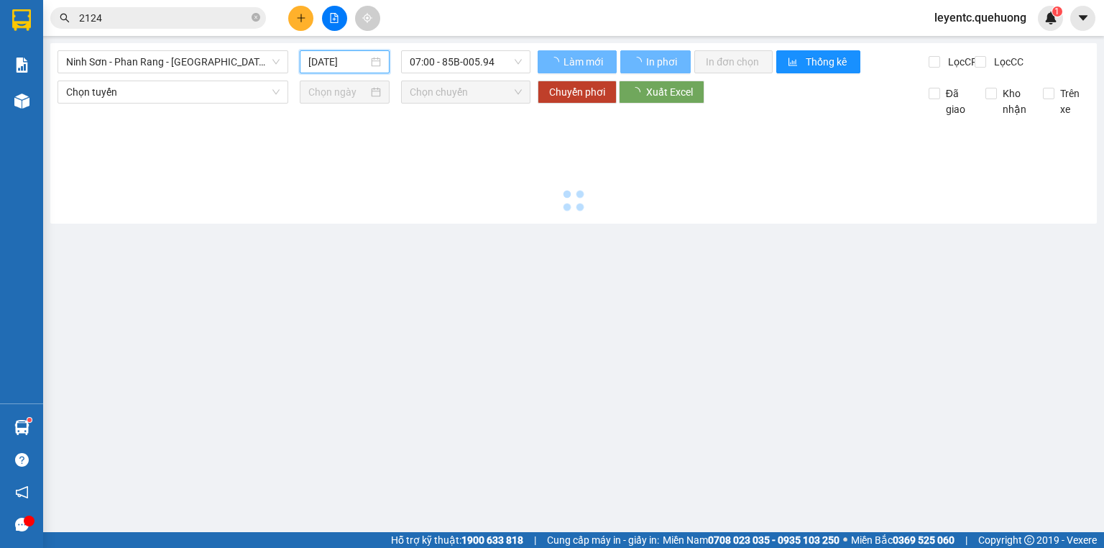
type input "[DATE]"
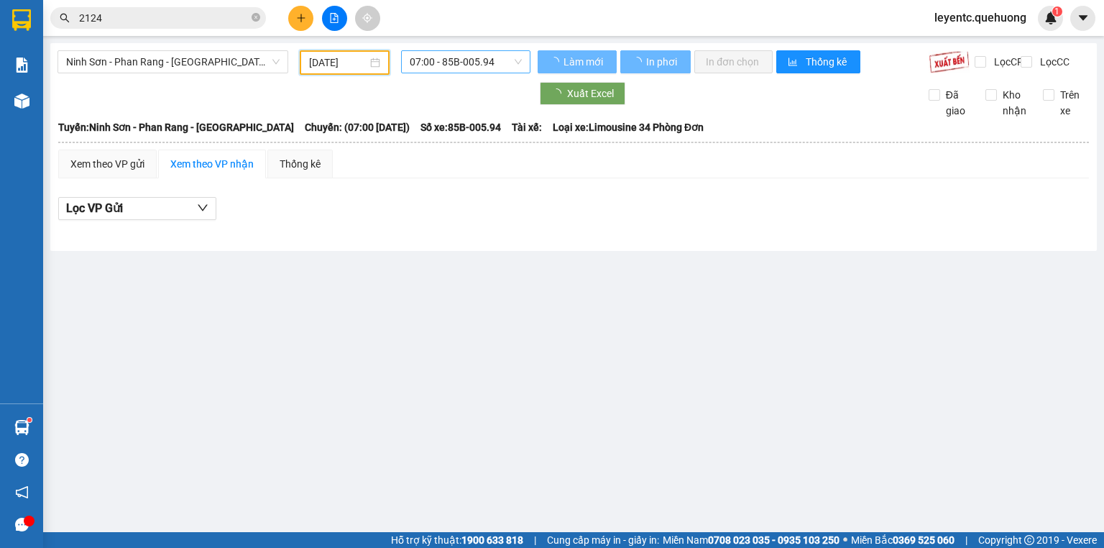
click at [471, 69] on span "07:00 - 85B-005.94" at bounding box center [466, 62] width 113 height 22
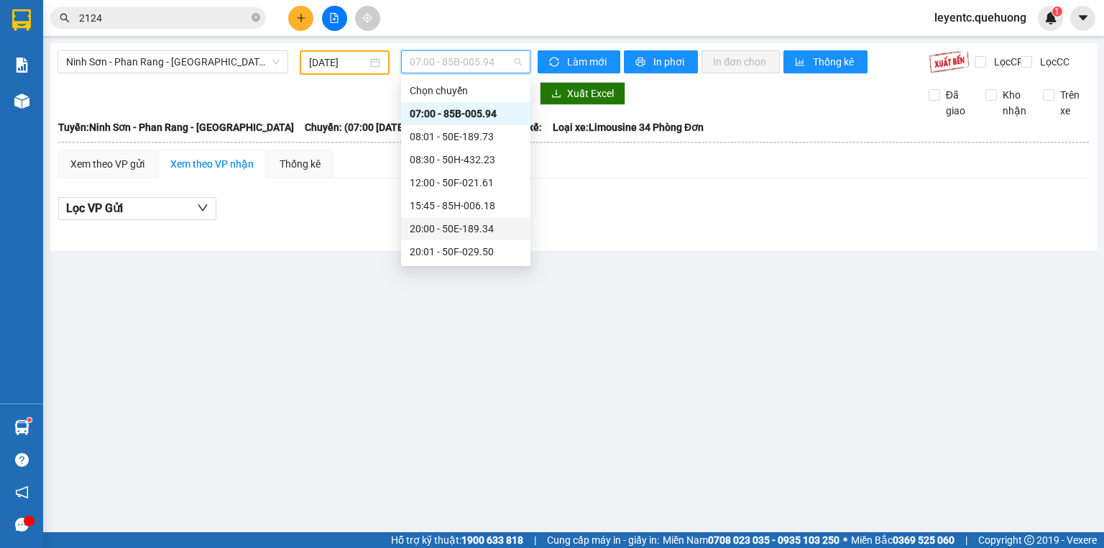
click at [437, 222] on div "20:00 - 50E-189.34" at bounding box center [466, 229] width 112 height 16
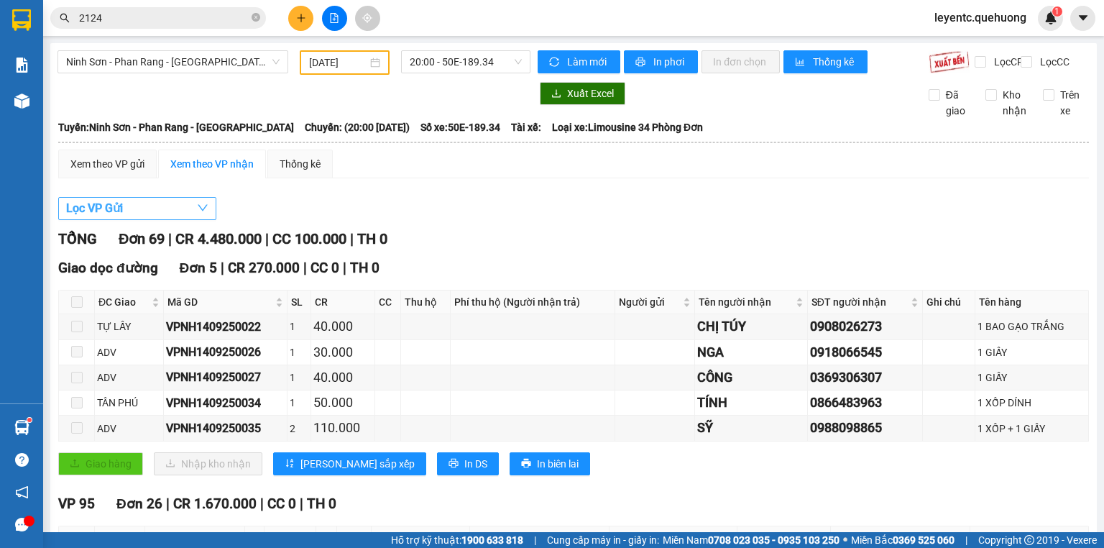
click at [197, 212] on span "button" at bounding box center [202, 208] width 11 height 18
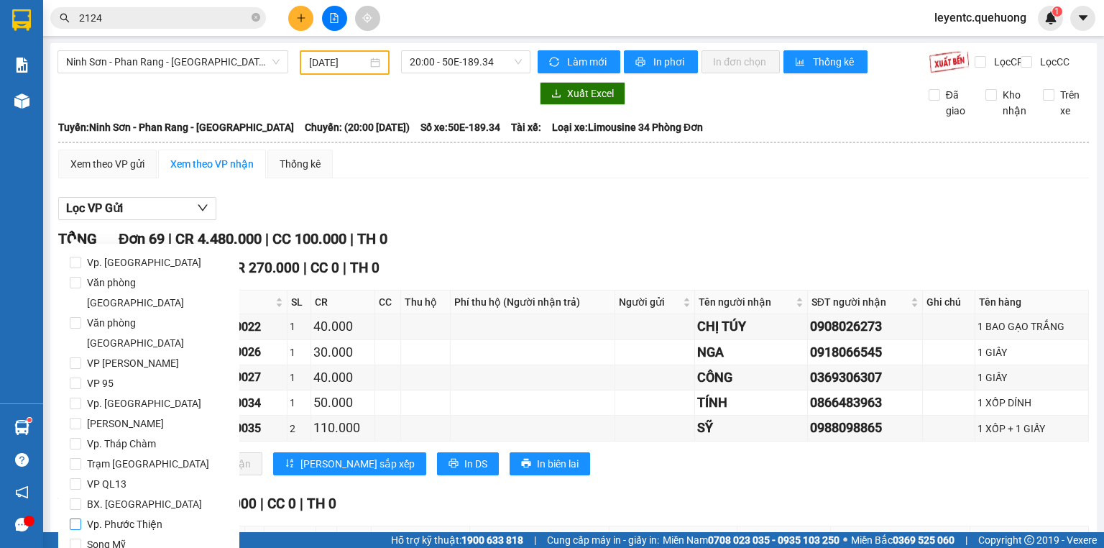
drag, startPoint x: 114, startPoint y: 400, endPoint x: 106, endPoint y: 486, distance: 87.2
click at [113, 433] on span "Vp. Tháp Chàm" at bounding box center [121, 443] width 80 height 20
click at [81, 438] on input "Vp. Tháp Chàm" at bounding box center [75, 443] width 11 height 11
checkbox input "true"
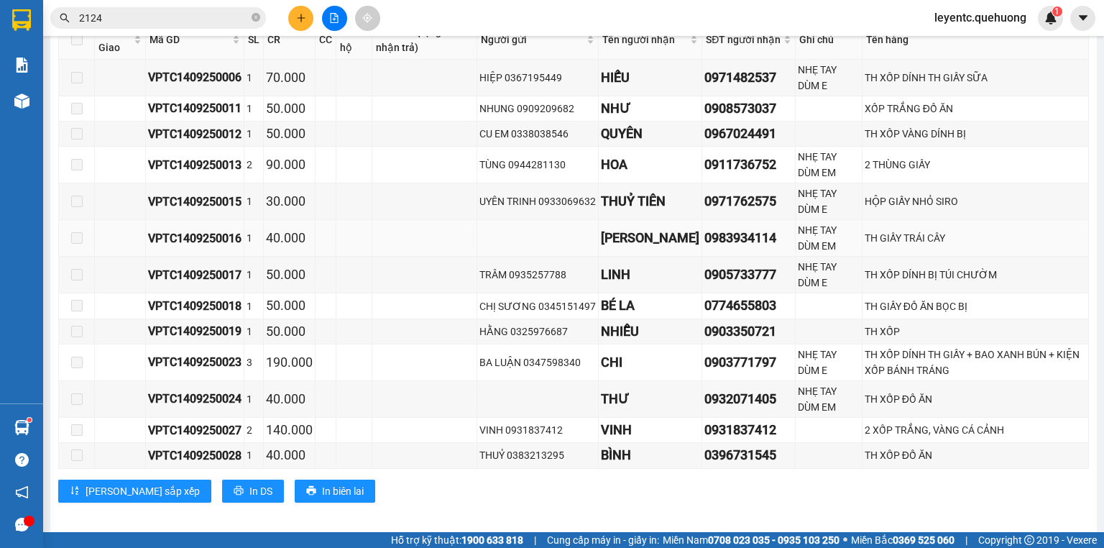
scroll to position [1049, 0]
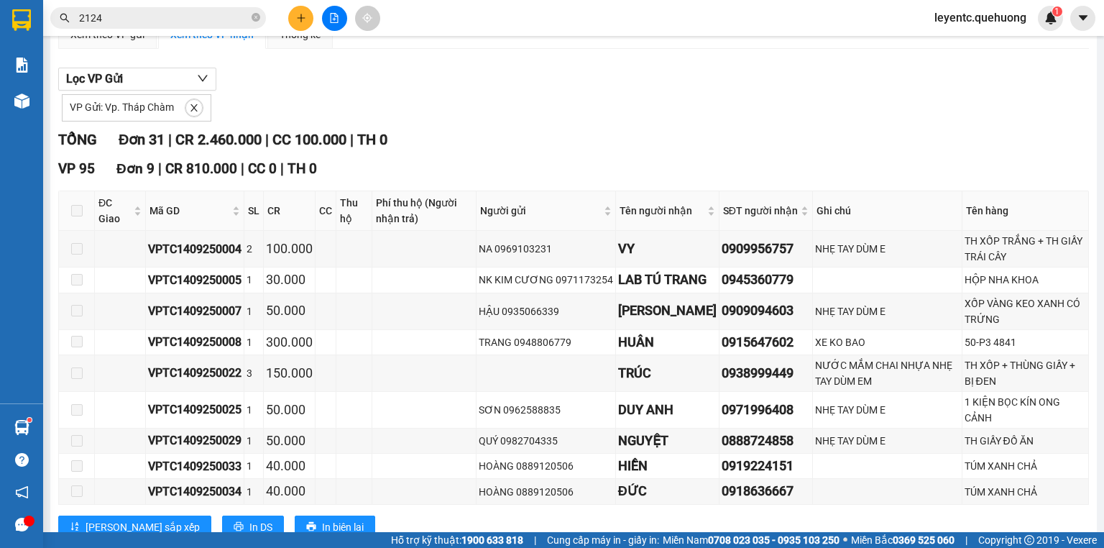
scroll to position [0, 0]
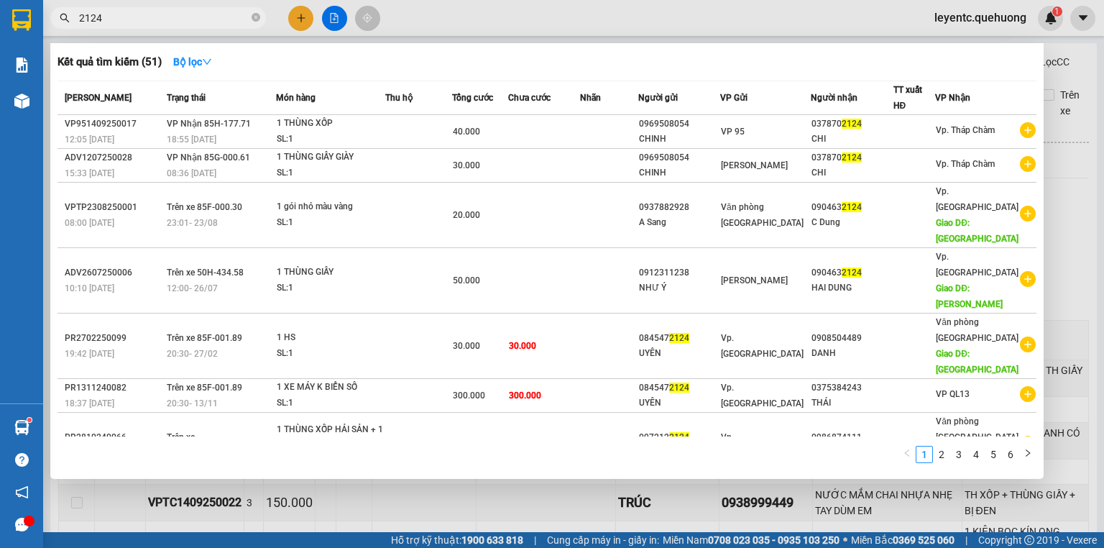
drag, startPoint x: 256, startPoint y: 19, endPoint x: 223, endPoint y: 15, distance: 33.2
click at [246, 18] on span "2124" at bounding box center [158, 18] width 216 height 22
click at [223, 15] on input "2124" at bounding box center [164, 18] width 170 height 16
click at [255, 17] on icon "close-circle" at bounding box center [255, 17] width 9 height 9
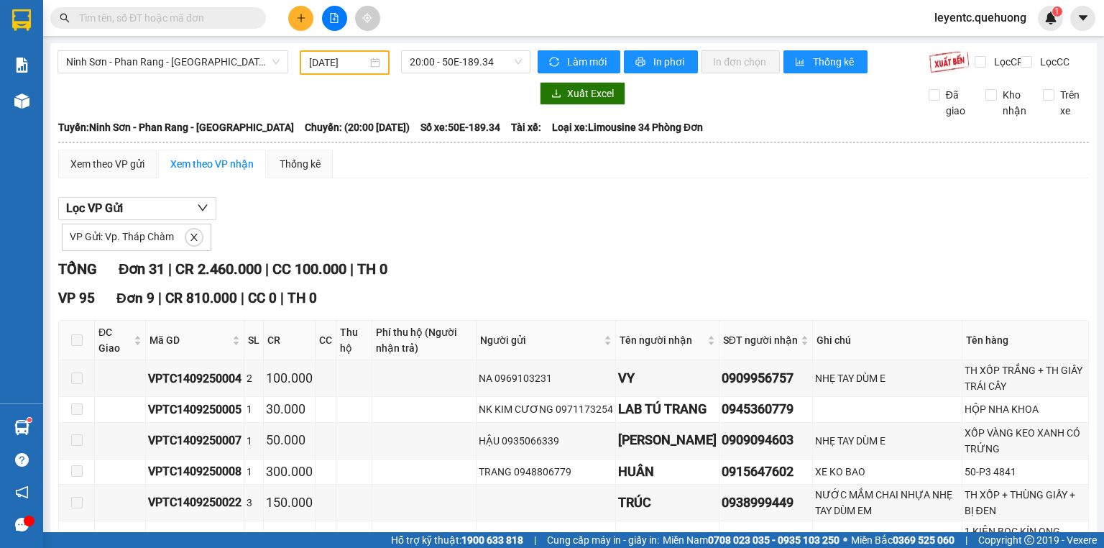
click at [216, 24] on input "text" at bounding box center [164, 18] width 170 height 16
click at [181, 60] on span "Ninh Sơn - Phan Rang - [GEOGRAPHIC_DATA]" at bounding box center [172, 62] width 213 height 22
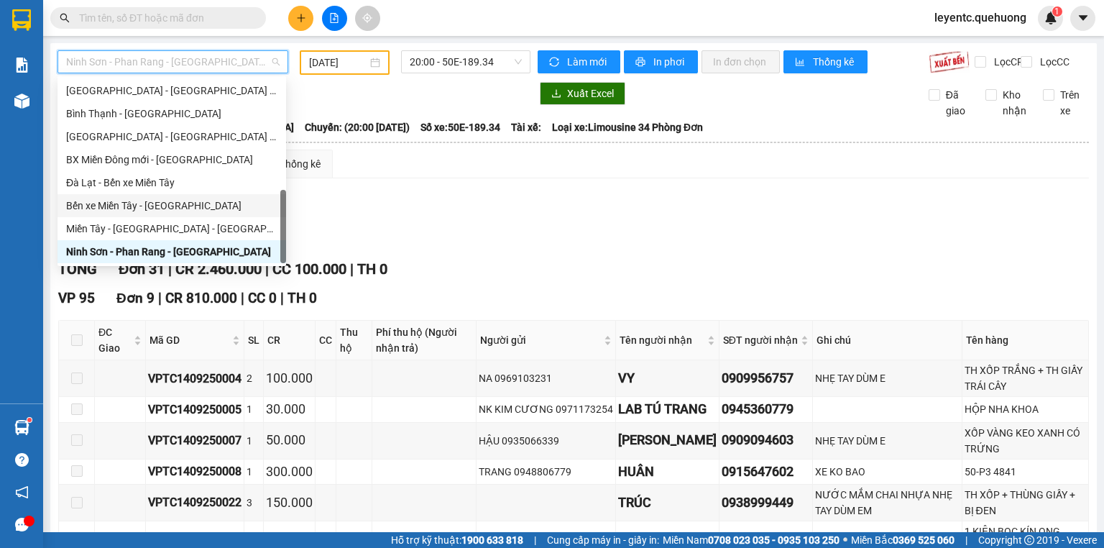
click at [382, 214] on div "Lọc VP Gửi VP Gửi: Vp. Tháp Chàm" at bounding box center [573, 224] width 1030 height 54
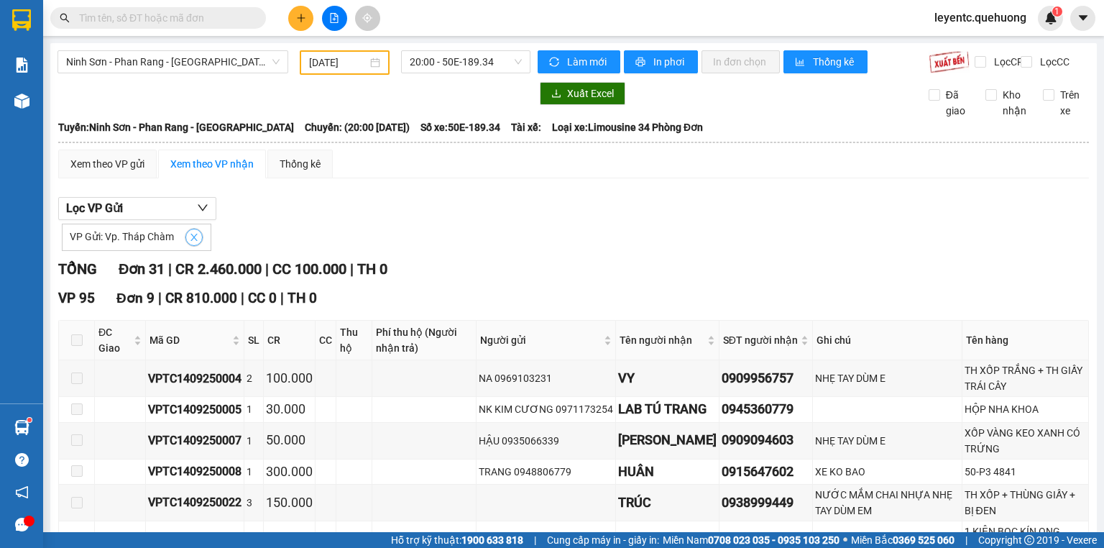
click at [191, 242] on icon "close" at bounding box center [194, 237] width 10 height 10
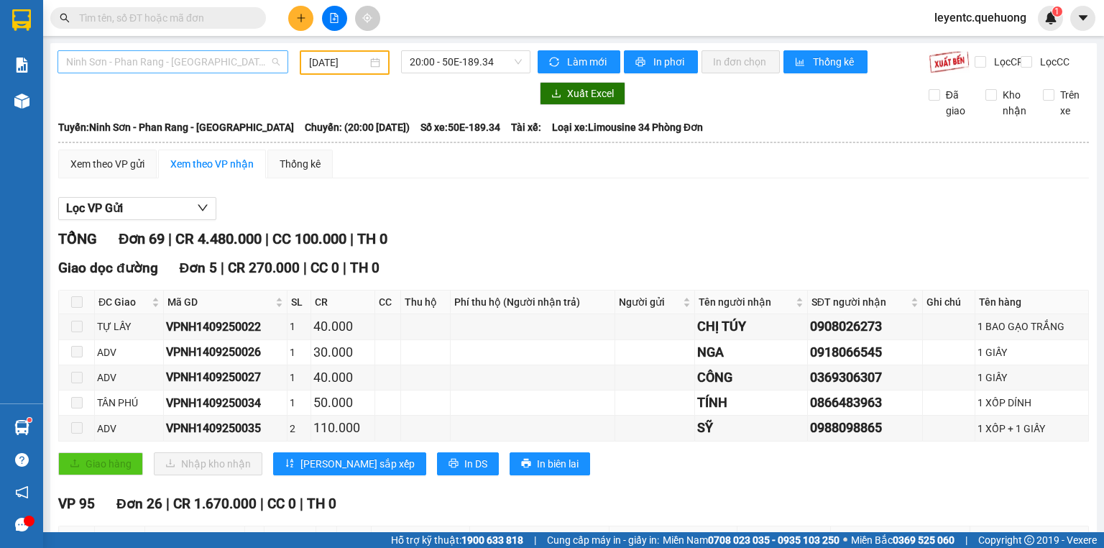
click at [183, 68] on span "Ninh Sơn - Phan Rang - [GEOGRAPHIC_DATA]" at bounding box center [172, 62] width 213 height 22
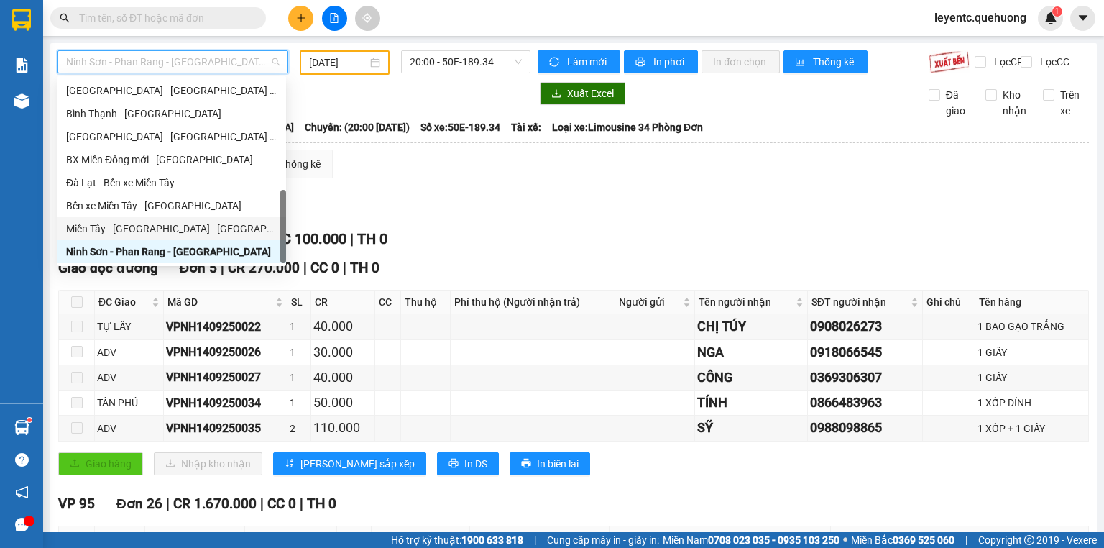
click at [146, 226] on div "Miền Tây - [GEOGRAPHIC_DATA] - [GEOGRAPHIC_DATA]" at bounding box center [171, 229] width 211 height 16
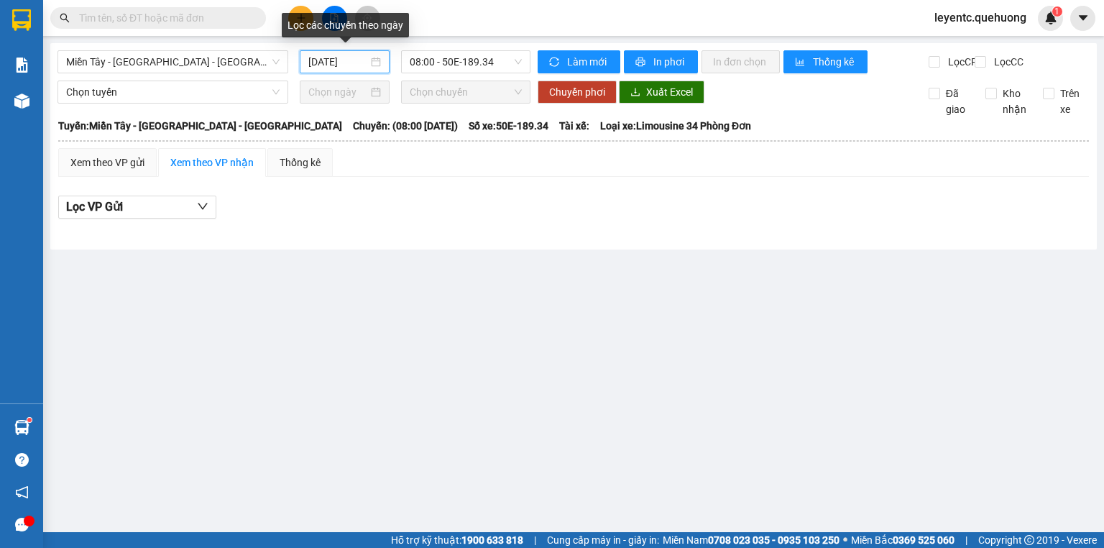
click at [334, 61] on input "[DATE]" at bounding box center [337, 62] width 59 height 16
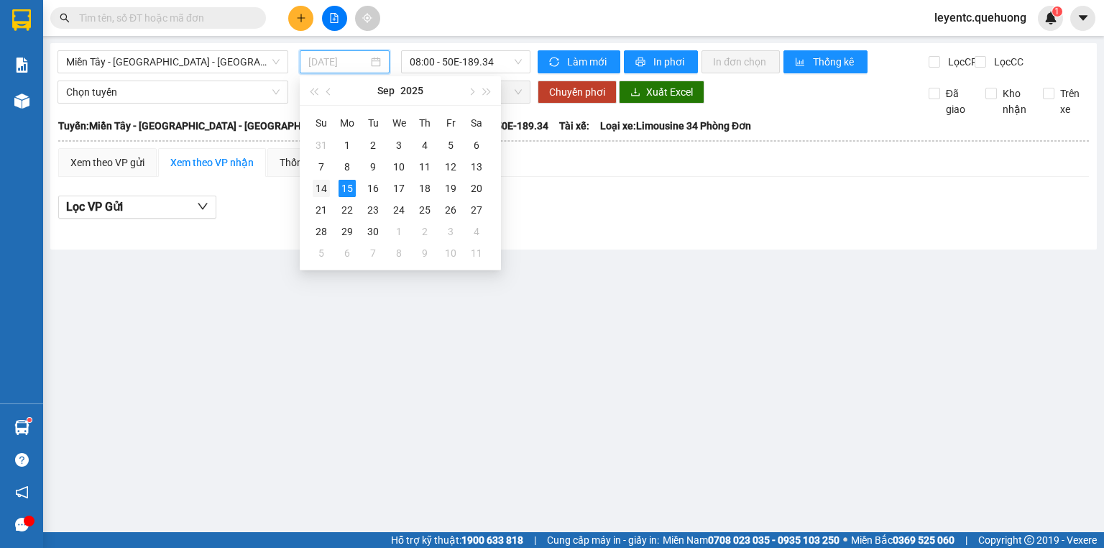
click at [328, 193] on div "14" at bounding box center [321, 188] width 17 height 17
type input "[DATE]"
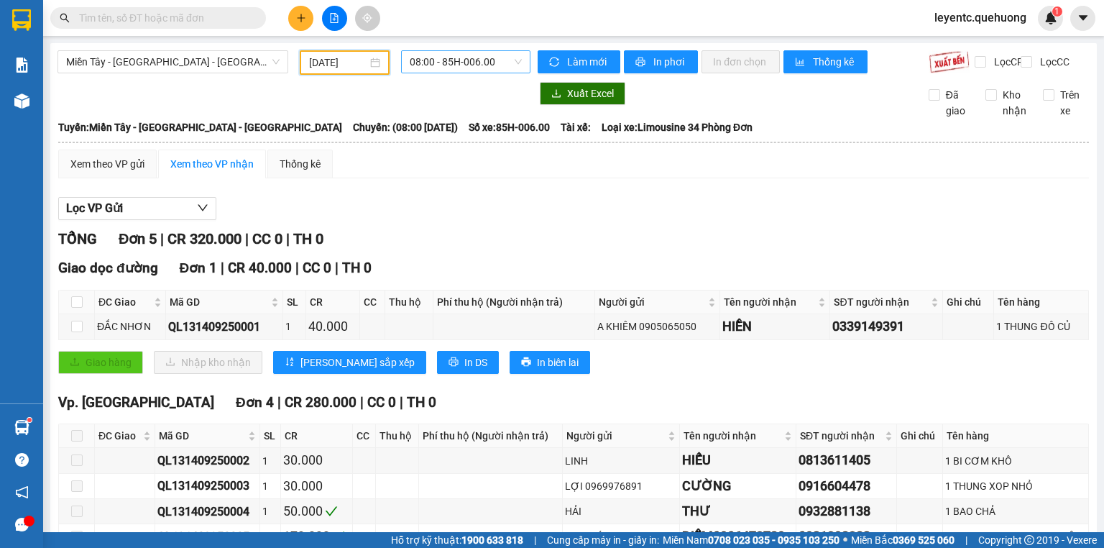
click at [451, 60] on span "08:00 - 85H-006.00" at bounding box center [466, 62] width 113 height 22
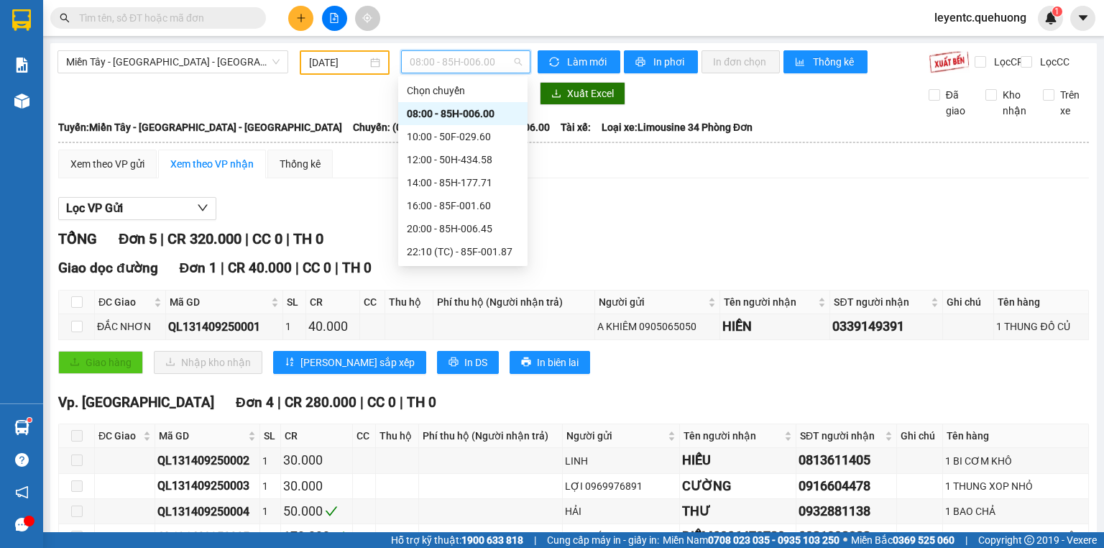
scroll to position [138, 0]
click at [445, 250] on div "23:59 - 85H-006.18" at bounding box center [463, 252] width 112 height 16
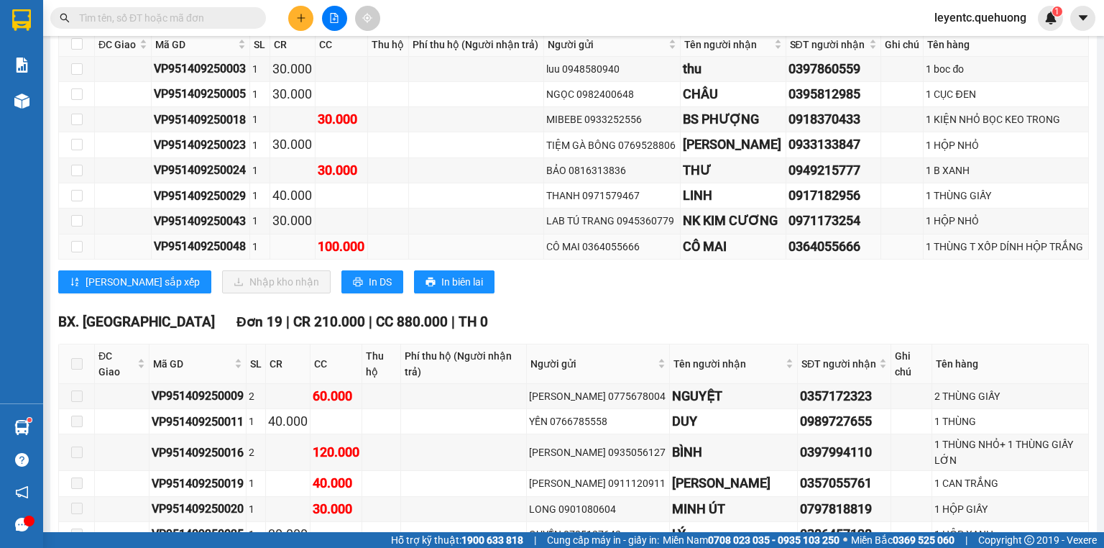
scroll to position [920, 0]
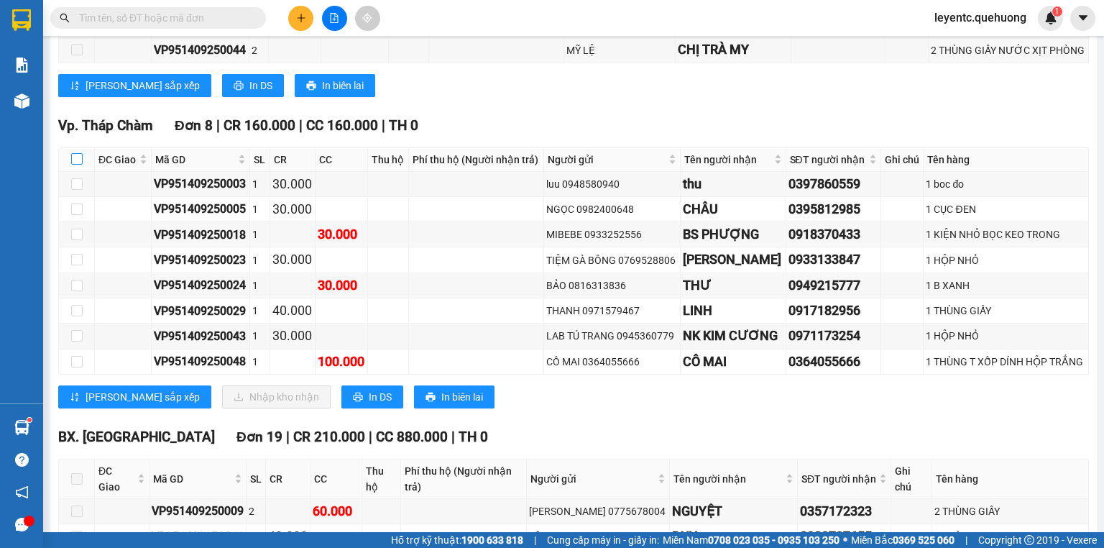
click at [78, 165] on input "checkbox" at bounding box center [76, 158] width 11 height 11
checkbox input "true"
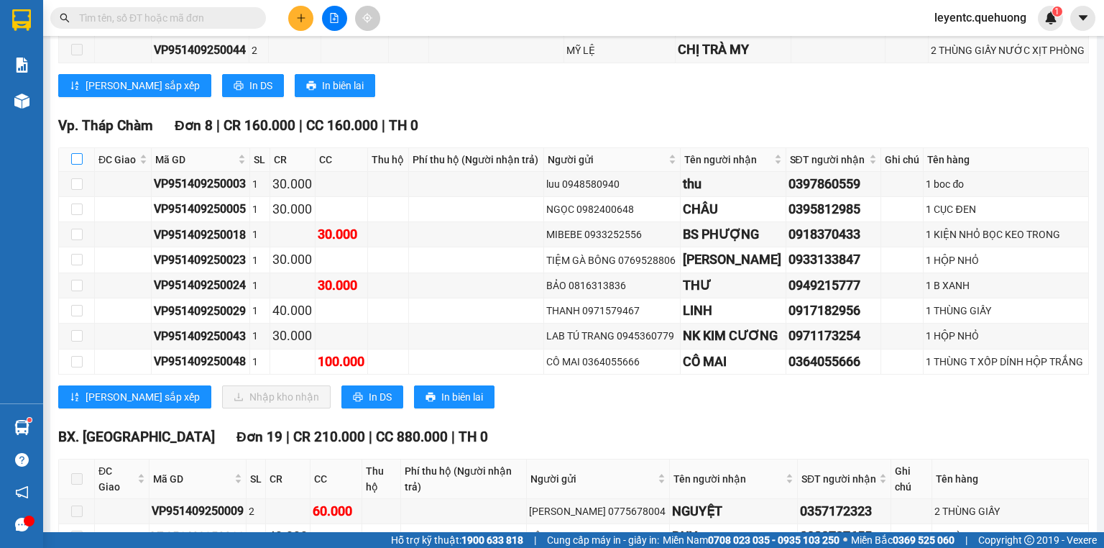
checkbox input "true"
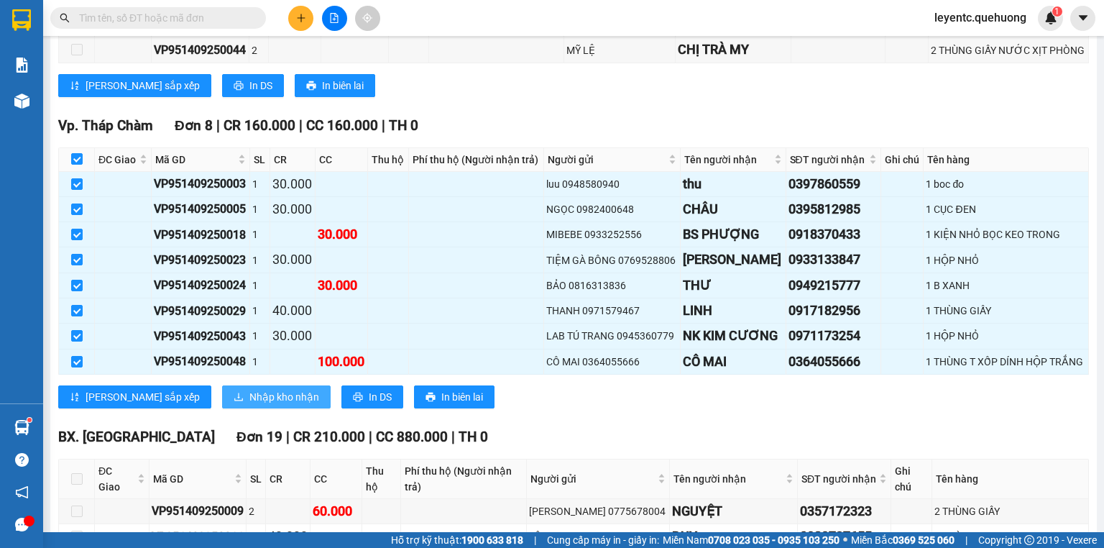
click at [249, 405] on span "Nhập kho nhận" at bounding box center [284, 397] width 70 height 16
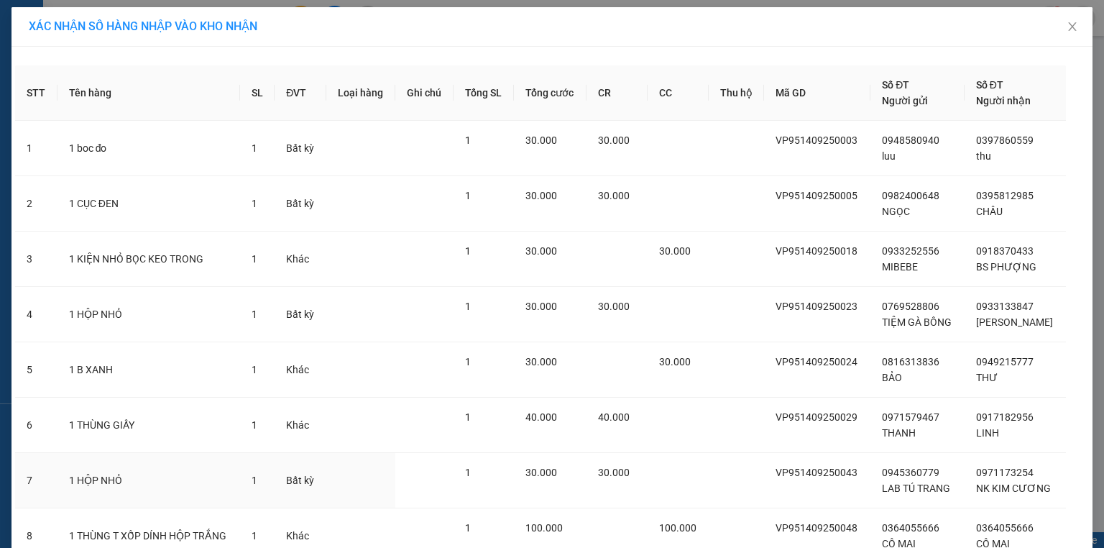
scroll to position [119, 0]
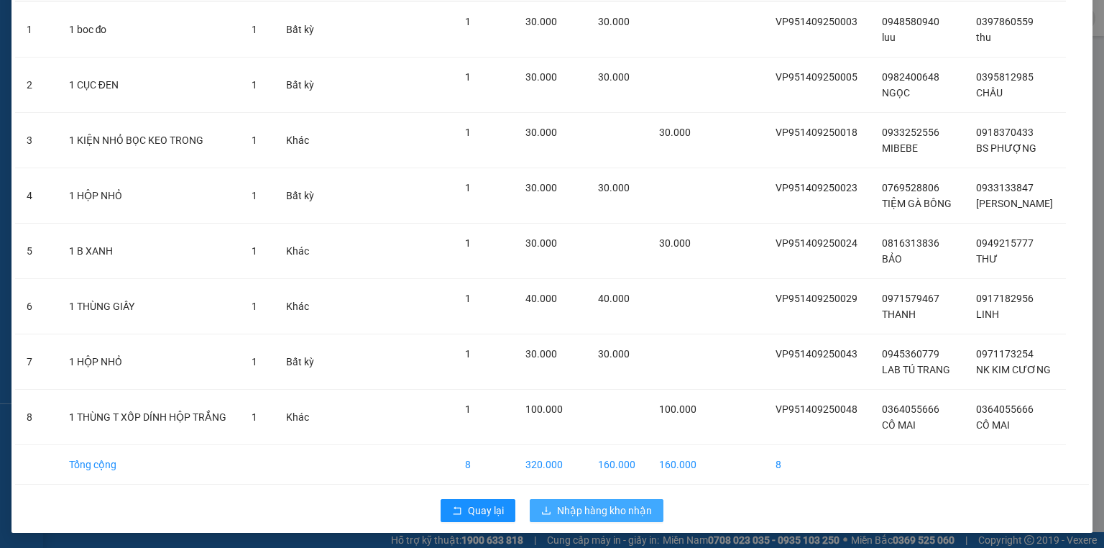
click at [601, 507] on span "Nhập hàng kho nhận" at bounding box center [604, 510] width 95 height 16
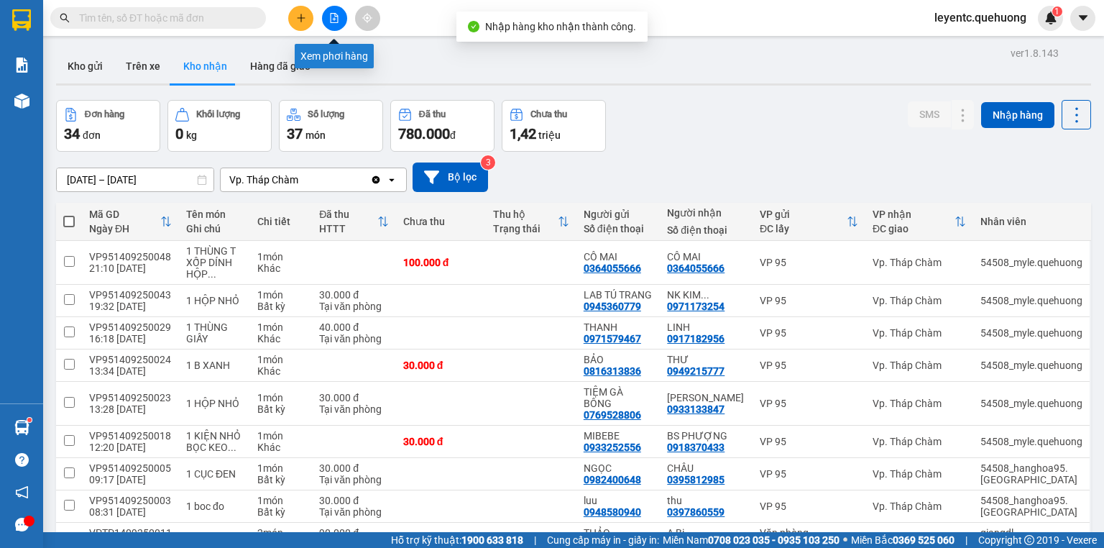
click at [333, 24] on button at bounding box center [334, 18] width 25 height 25
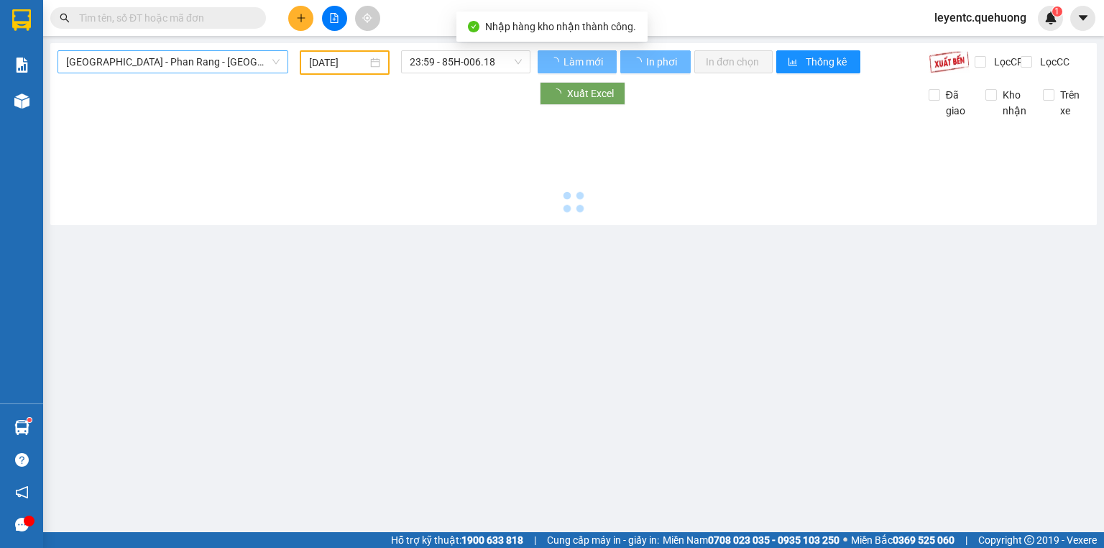
type input "[DATE]"
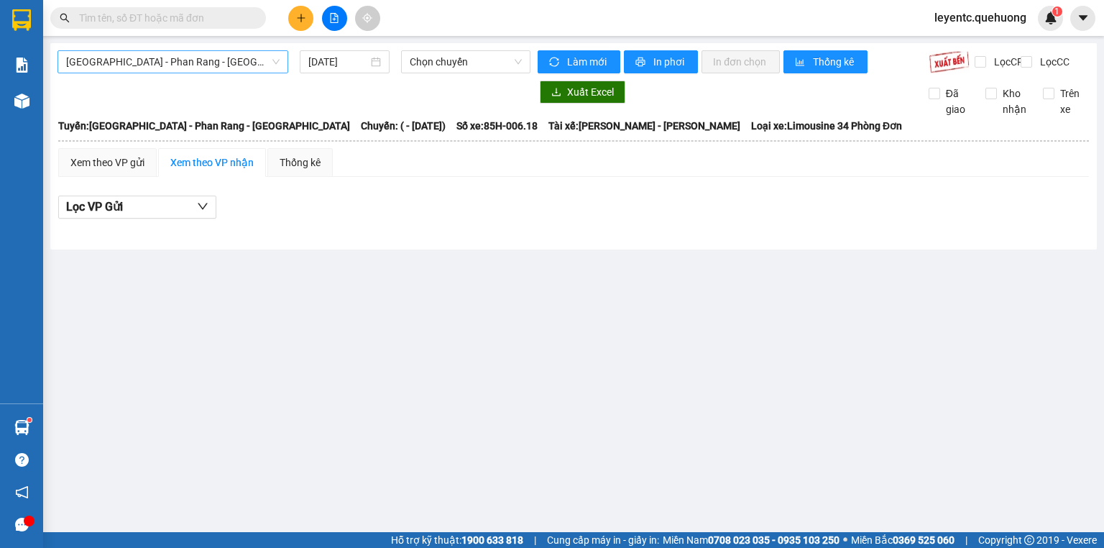
click at [155, 65] on span "[GEOGRAPHIC_DATA] - Phan Rang - [GEOGRAPHIC_DATA]" at bounding box center [172, 62] width 213 height 22
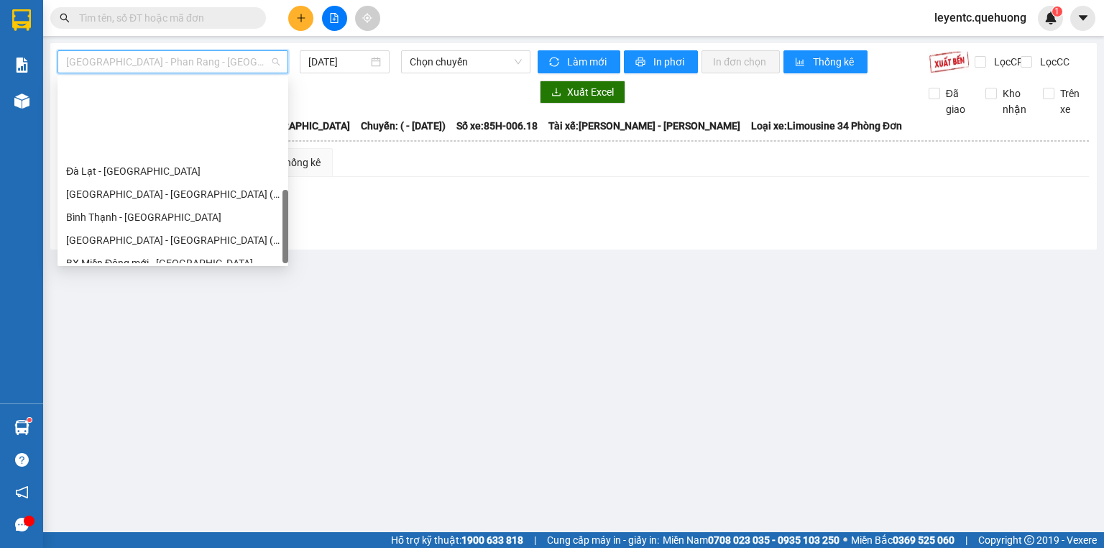
scroll to position [391, 0]
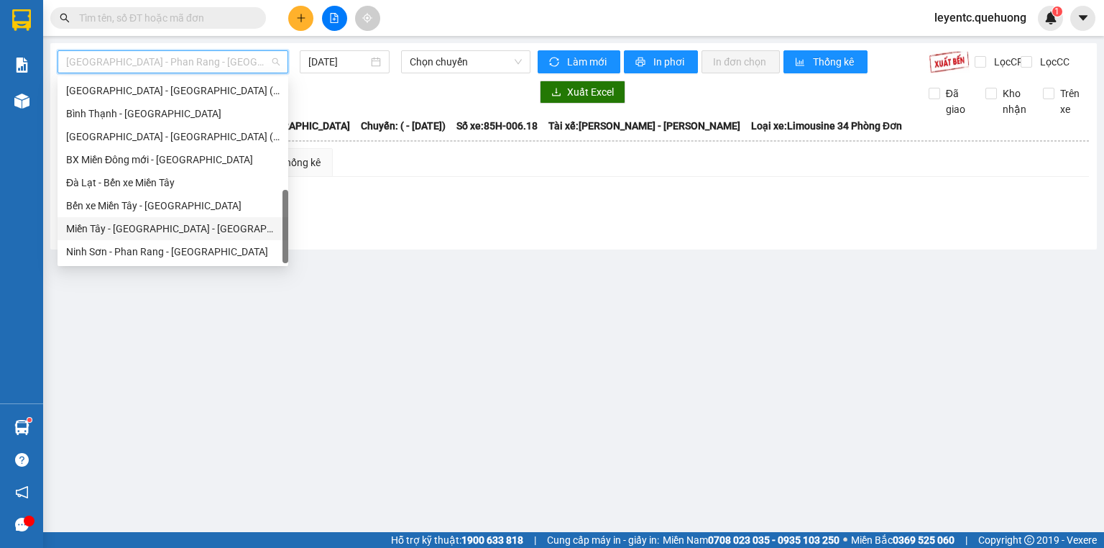
click at [157, 231] on div "Miền Tây - [GEOGRAPHIC_DATA] - [GEOGRAPHIC_DATA]" at bounding box center [172, 229] width 213 height 16
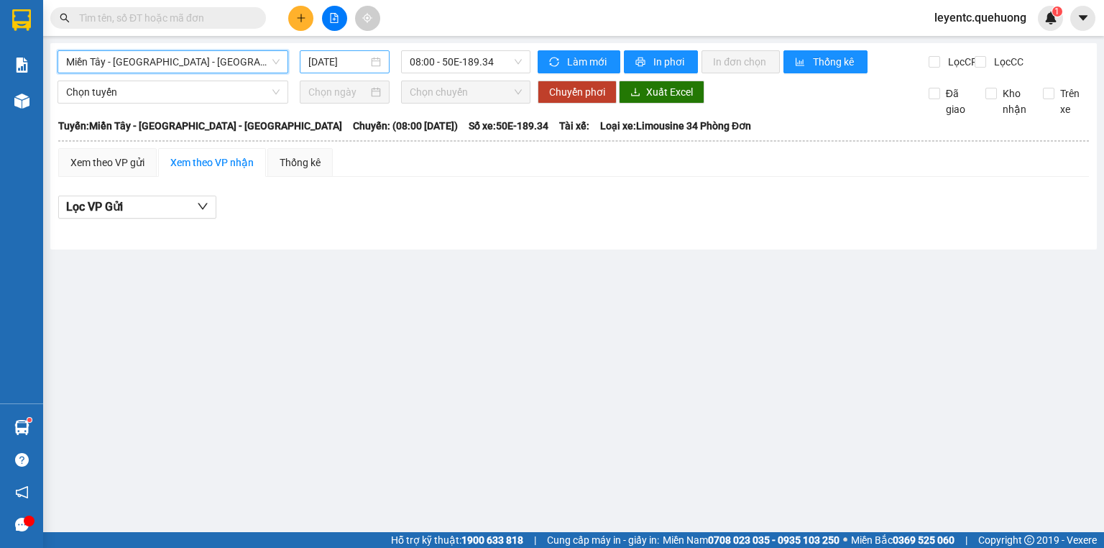
click at [331, 60] on input "[DATE]" at bounding box center [337, 62] width 59 height 16
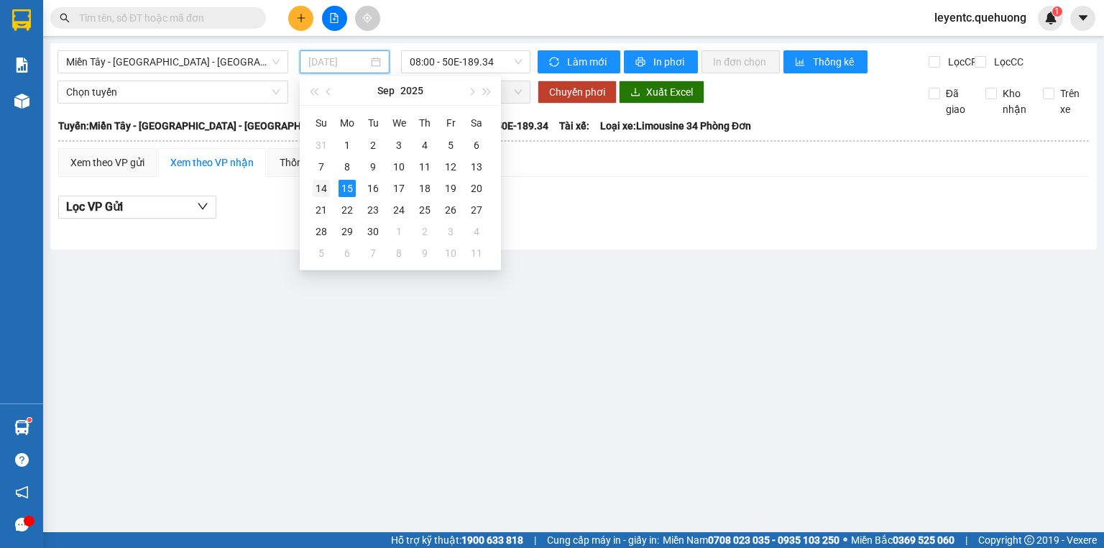
click at [319, 187] on div "14" at bounding box center [321, 188] width 17 height 17
type input "[DATE]"
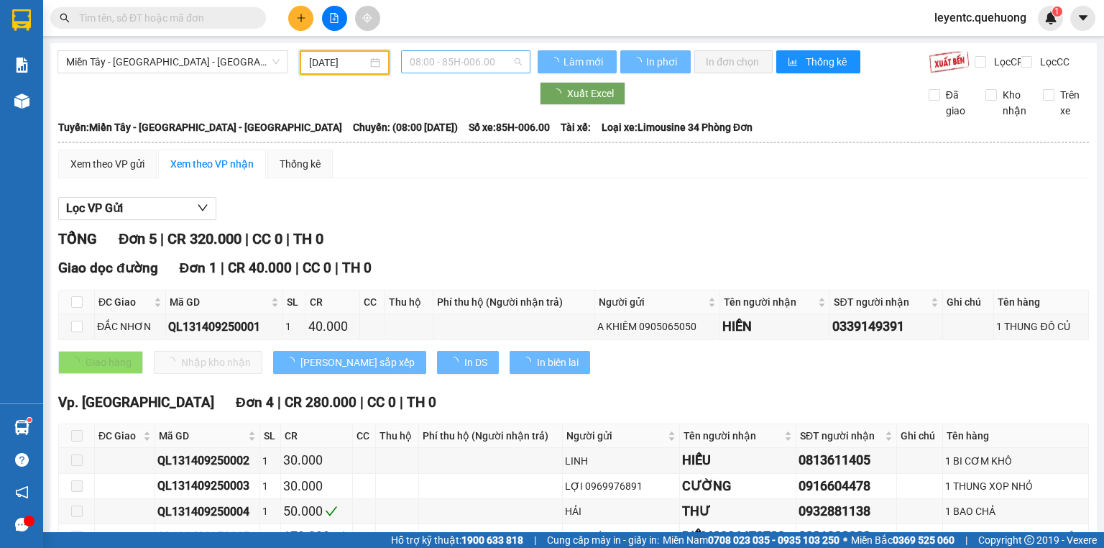
click at [442, 62] on span "08:00 - 85H-006.00" at bounding box center [466, 62] width 113 height 22
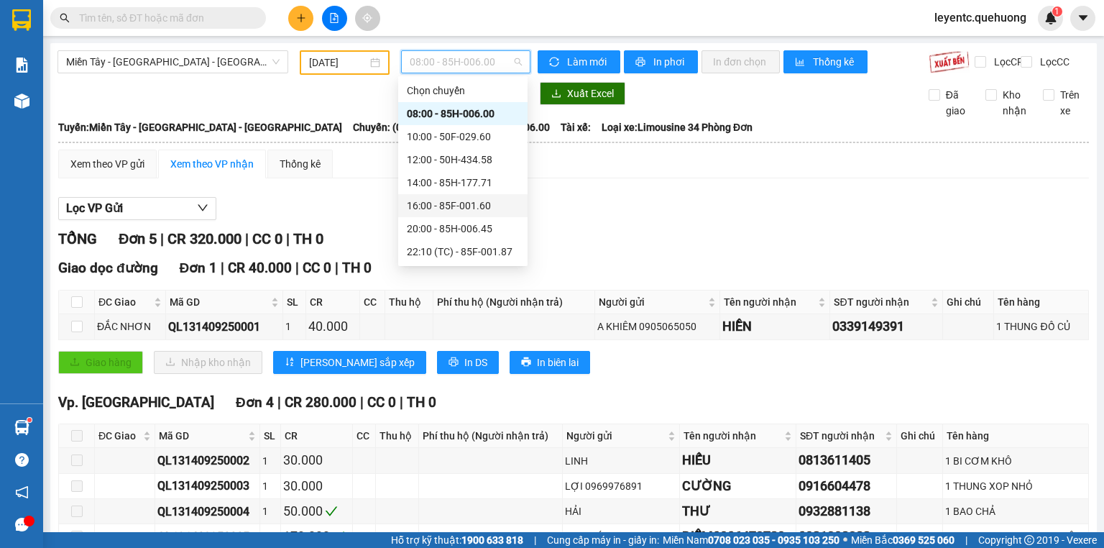
scroll to position [57, 0]
click at [451, 213] on div "23:01 - 85F-000.77" at bounding box center [463, 217] width 112 height 16
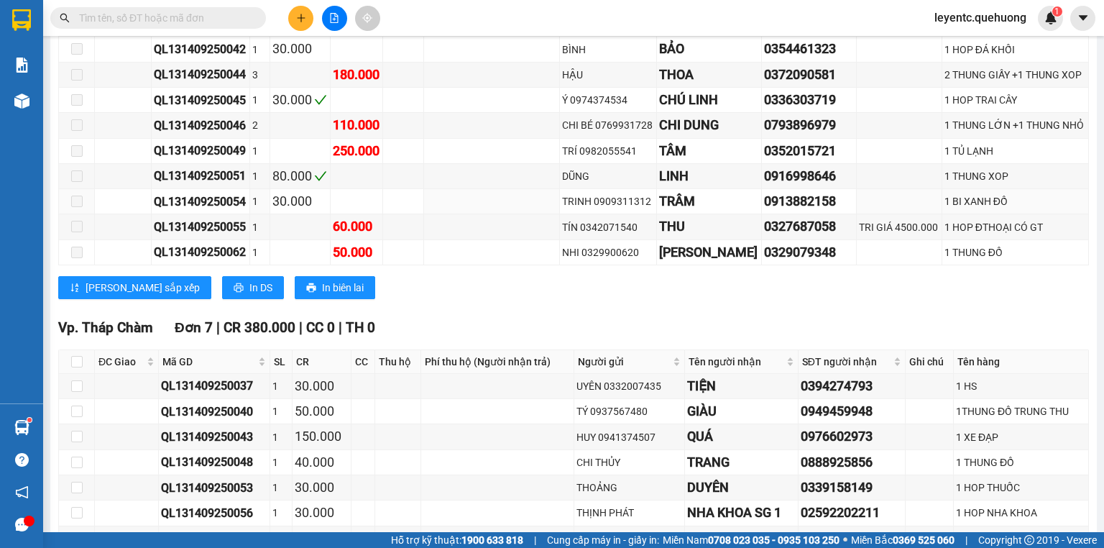
scroll to position [920, 0]
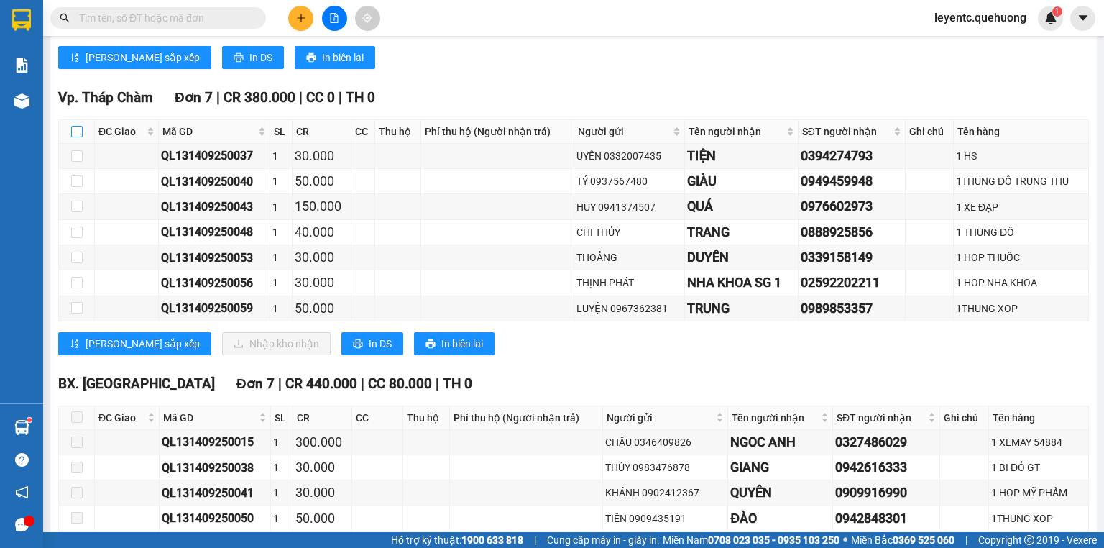
click at [78, 137] on input "checkbox" at bounding box center [76, 131] width 11 height 11
checkbox input "true"
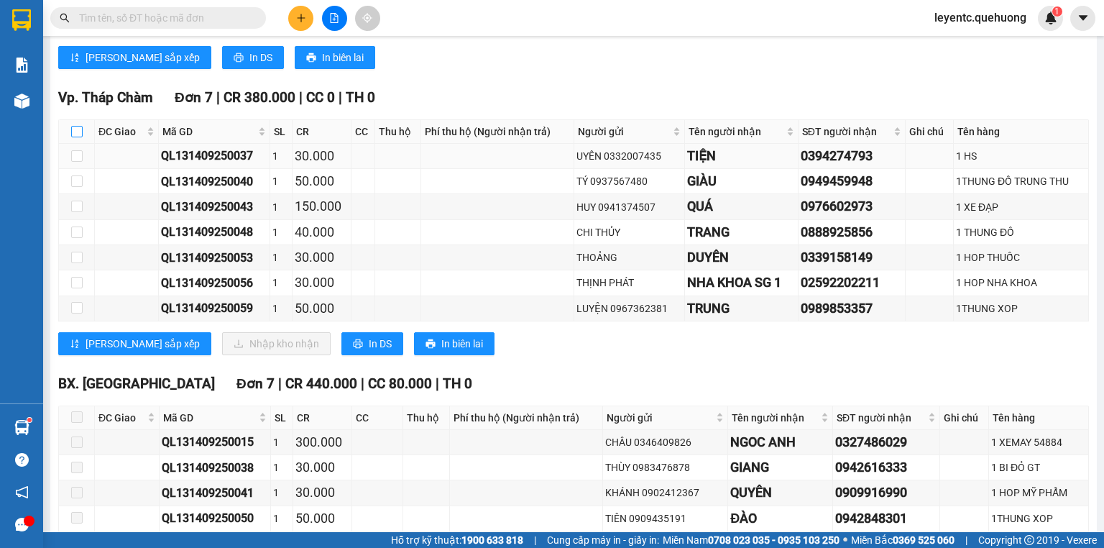
checkbox input "true"
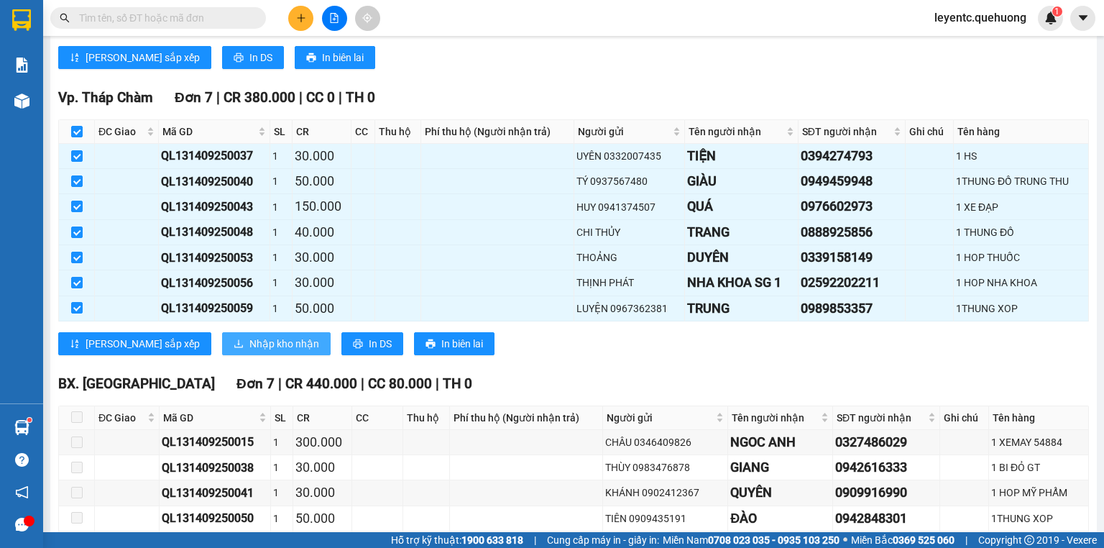
click at [249, 351] on span "Nhập kho nhận" at bounding box center [284, 344] width 70 height 16
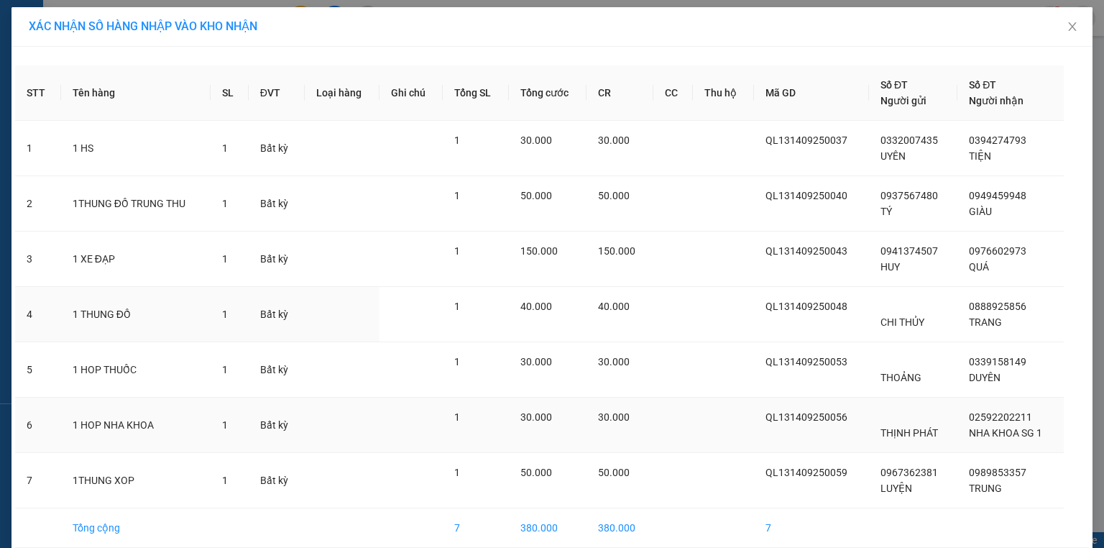
scroll to position [63, 0]
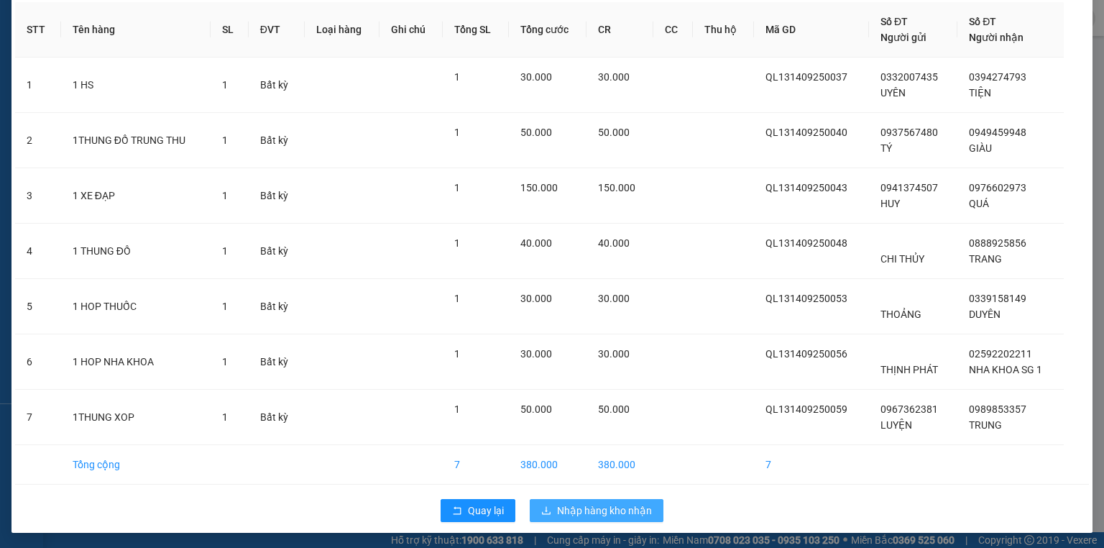
click at [608, 502] on span "Nhập hàng kho nhận" at bounding box center [604, 510] width 95 height 16
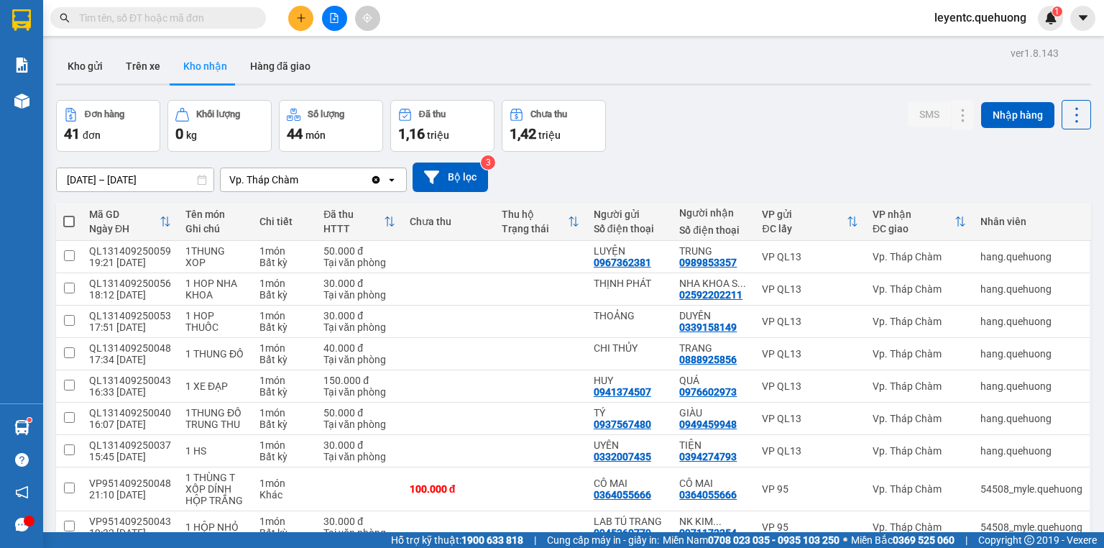
click at [885, 131] on div "Đơn hàng 41 đơn Khối lượng 0 kg Số lượng 44 món Đã thu 1,16 triệu Chưa thu 1,42…" at bounding box center [573, 126] width 1035 height 52
click at [705, 175] on div "[DATE] – [DATE] Press the down arrow key to interact with the calendar and sele…" at bounding box center [573, 176] width 1035 height 29
